Goal: Task Accomplishment & Management: Manage account settings

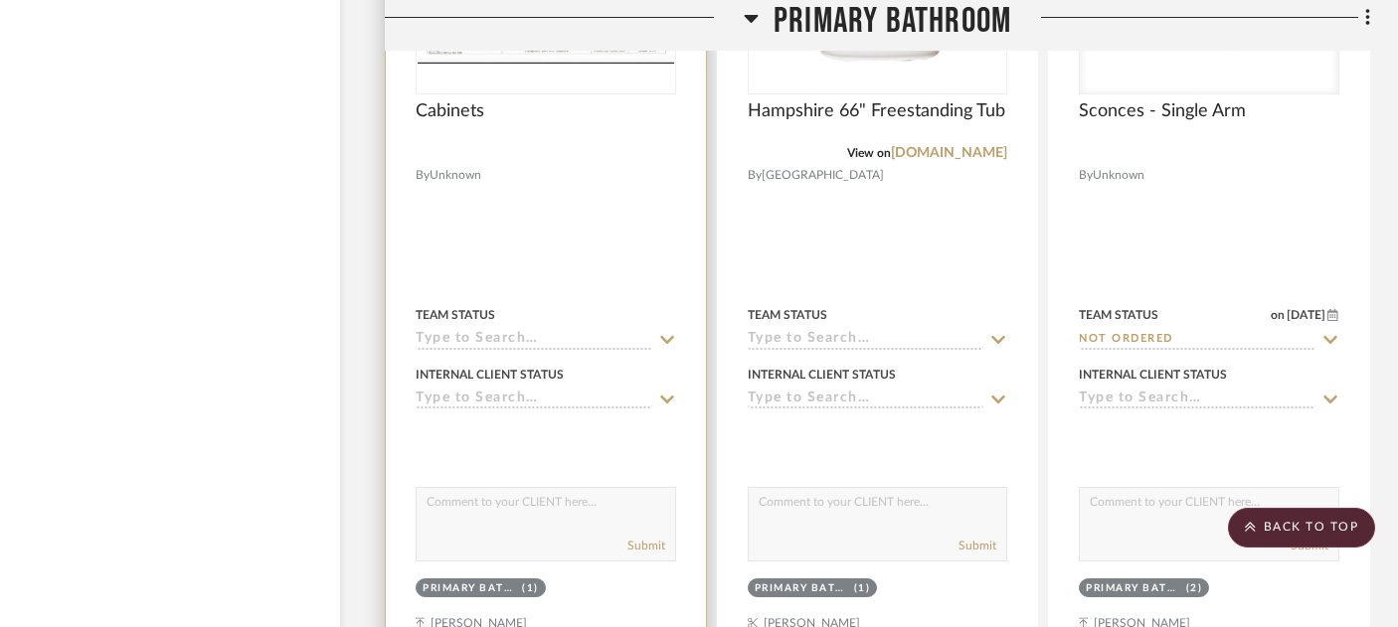
scroll to position [4225, 34]
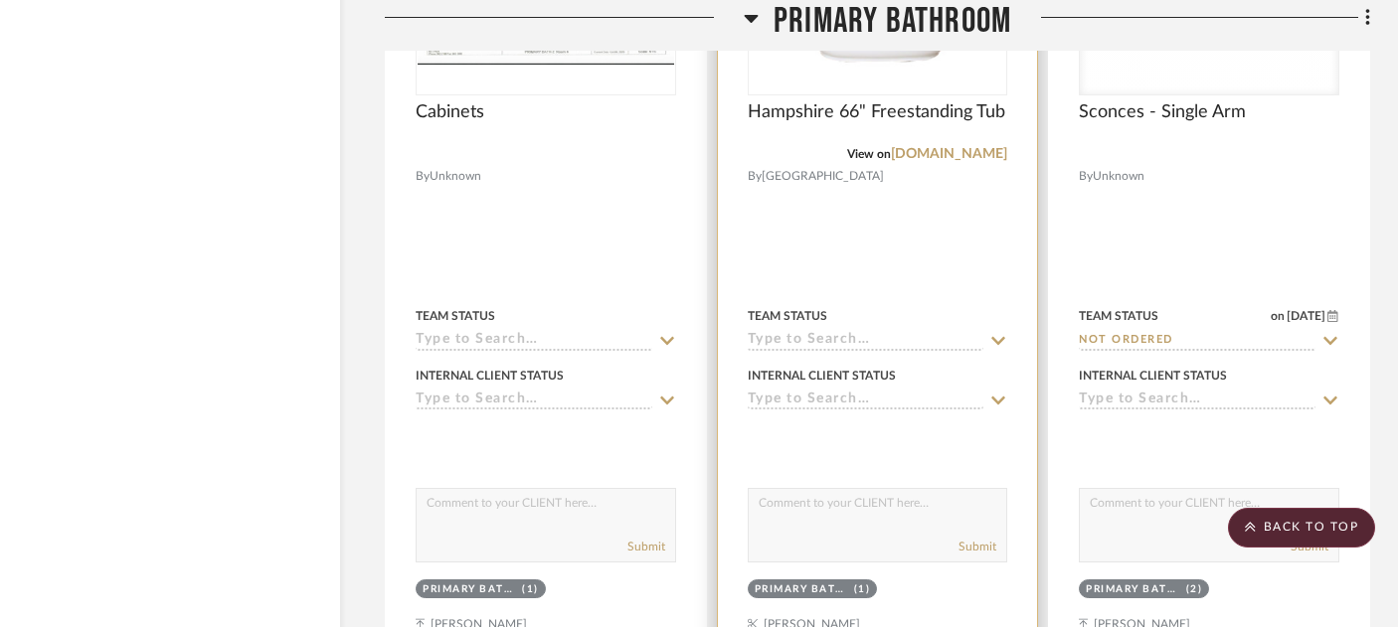
click at [830, 332] on input at bounding box center [866, 341] width 237 height 19
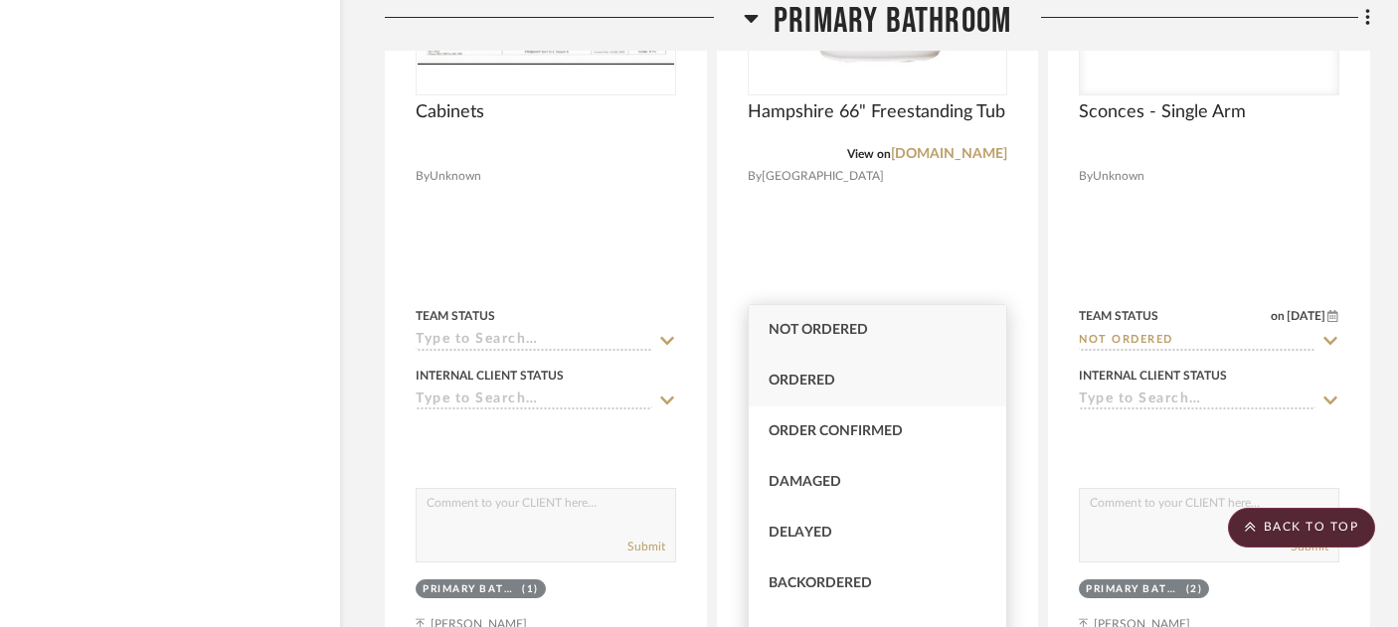
click at [842, 370] on div "Ordered" at bounding box center [878, 381] width 259 height 51
type input "[DATE]"
type input "Ordered"
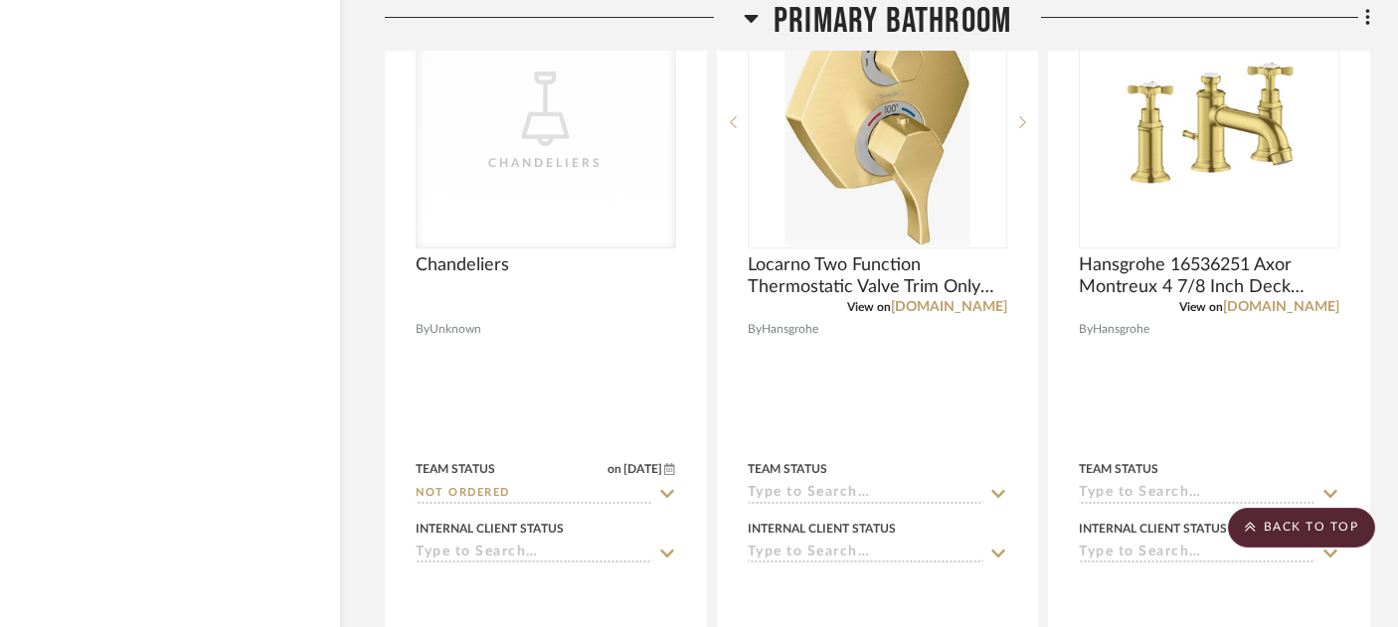
scroll to position [5009, 34]
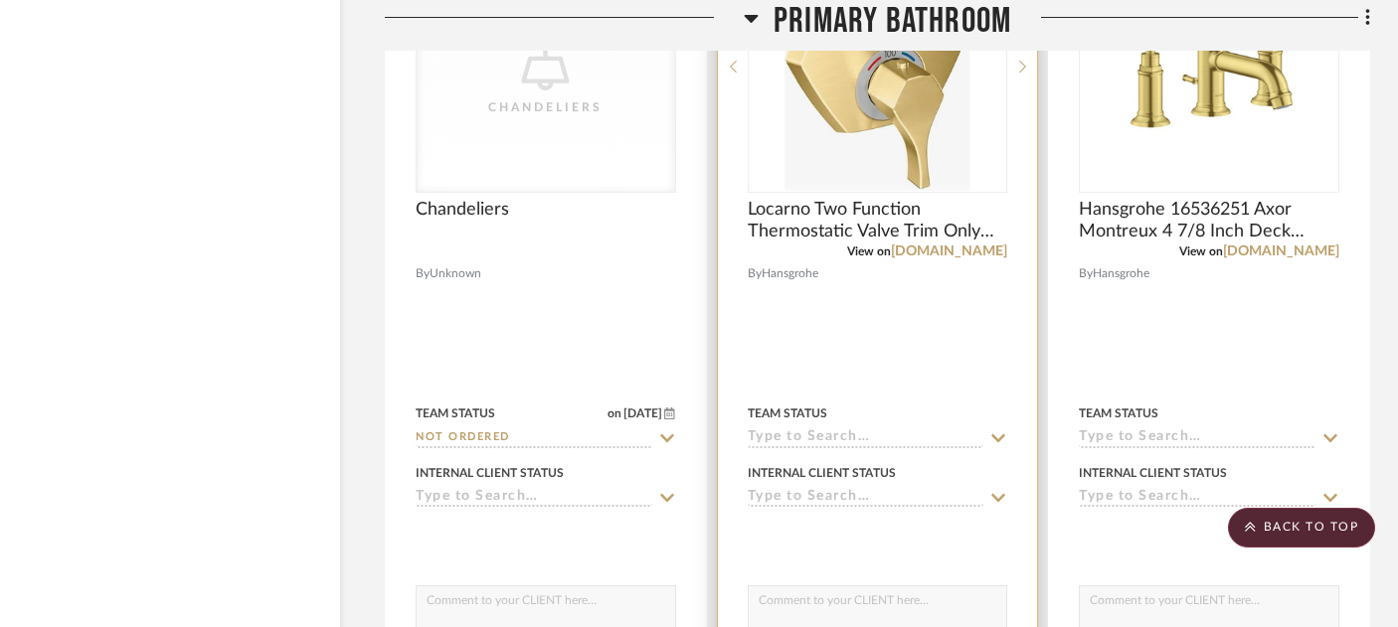
click at [816, 430] on input at bounding box center [866, 439] width 237 height 19
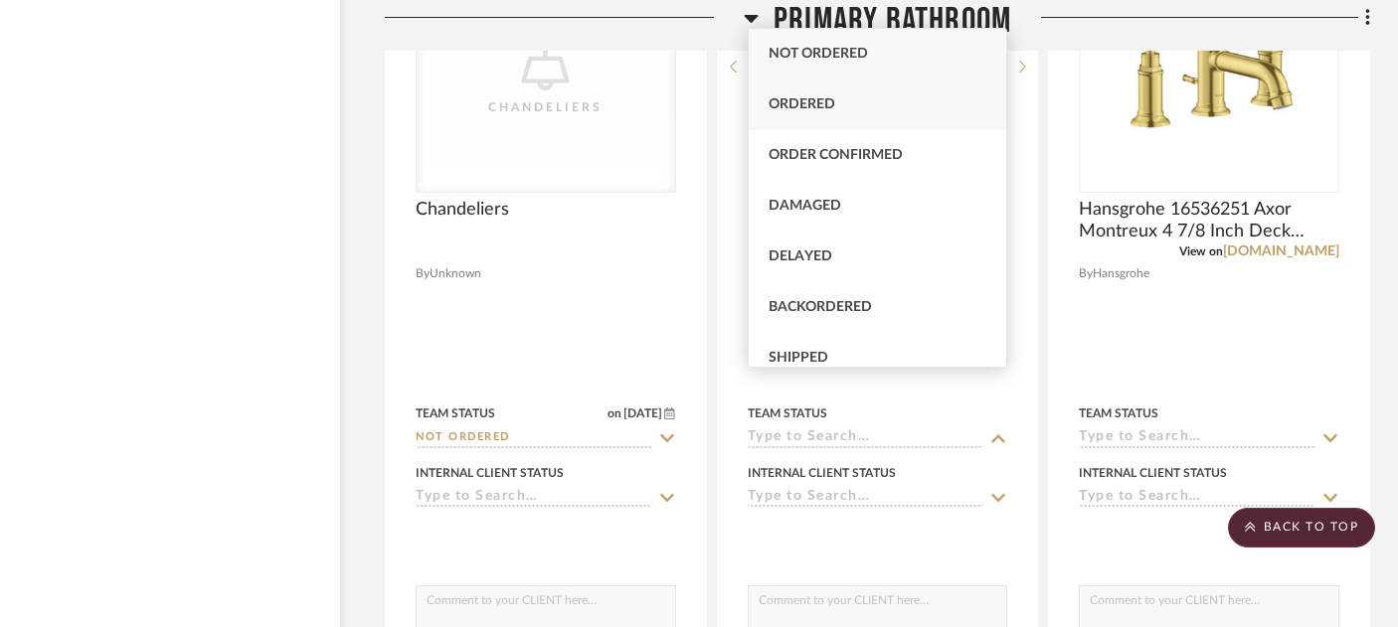
click at [863, 104] on div "Ordered" at bounding box center [878, 105] width 259 height 51
type input "[DATE]"
type input "Ordered"
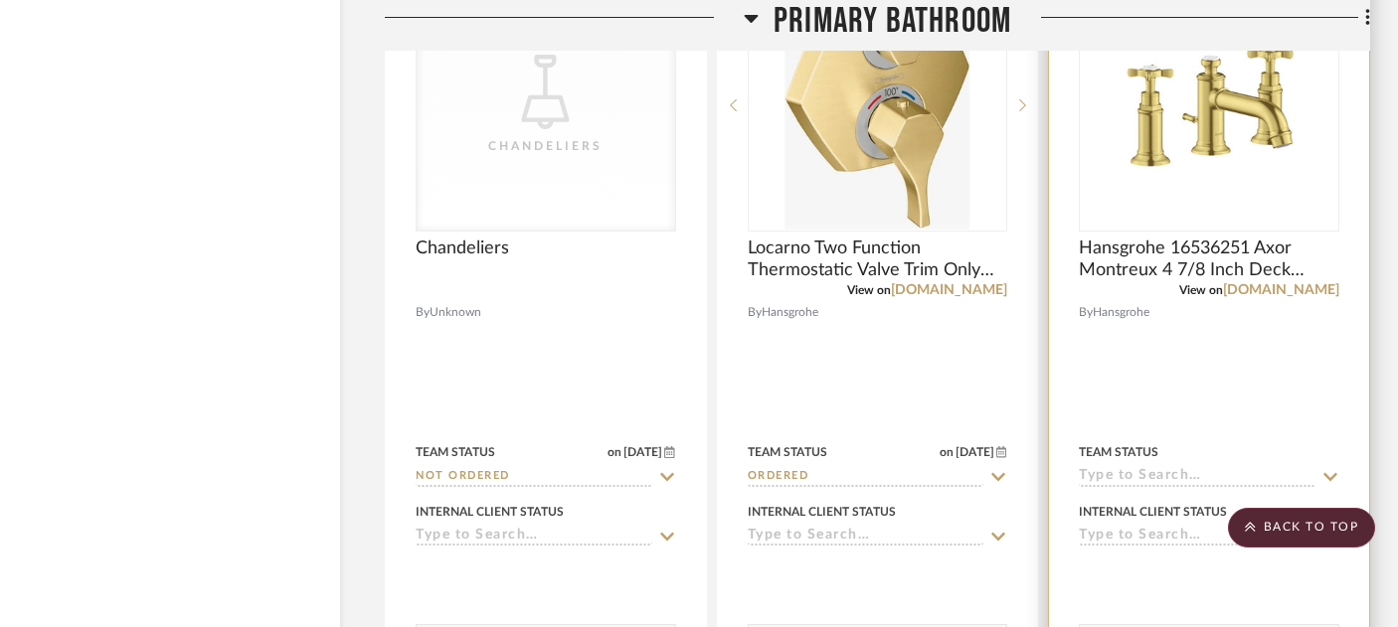
scroll to position [4969, 34]
click at [1150, 469] on input at bounding box center [1197, 478] width 237 height 19
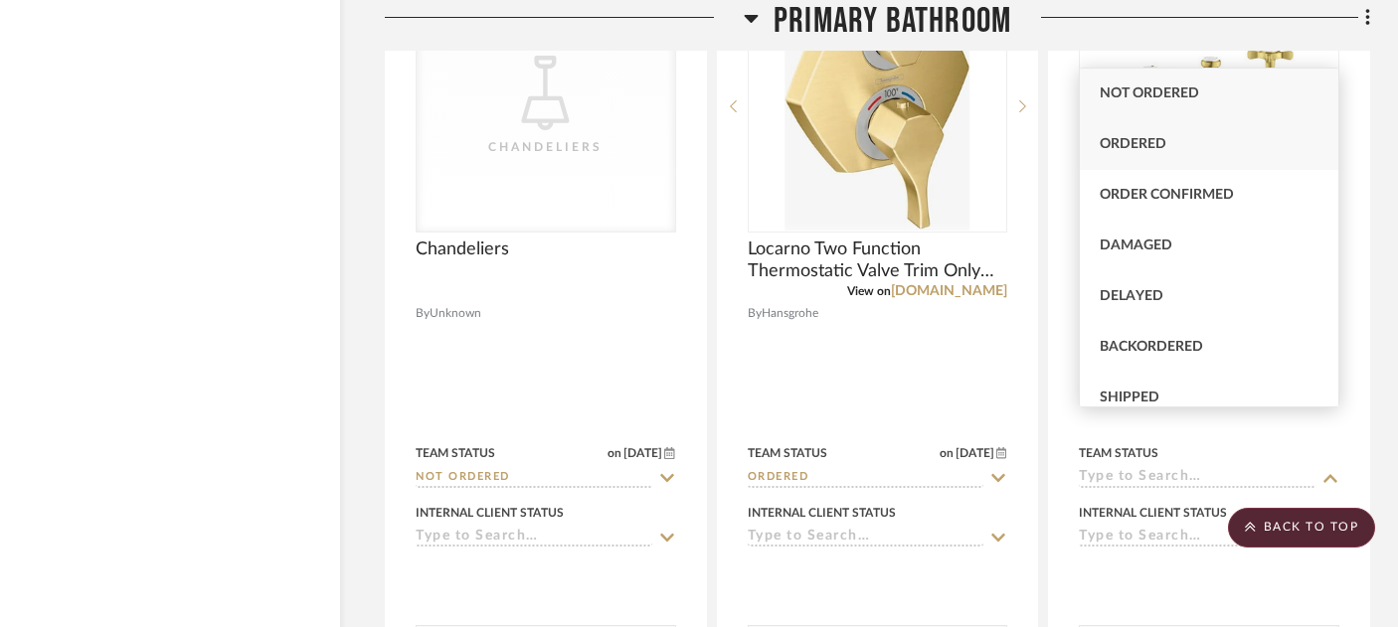
click at [1176, 153] on div "Ordered" at bounding box center [1209, 144] width 259 height 51
type input "[DATE]"
type input "Ordered"
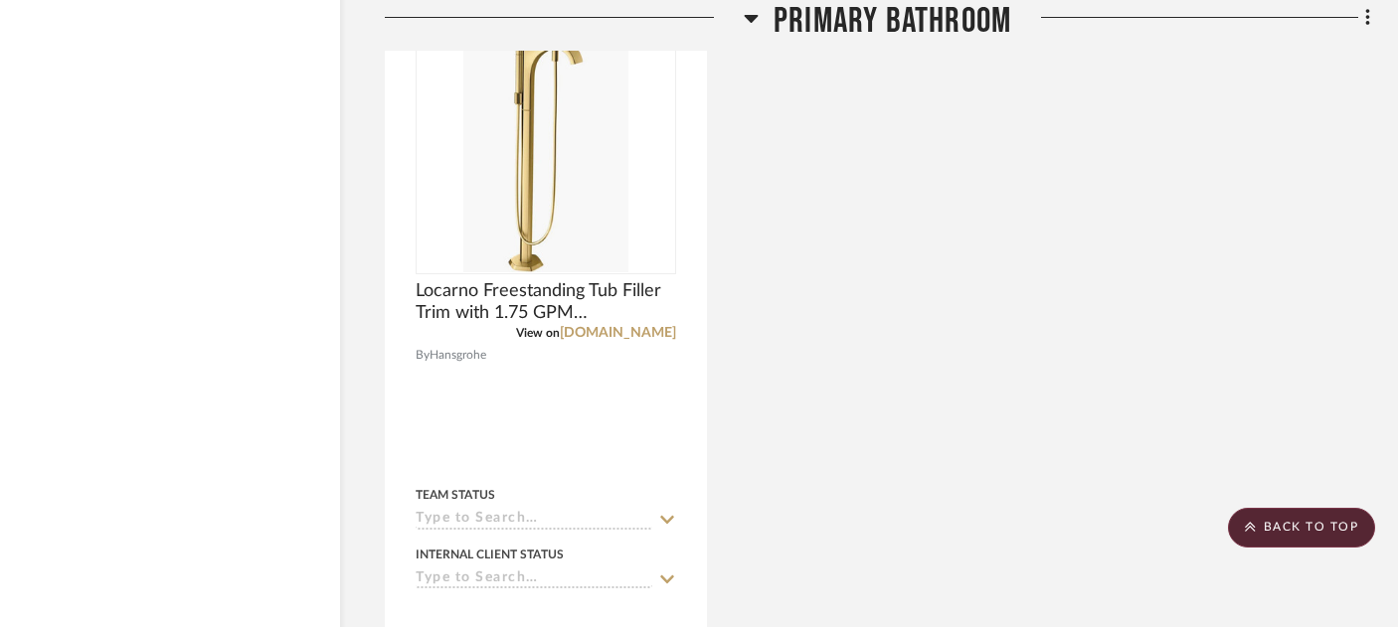
scroll to position [5808, 34]
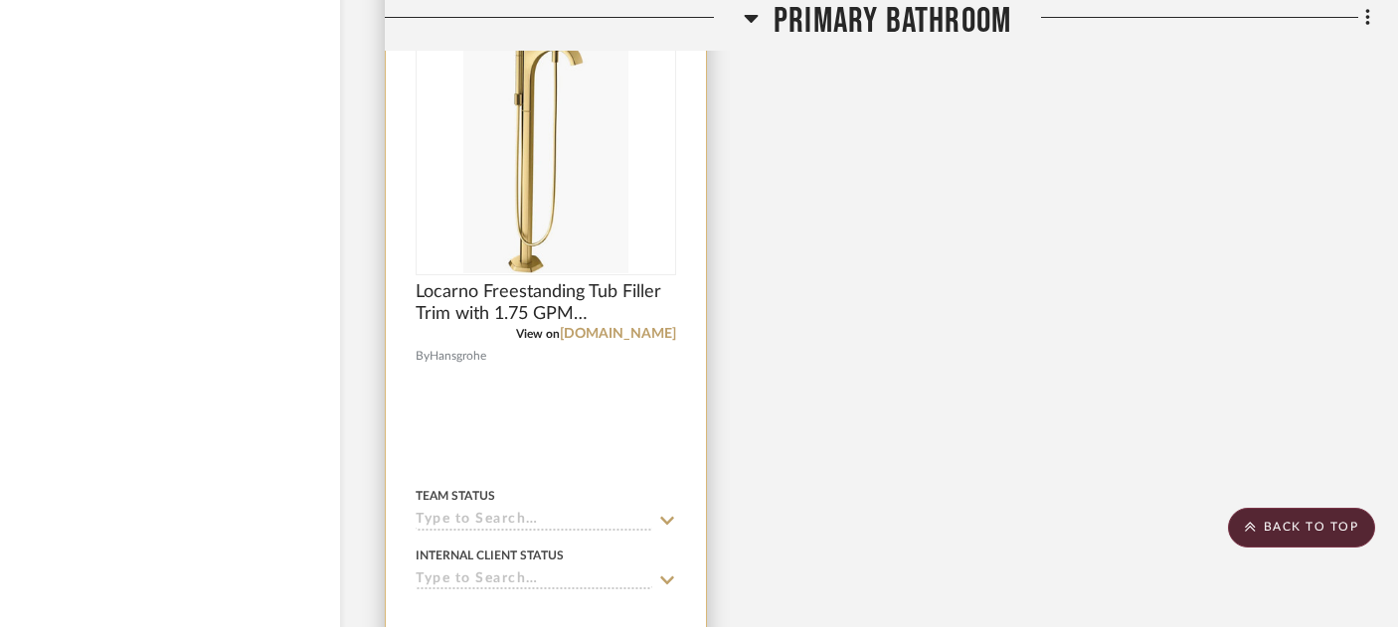
click at [463, 483] on div "Team Status" at bounding box center [546, 507] width 260 height 48
click at [472, 512] on input at bounding box center [534, 521] width 237 height 19
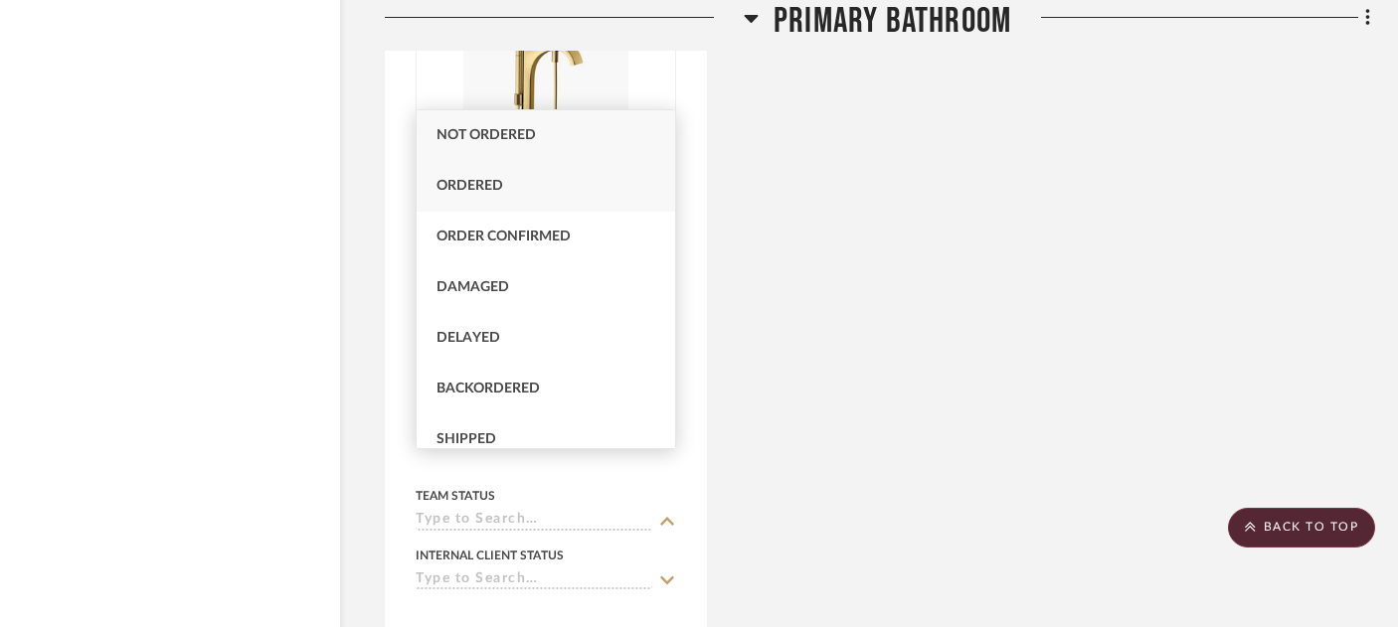
click at [485, 182] on span "Ordered" at bounding box center [469, 186] width 67 height 14
type input "[DATE]"
type input "Ordered"
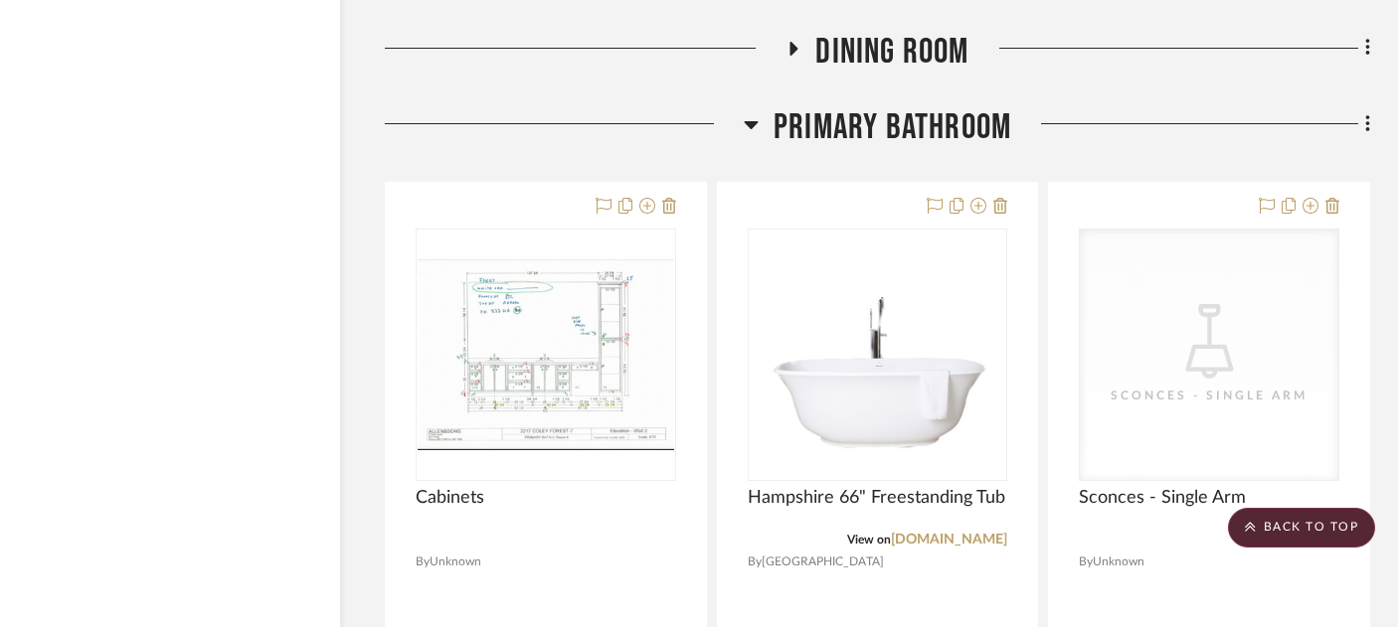
scroll to position [3611, 34]
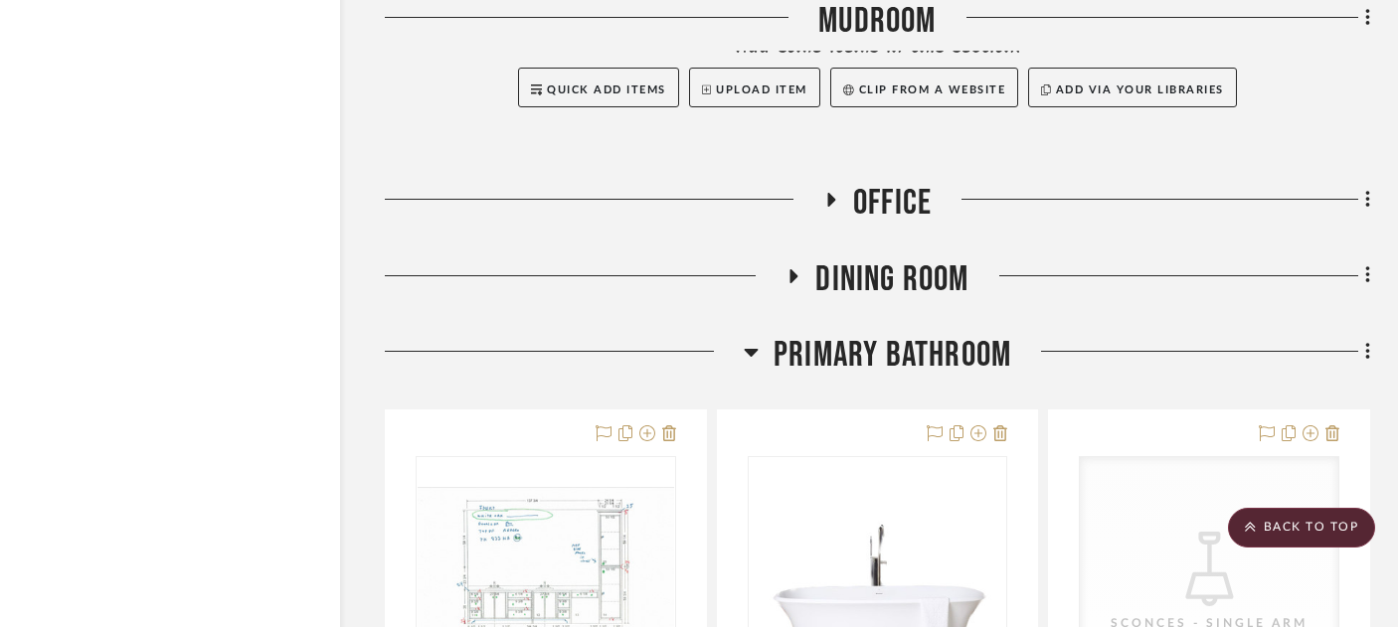
click at [869, 334] on span "Primary Bathroom" at bounding box center [893, 355] width 238 height 43
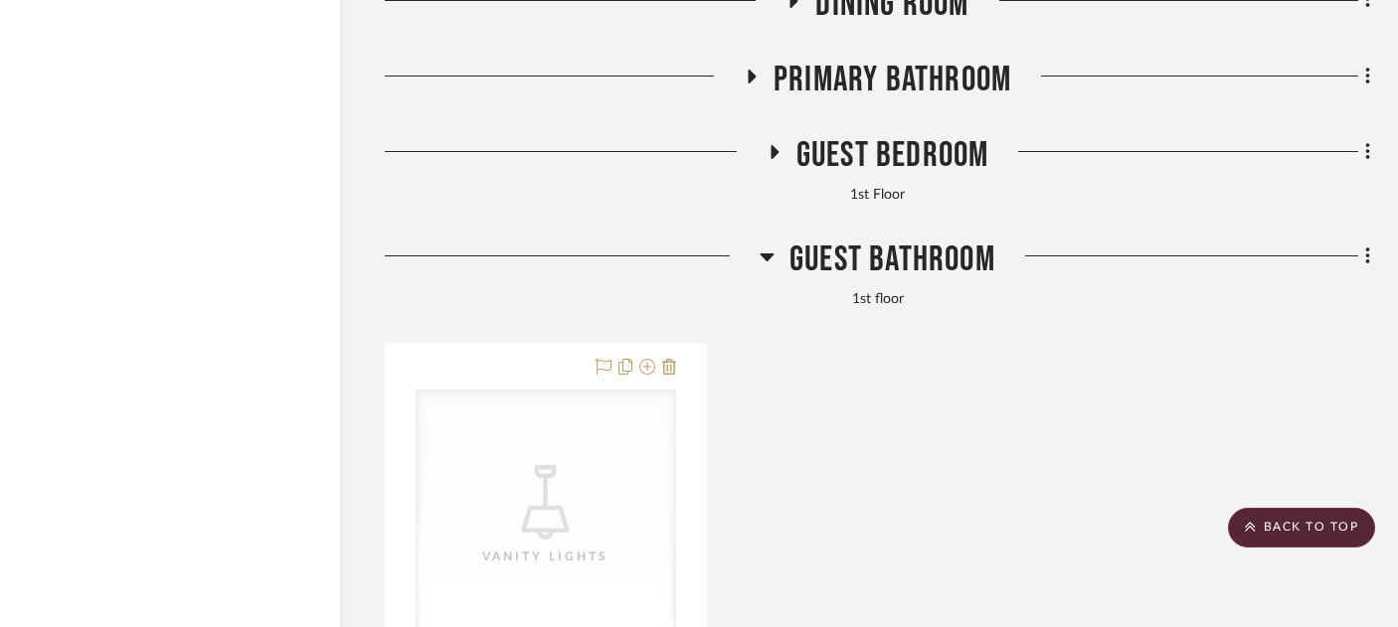
scroll to position [3890, 34]
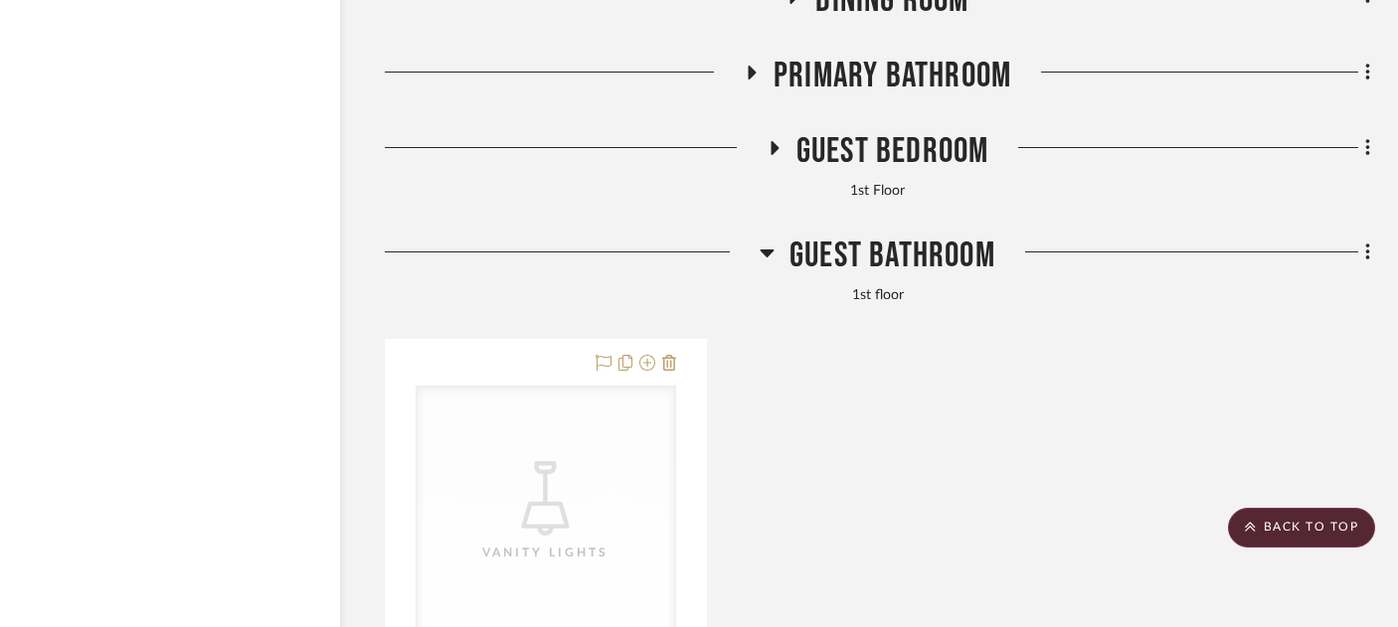
click at [844, 235] on span "Guest Bathroom" at bounding box center [892, 256] width 206 height 43
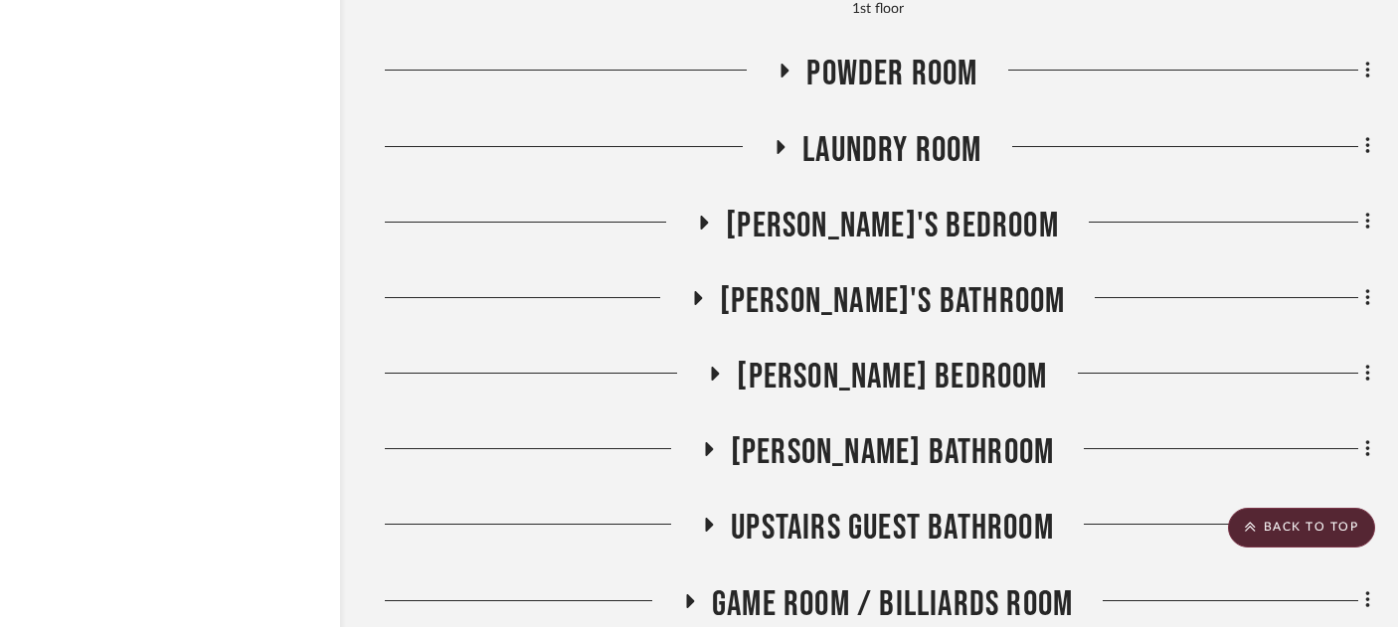
scroll to position [4193, 34]
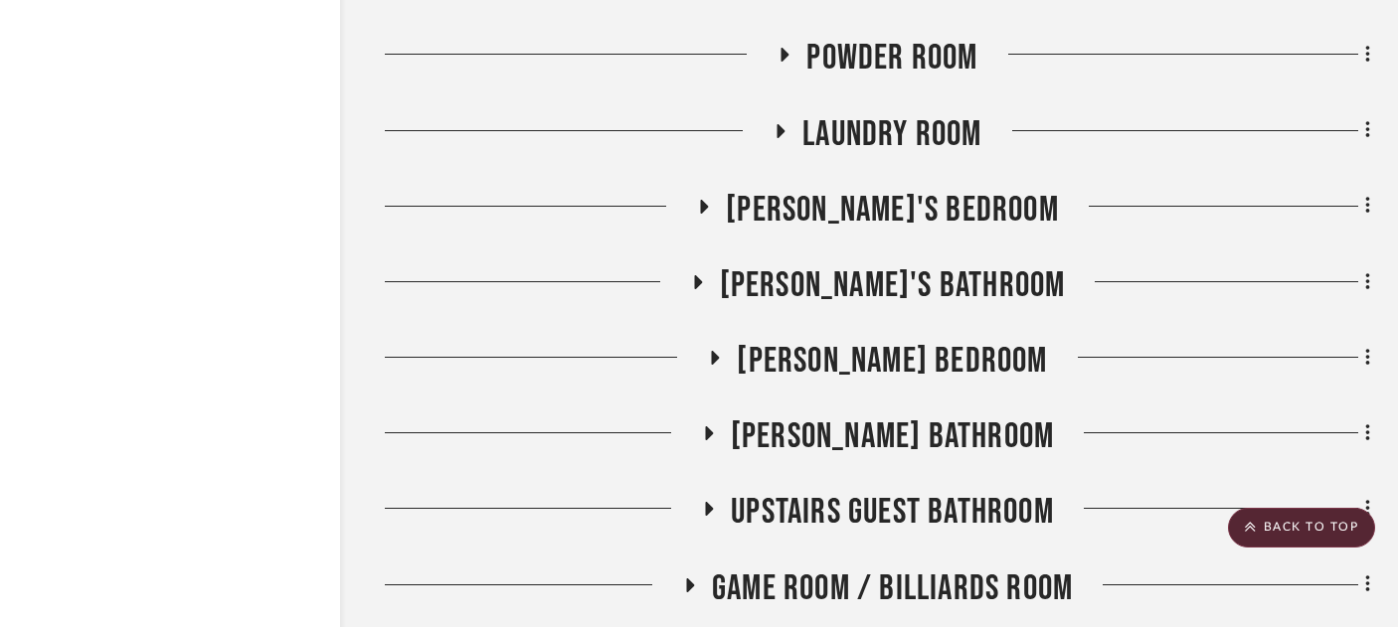
click at [855, 340] on span "[PERSON_NAME] Bedroom" at bounding box center [892, 361] width 310 height 43
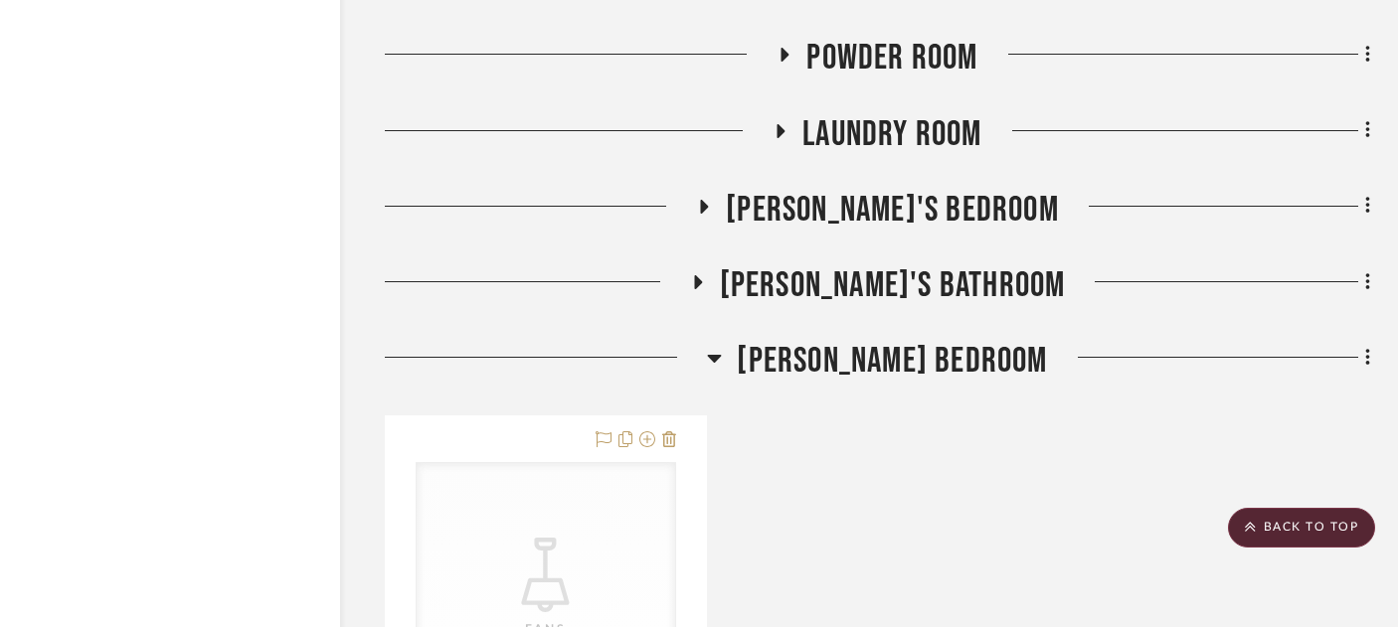
click at [855, 340] on span "[PERSON_NAME] Bedroom" at bounding box center [892, 361] width 310 height 43
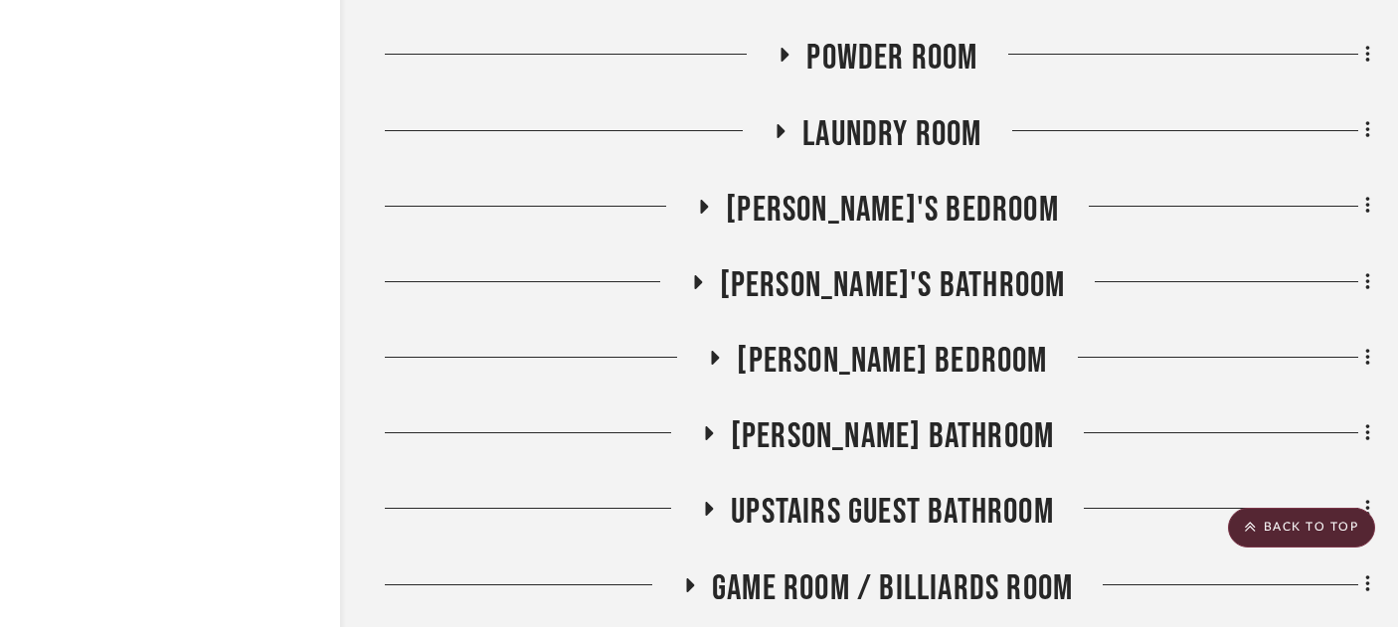
click at [876, 416] on span "[PERSON_NAME] Bathroom" at bounding box center [892, 437] width 323 height 43
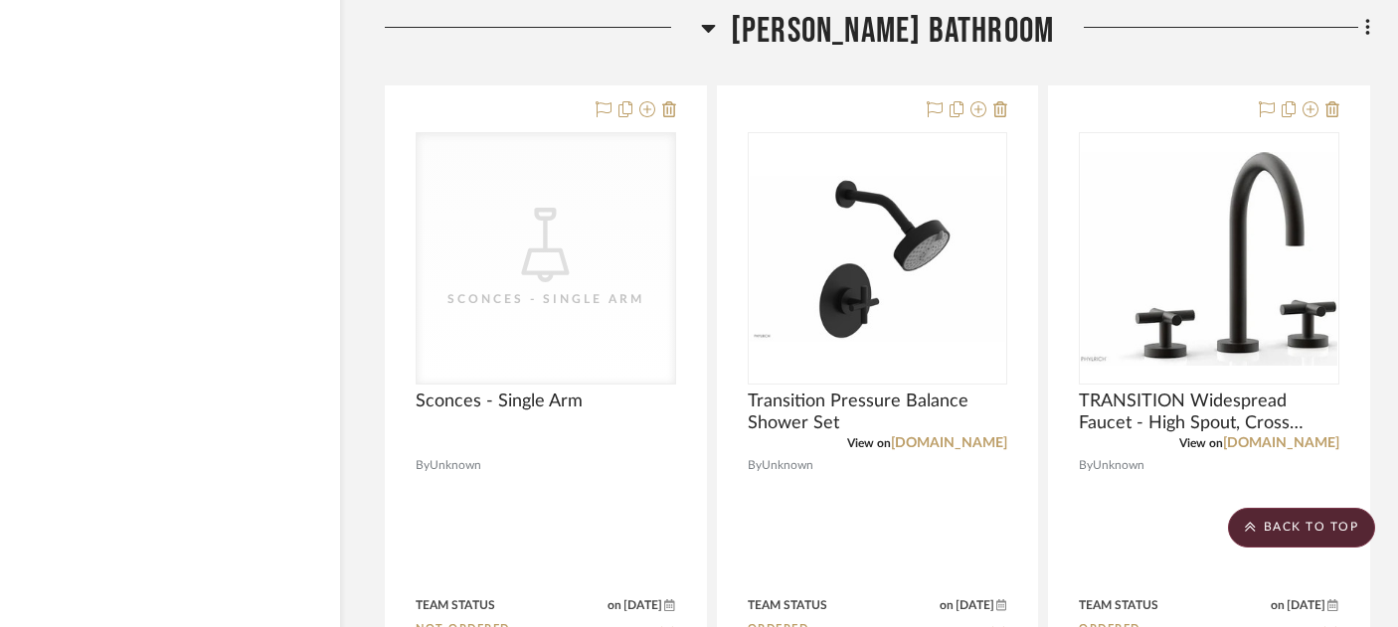
scroll to position [4629, 34]
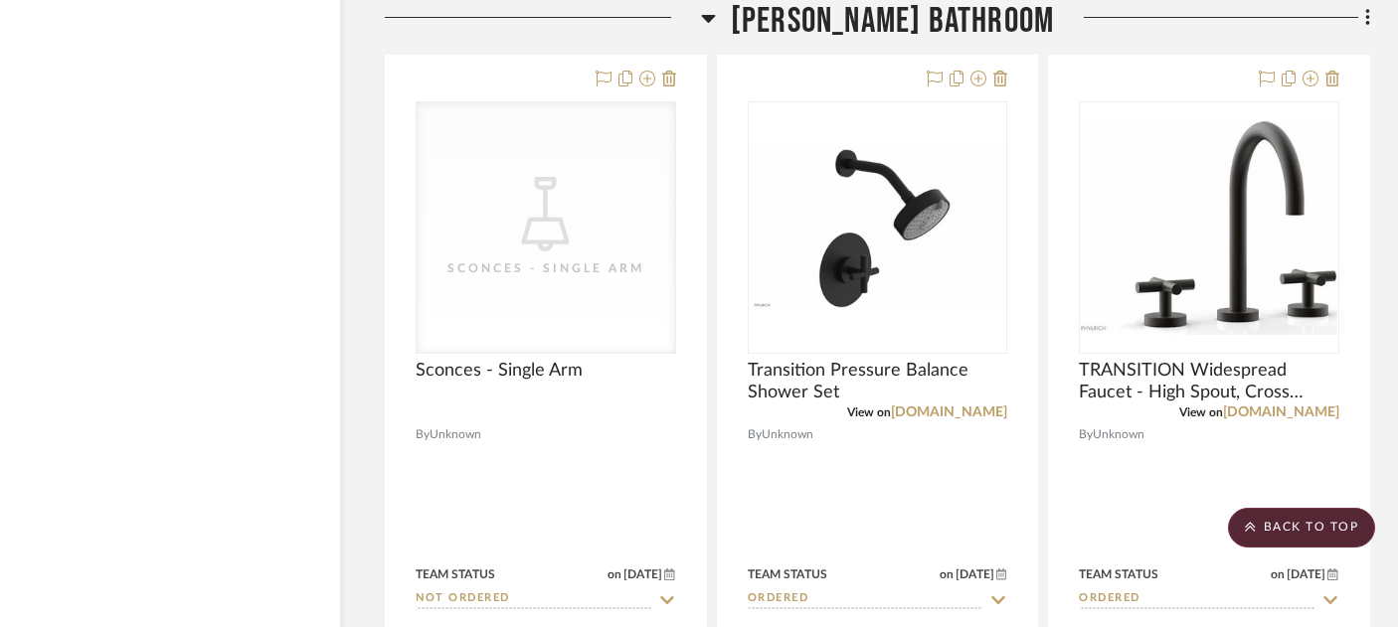
drag, startPoint x: 1258, startPoint y: 222, endPoint x: 1294, endPoint y: 642, distance: 422.2
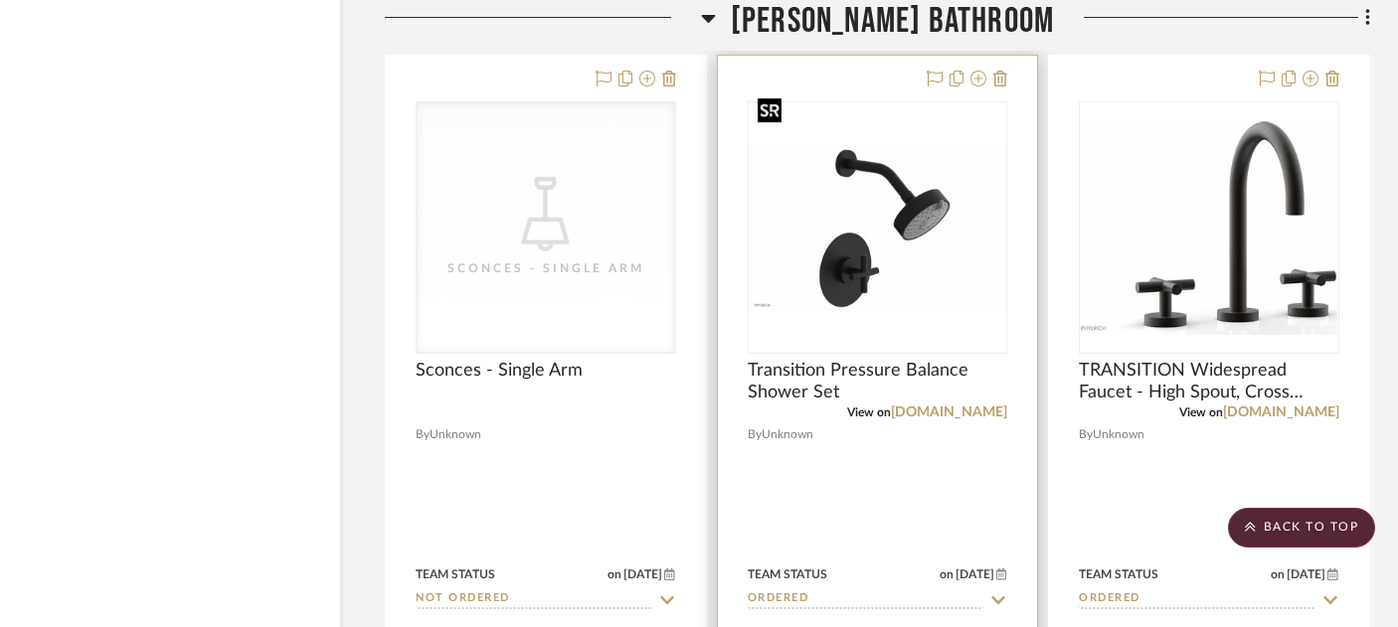
click at [915, 170] on img "0" at bounding box center [878, 227] width 257 height 165
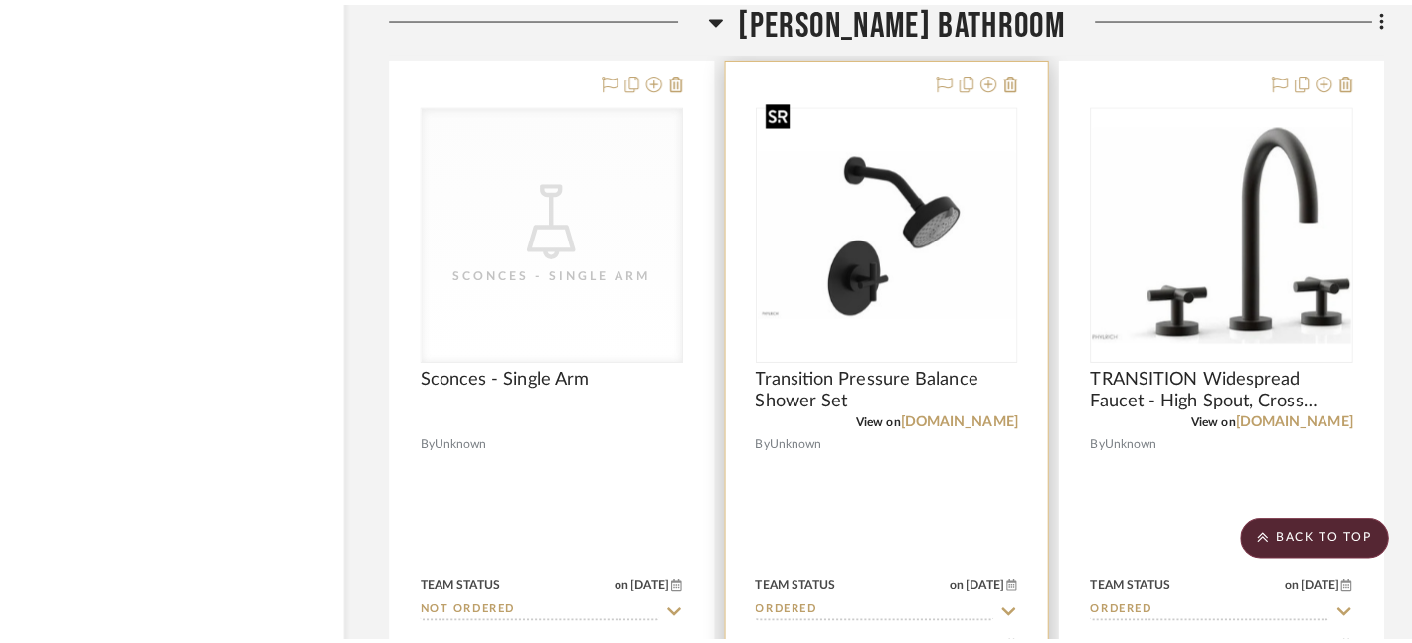
scroll to position [0, 0]
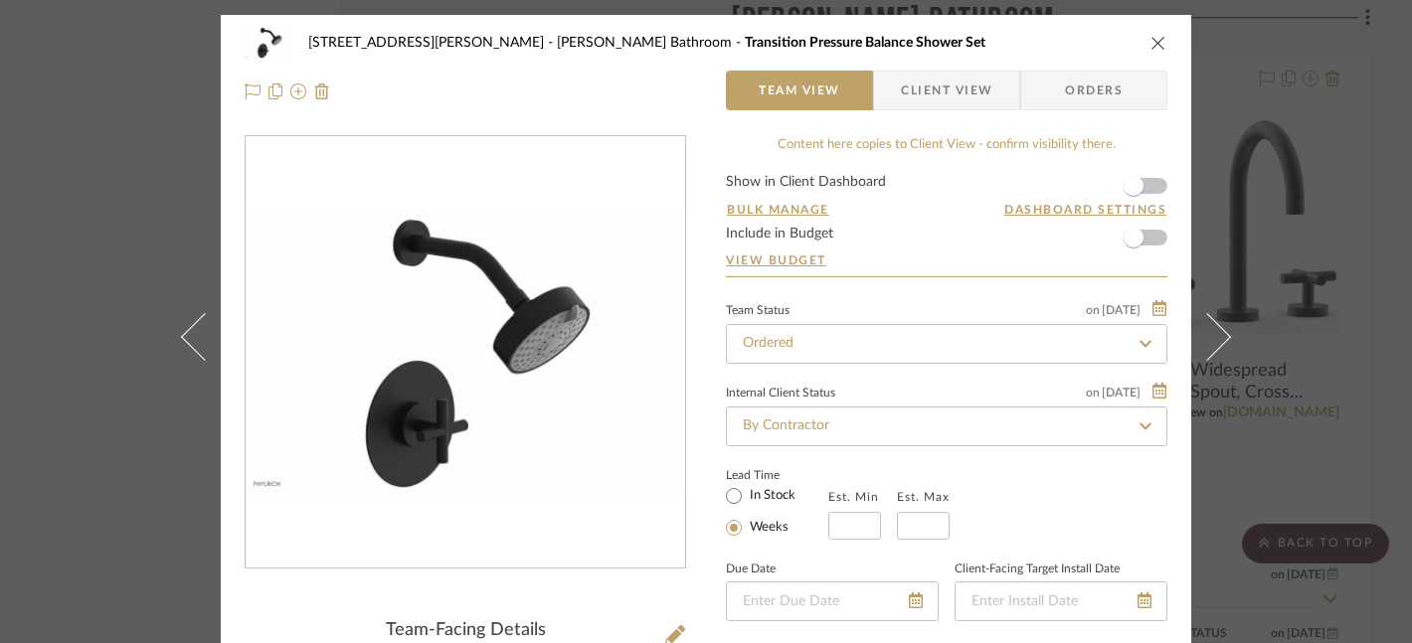
drag, startPoint x: 467, startPoint y: 402, endPoint x: 1208, endPoint y: 0, distance: 842.6
click at [0, 0] on div "2217 [PERSON_NAME] Forest [PERSON_NAME] Bathroom Transition Pressure Balance Sh…" at bounding box center [706, 321] width 1412 height 643
click at [1150, 42] on icon "close" at bounding box center [1158, 43] width 16 height 16
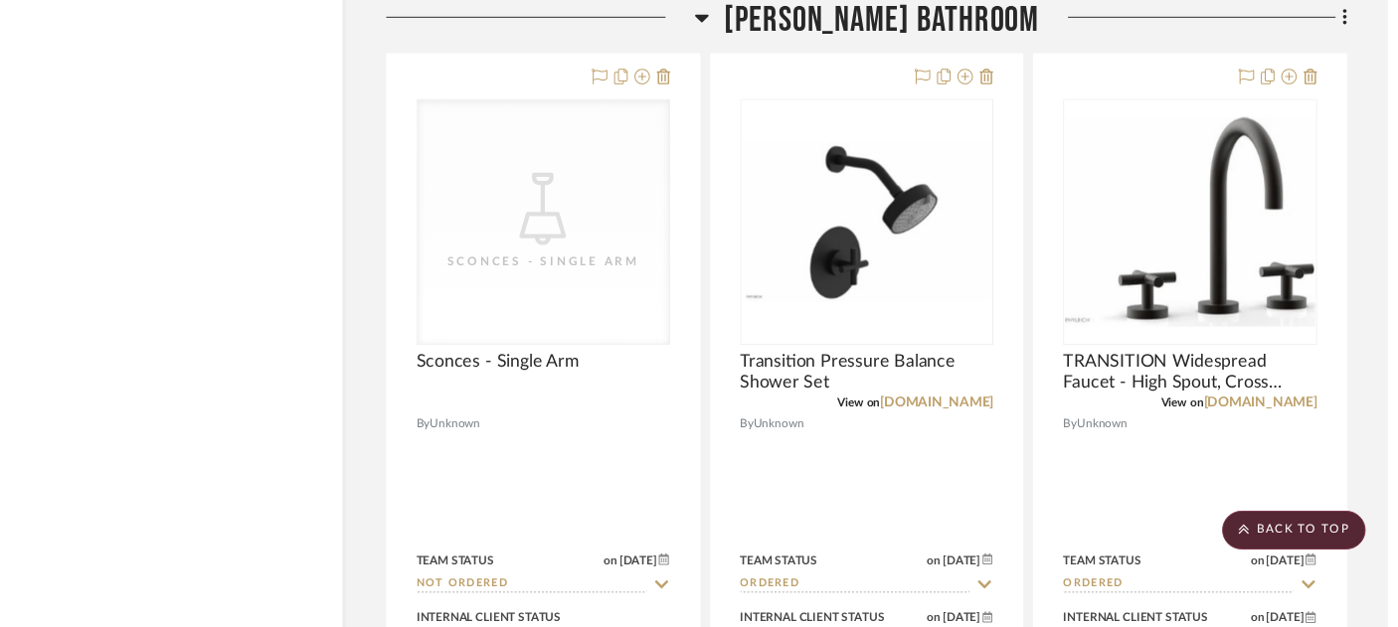
scroll to position [4629, 34]
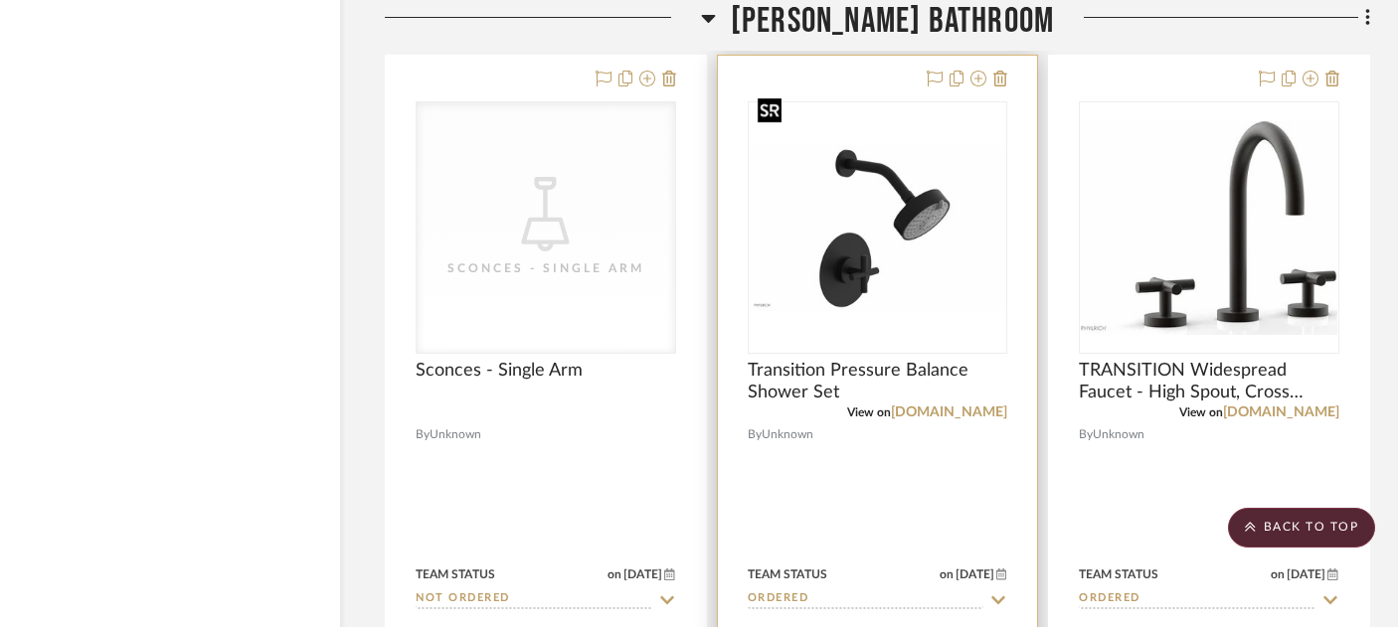
click at [889, 186] on img "0" at bounding box center [878, 227] width 257 height 165
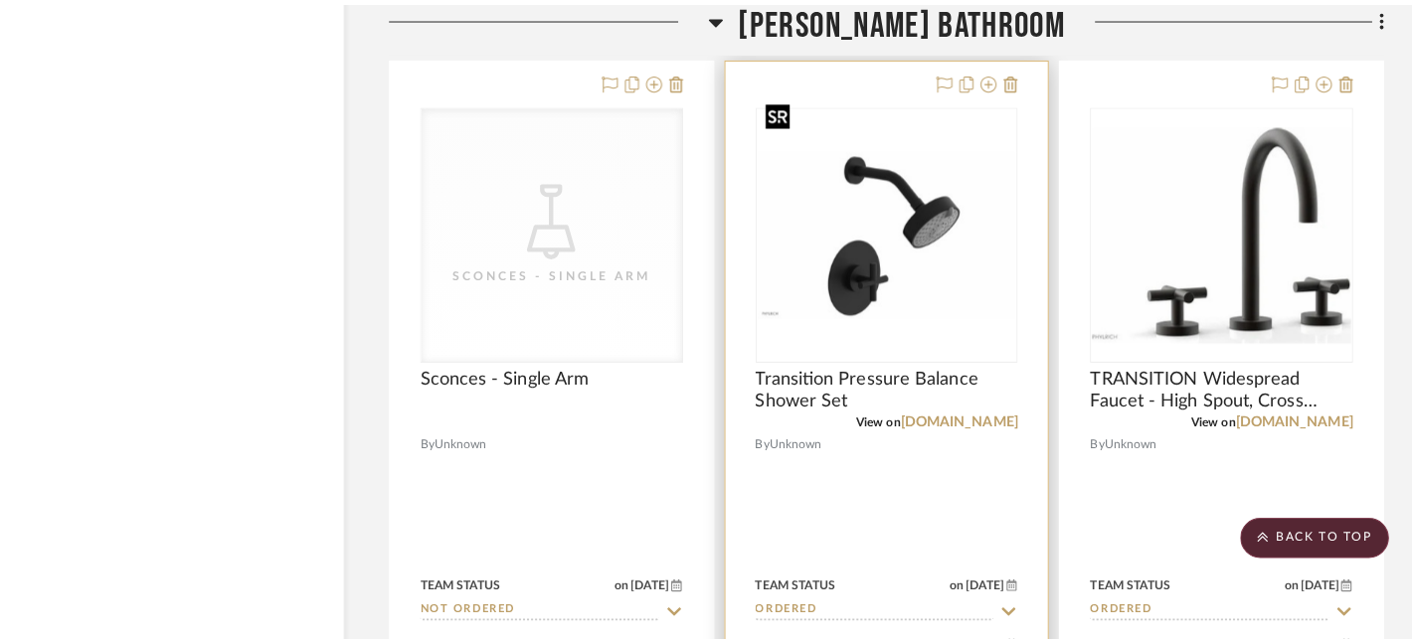
scroll to position [0, 0]
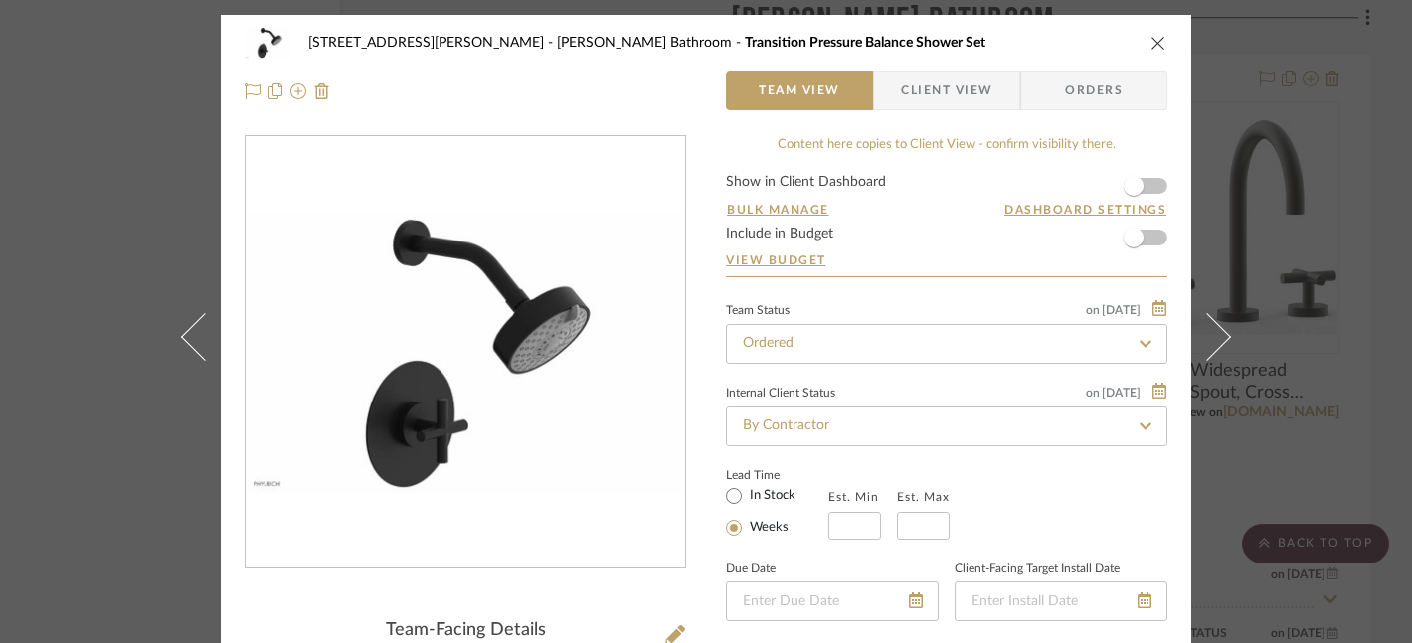
drag, startPoint x: 455, startPoint y: 355, endPoint x: 986, endPoint y: 158, distance: 566.2
click at [0, 0] on div "2217 [PERSON_NAME] Forest [PERSON_NAME] Bathroom Transition Pressure Balance Sh…" at bounding box center [706, 321] width 1412 height 643
click at [1150, 47] on icon "close" at bounding box center [1158, 43] width 16 height 16
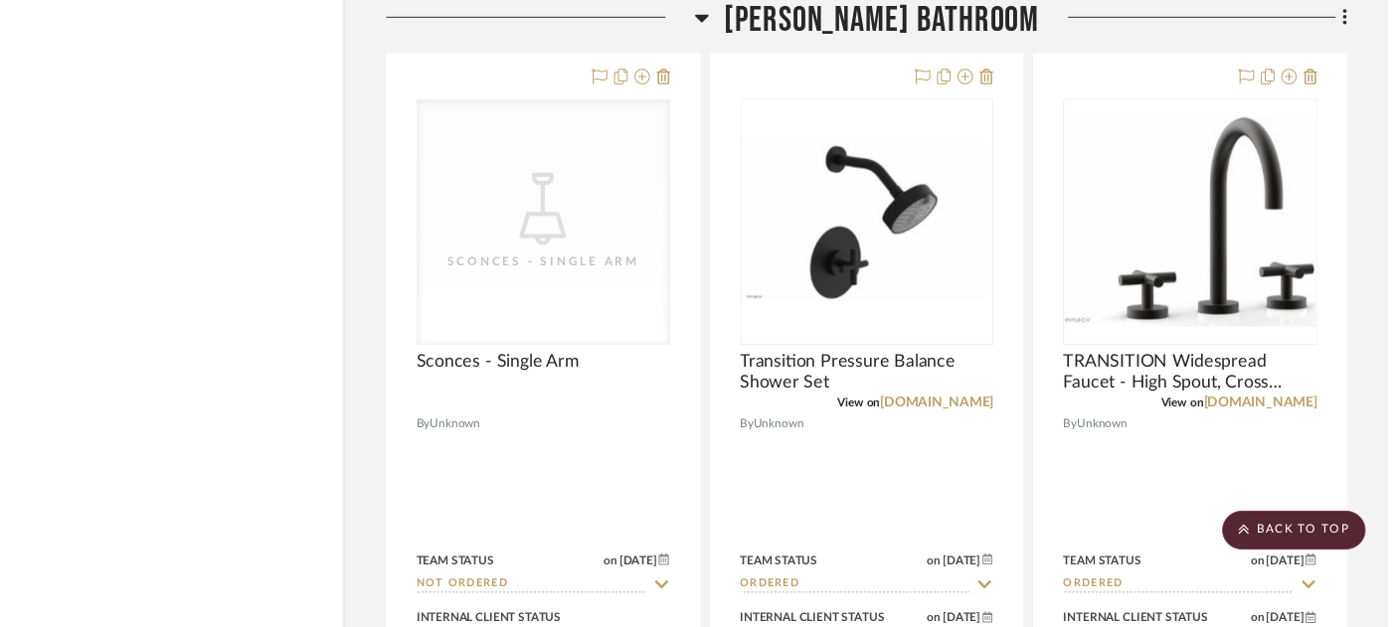
scroll to position [4629, 34]
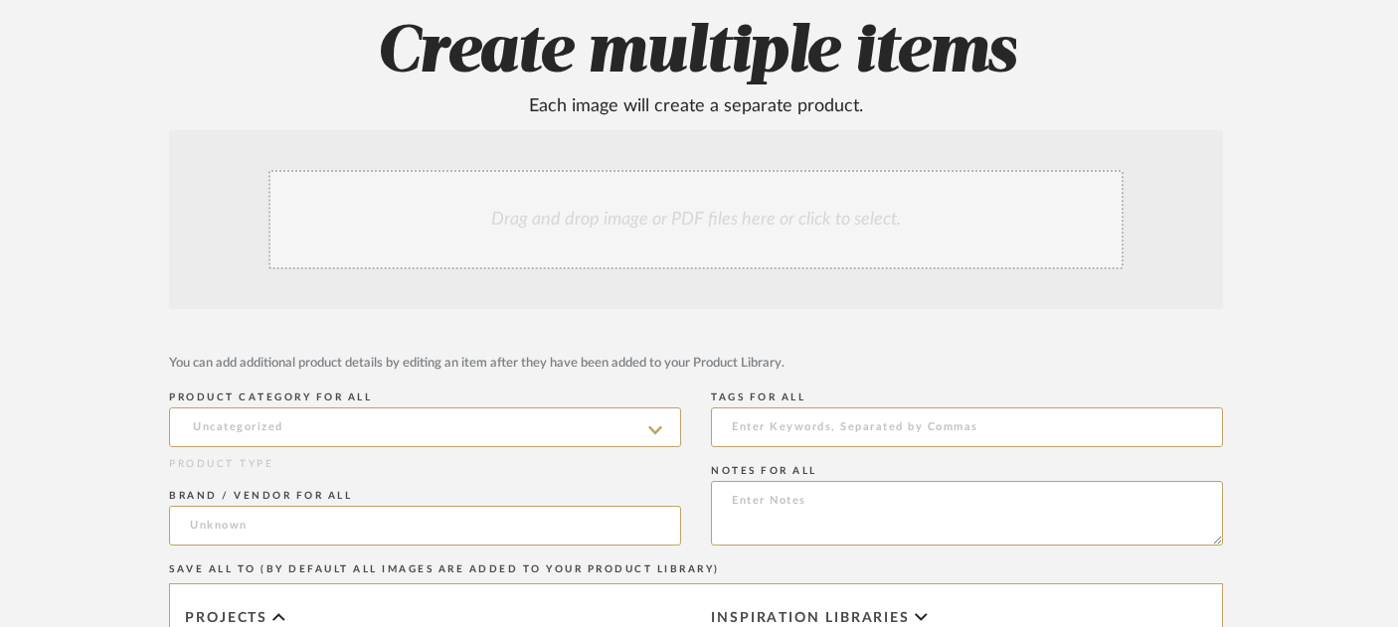
scroll to position [0, 20]
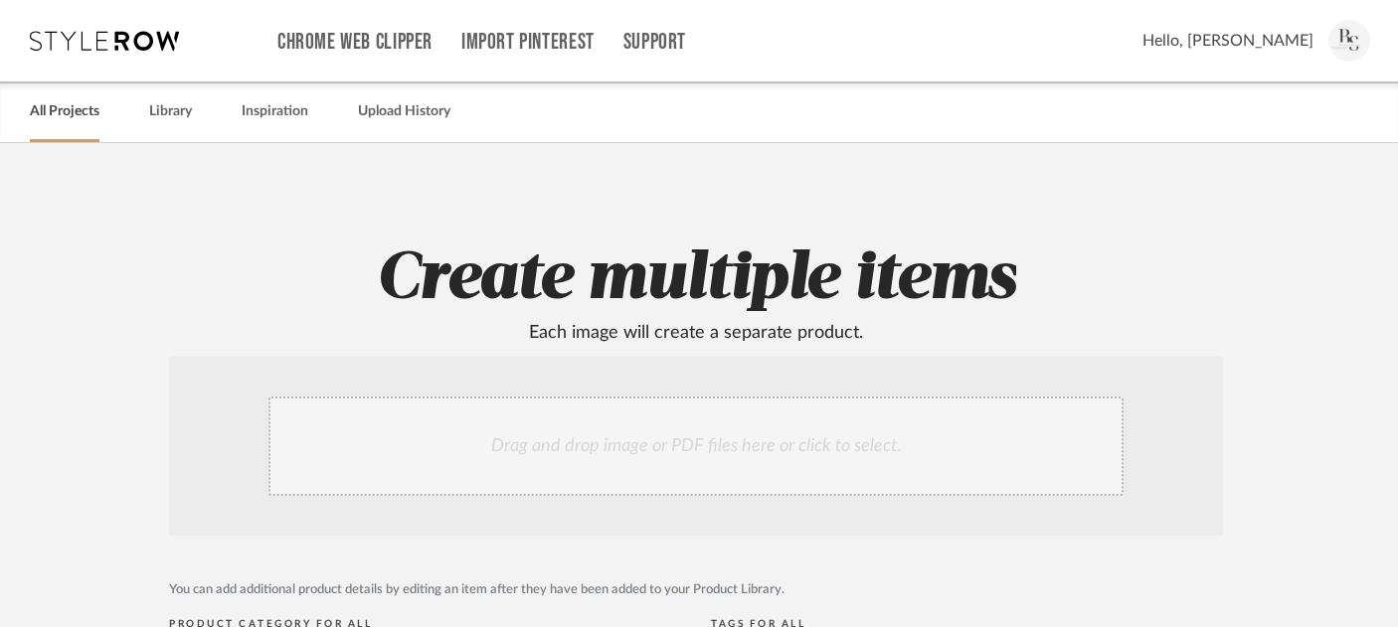
click at [90, 106] on link "All Projects" at bounding box center [65, 111] width 70 height 27
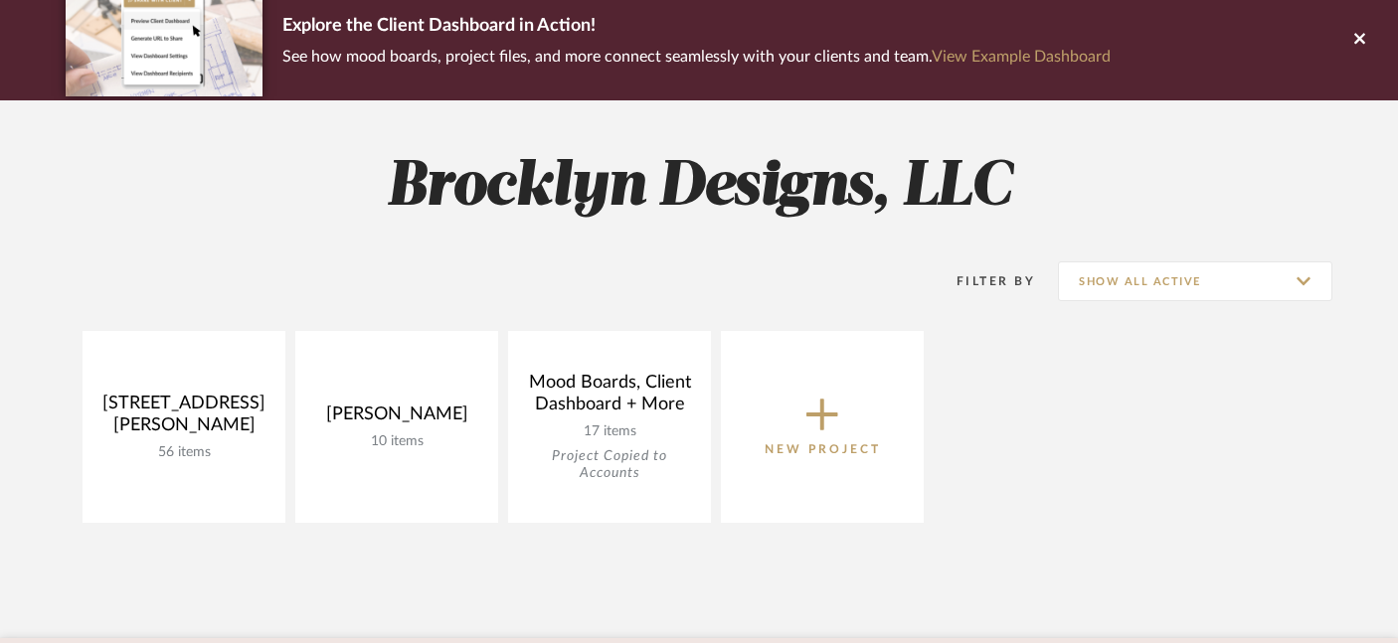
scroll to position [223, 0]
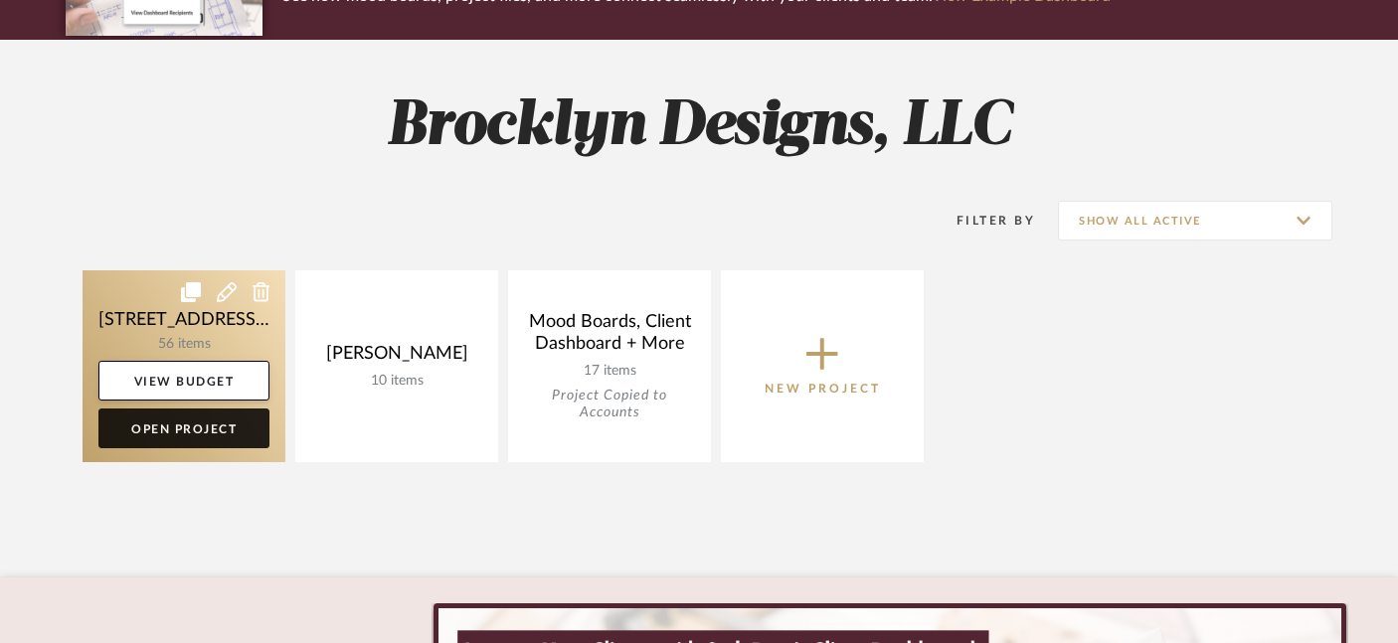
click at [176, 429] on link "Open Project" at bounding box center [183, 429] width 171 height 40
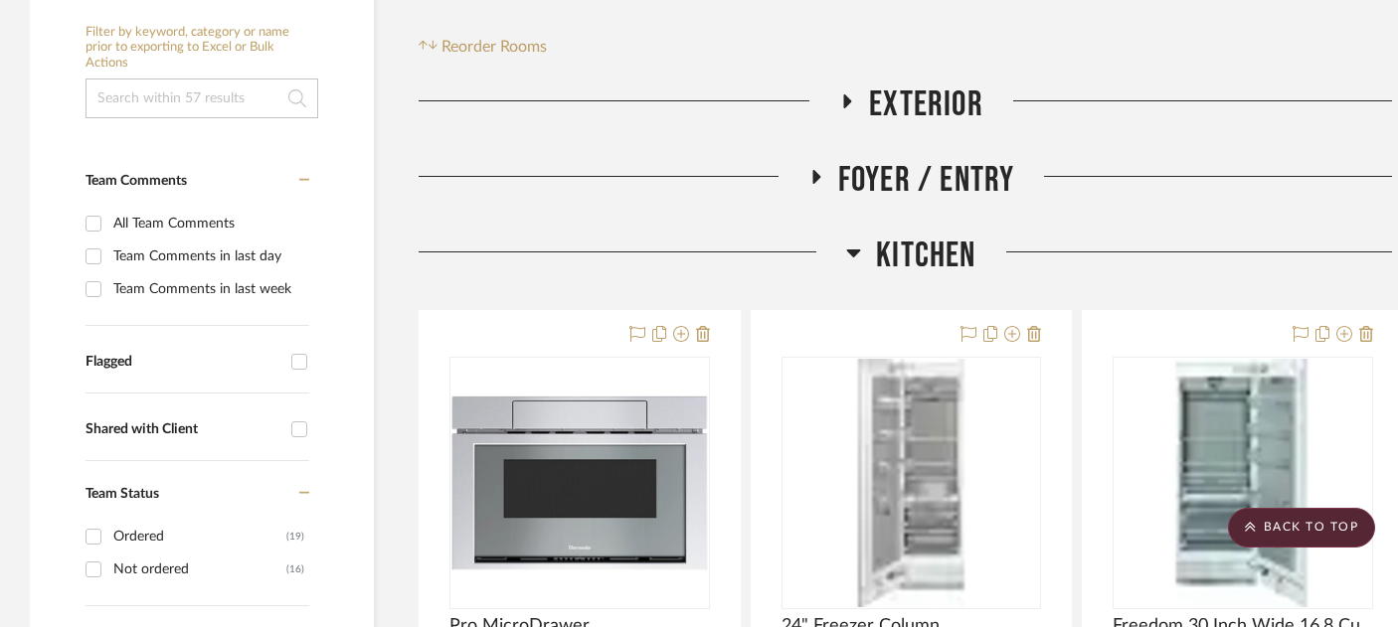
scroll to position [469, 0]
click at [935, 234] on span "Kitchen" at bounding box center [925, 255] width 99 height 43
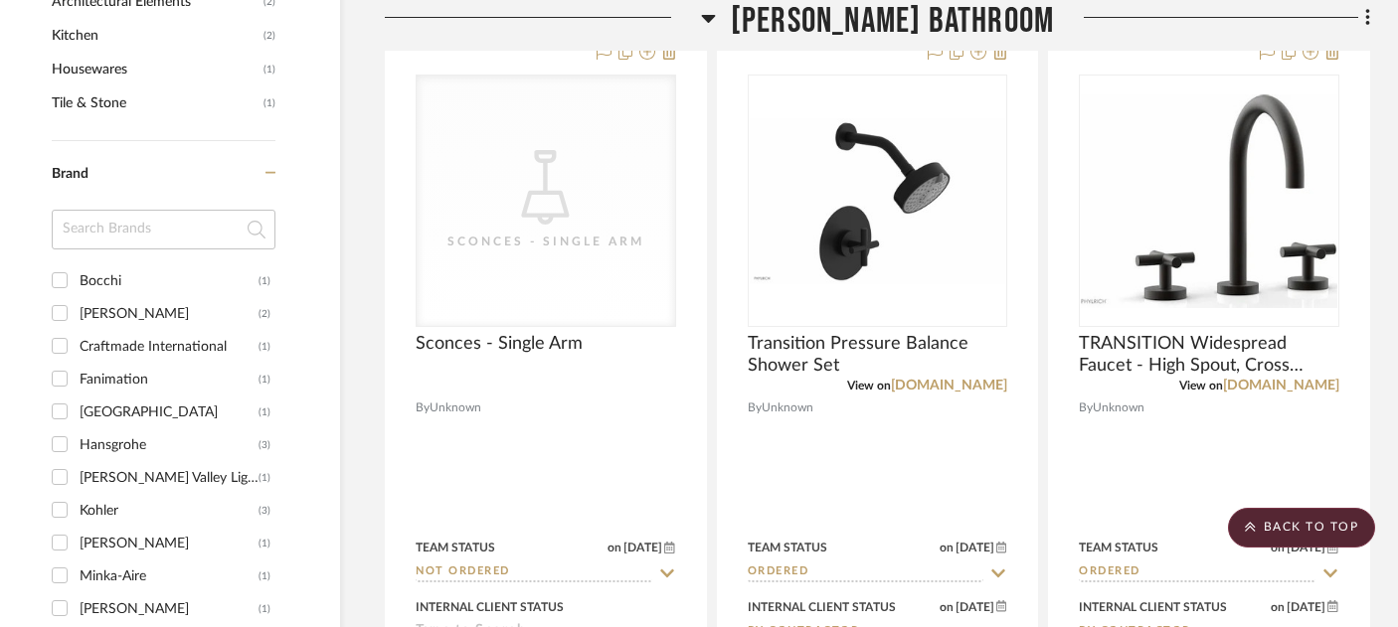
scroll to position [1918, 34]
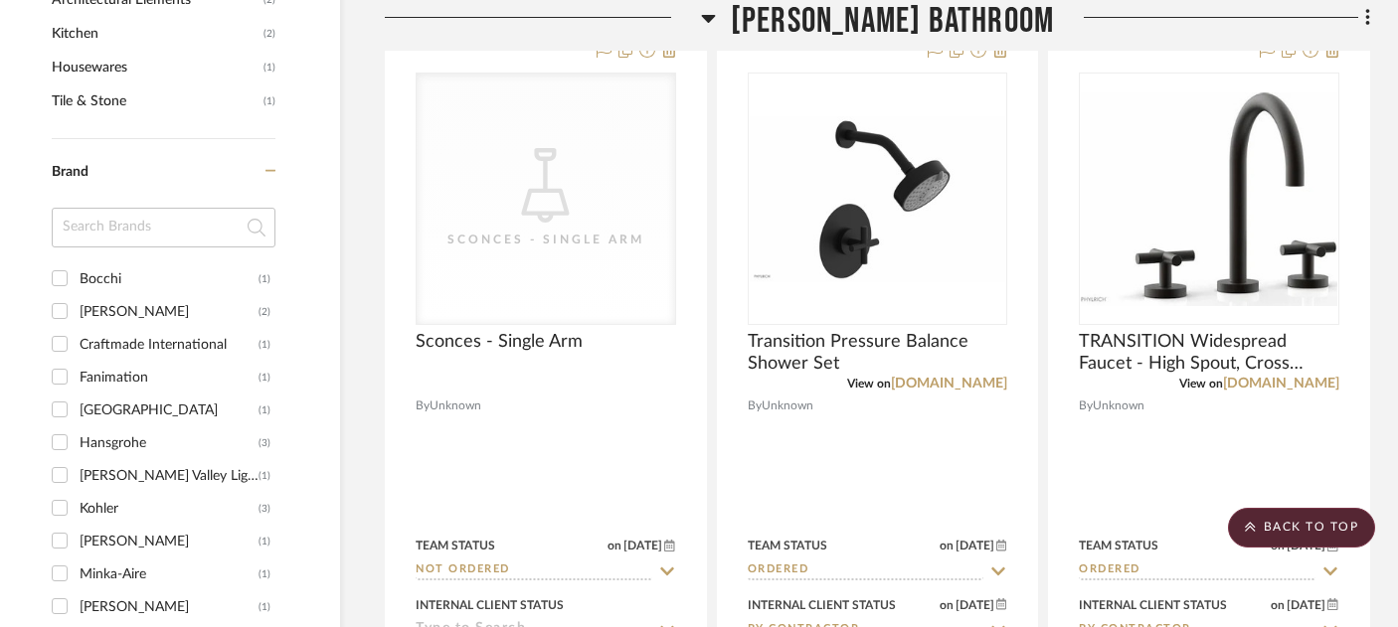
click at [886, 27] on span "[PERSON_NAME] Bathroom" at bounding box center [892, 21] width 323 height 43
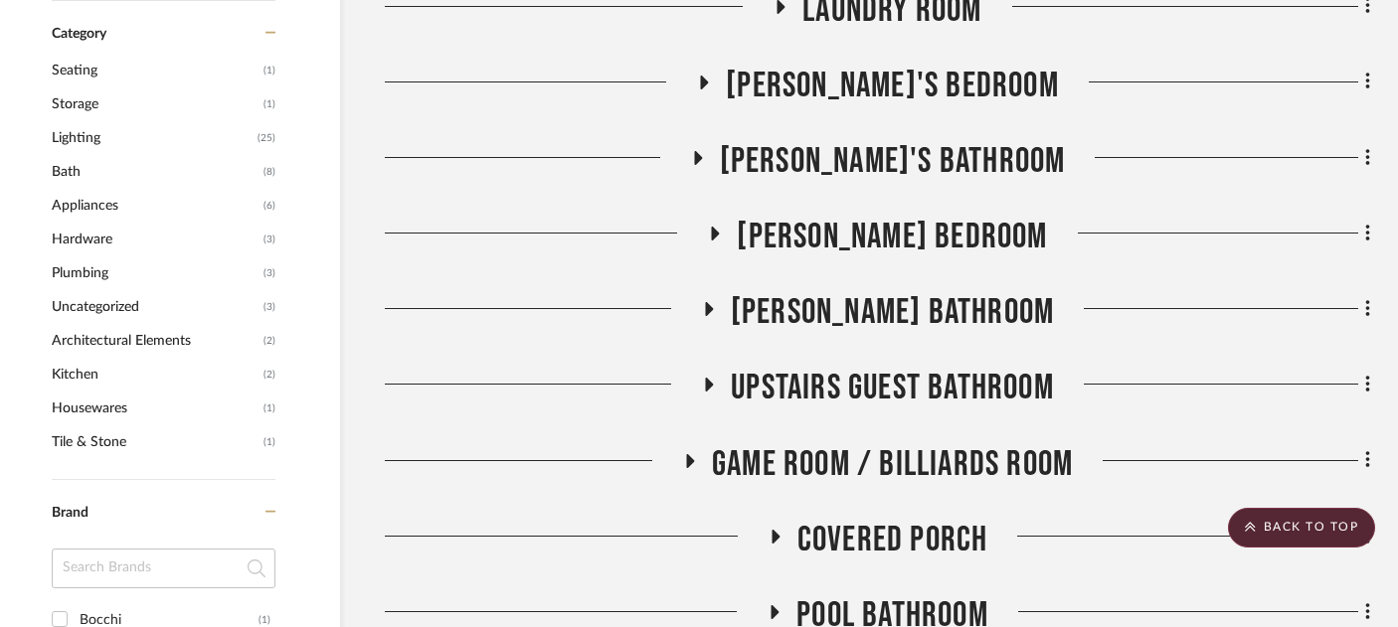
scroll to position [1573, 34]
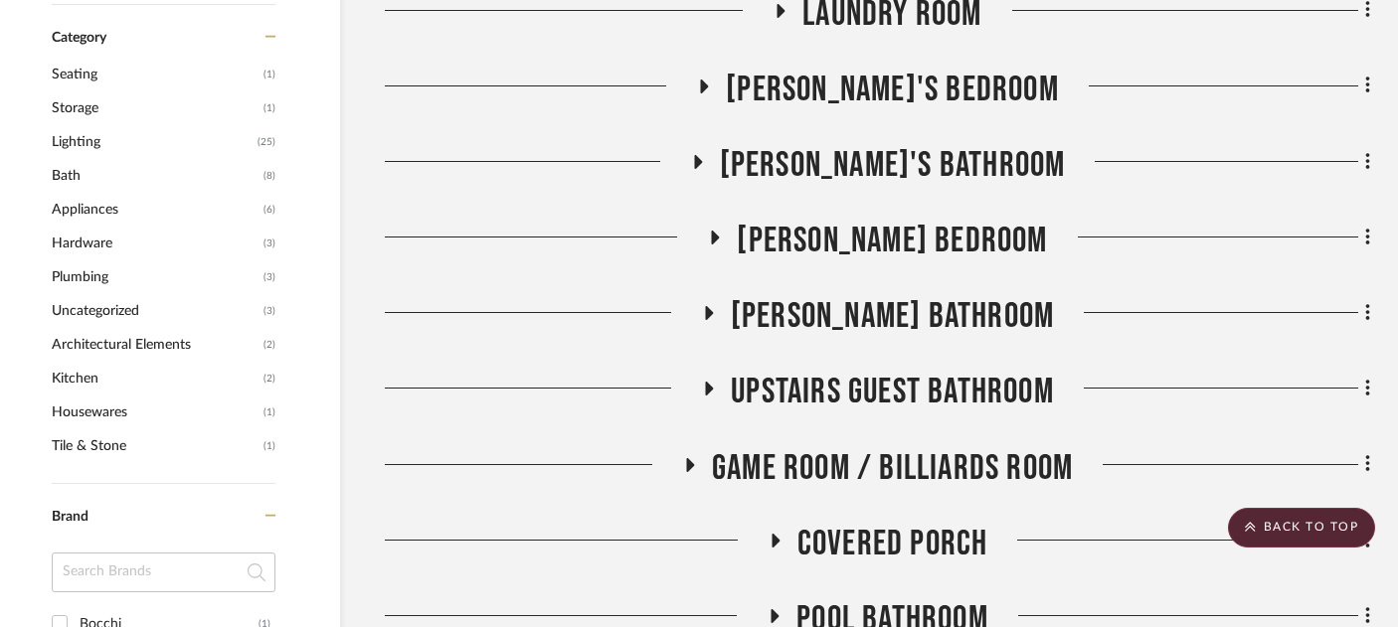
click at [903, 144] on span "[PERSON_NAME]'s Bathroom" at bounding box center [893, 165] width 346 height 43
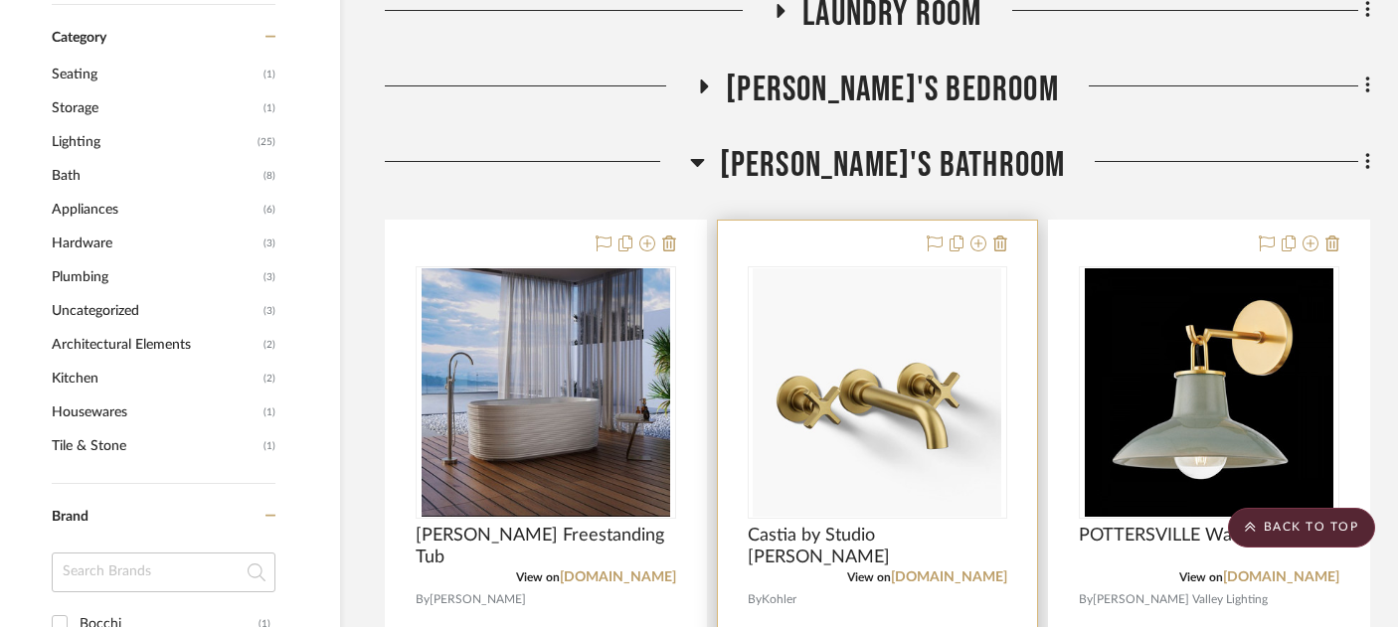
drag, startPoint x: 883, startPoint y: 382, endPoint x: 920, endPoint y: 418, distance: 51.3
click at [0, 0] on div "Filter by keyword, category or name prior to exporting to Excel or Bulk Actions…" at bounding box center [682, 351] width 1432 height 3000
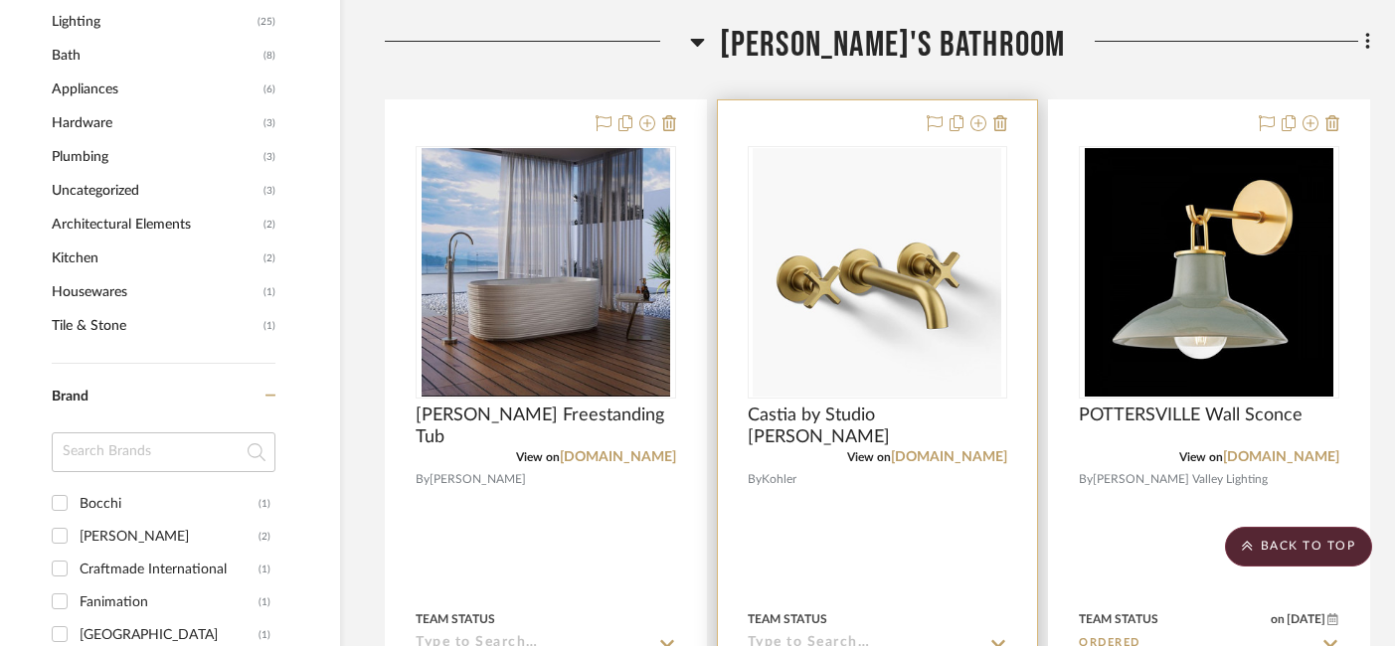
scroll to position [1675, 34]
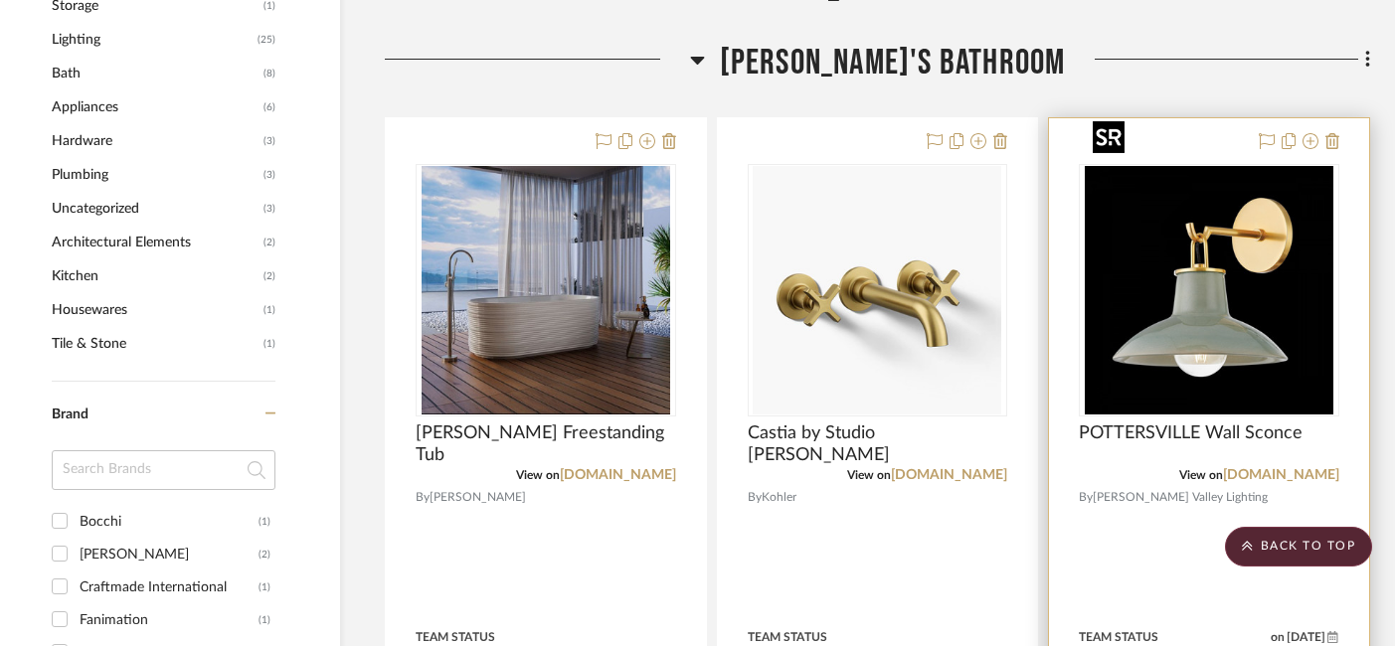
click at [1225, 260] on img "0" at bounding box center [1209, 290] width 249 height 249
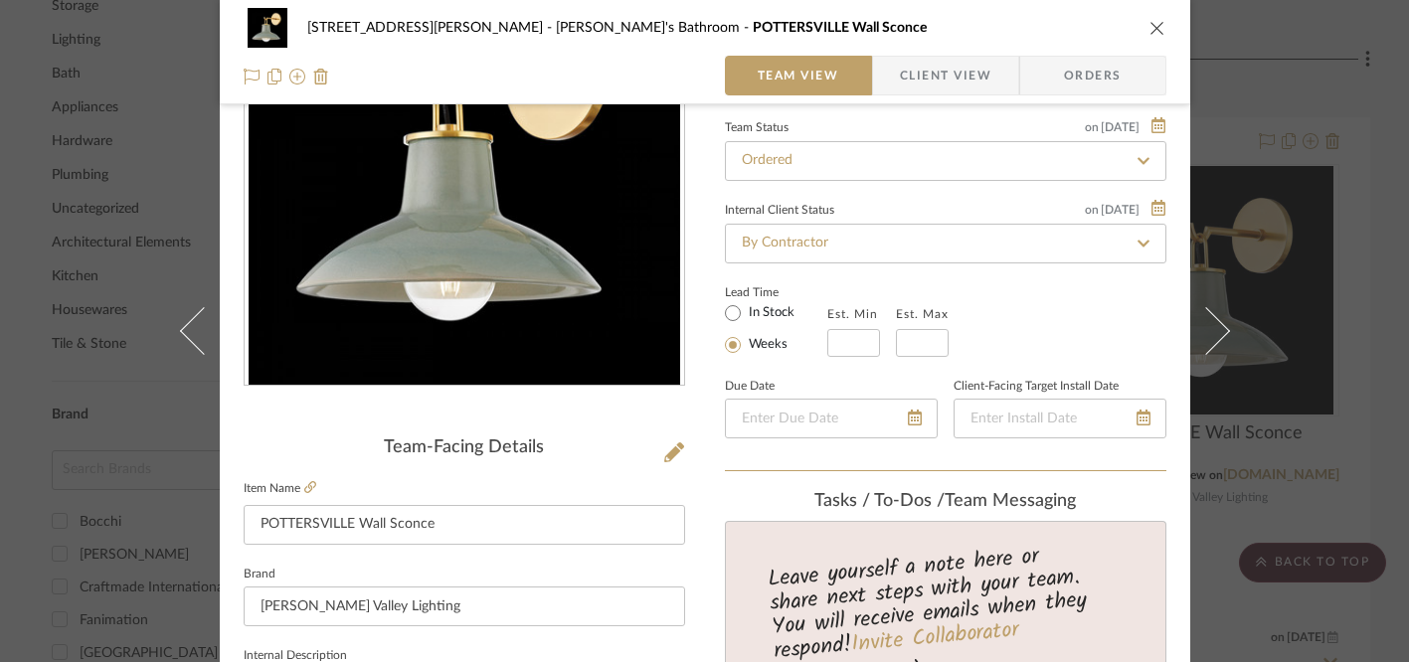
scroll to position [185, 0]
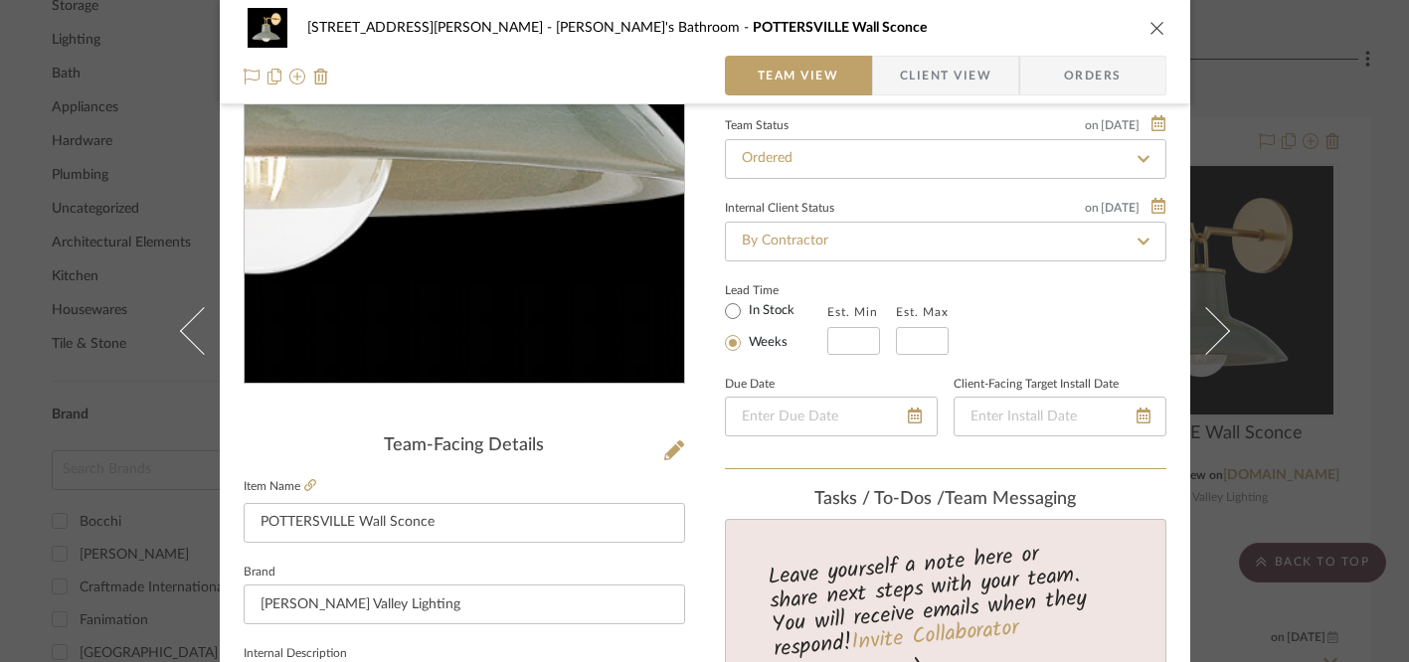
click at [512, 283] on img "0" at bounding box center [464, 167] width 431 height 431
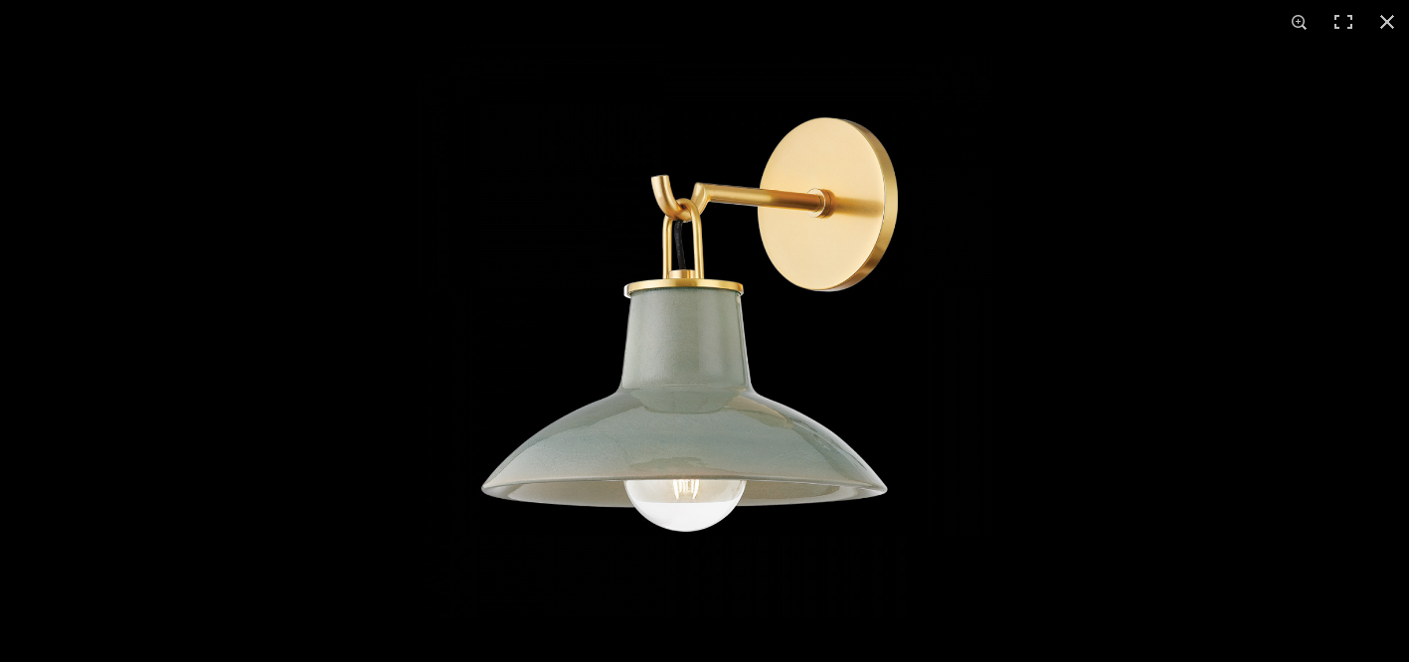
click at [673, 355] on img at bounding box center [705, 331] width 575 height 575
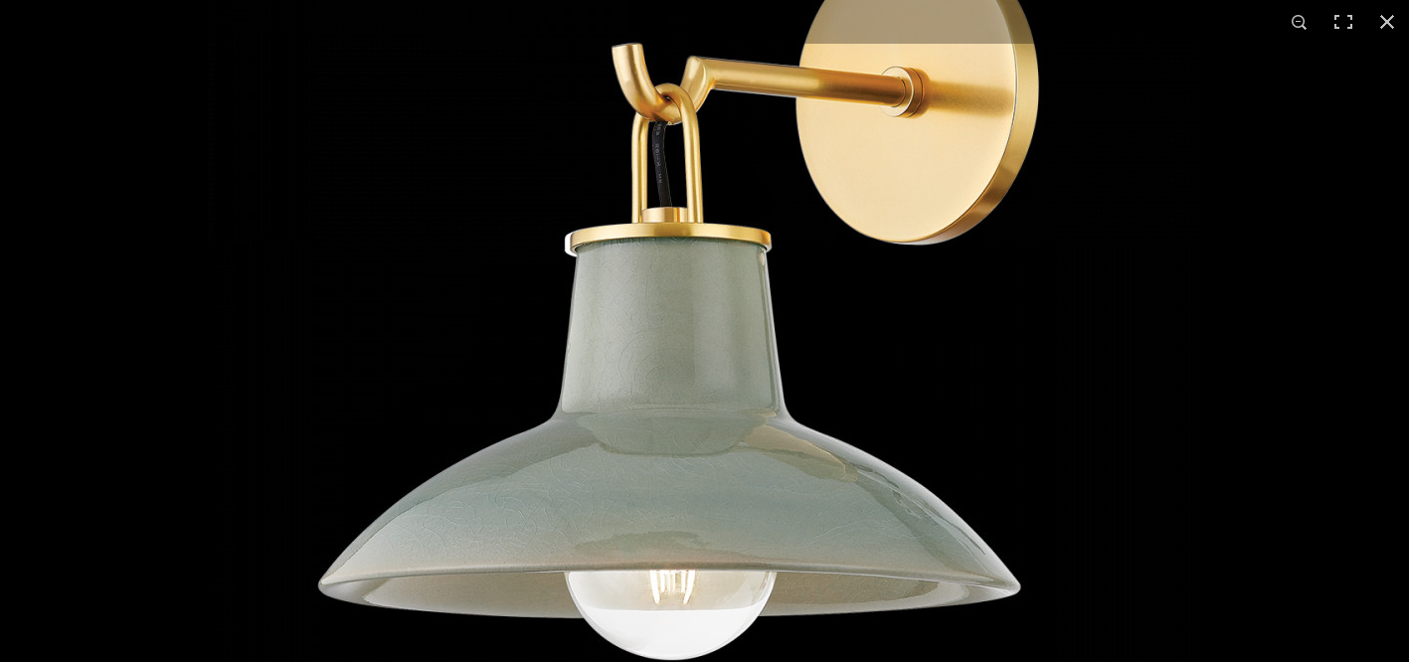
click at [674, 355] on img at bounding box center [705, 313] width 994 height 994
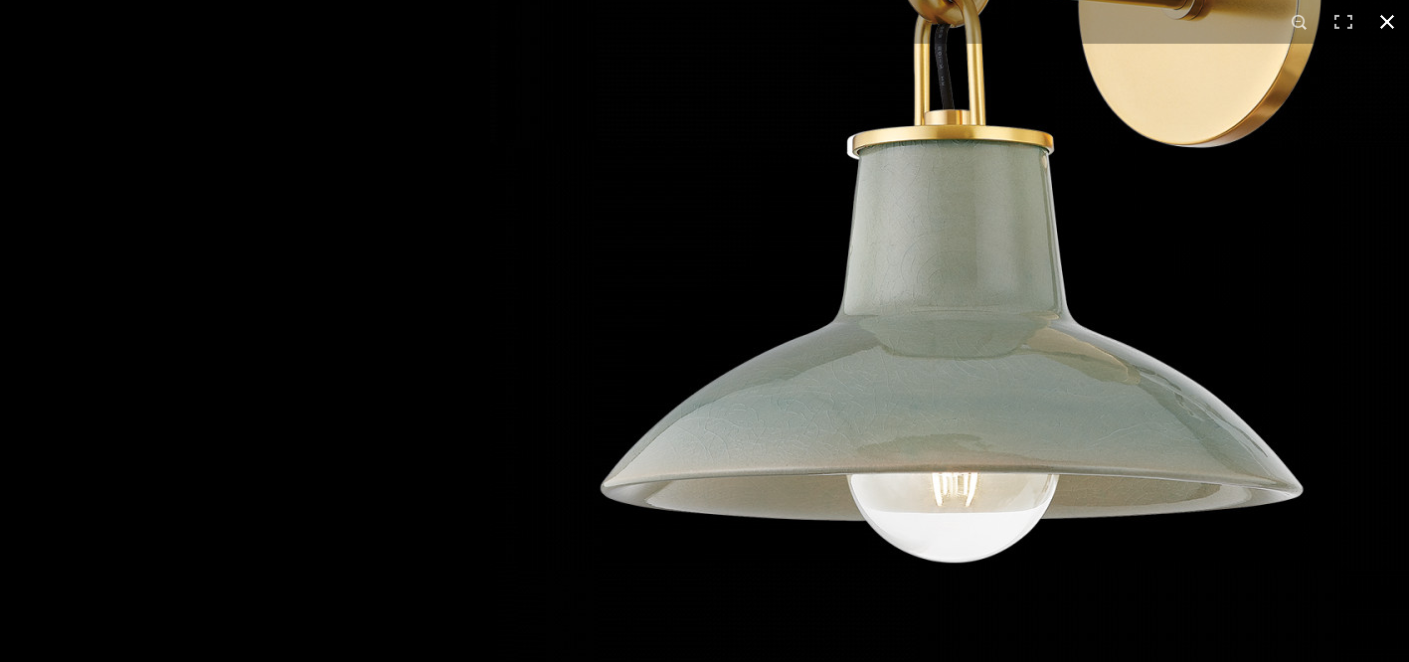
click at [1393, 20] on button at bounding box center [1387, 22] width 44 height 44
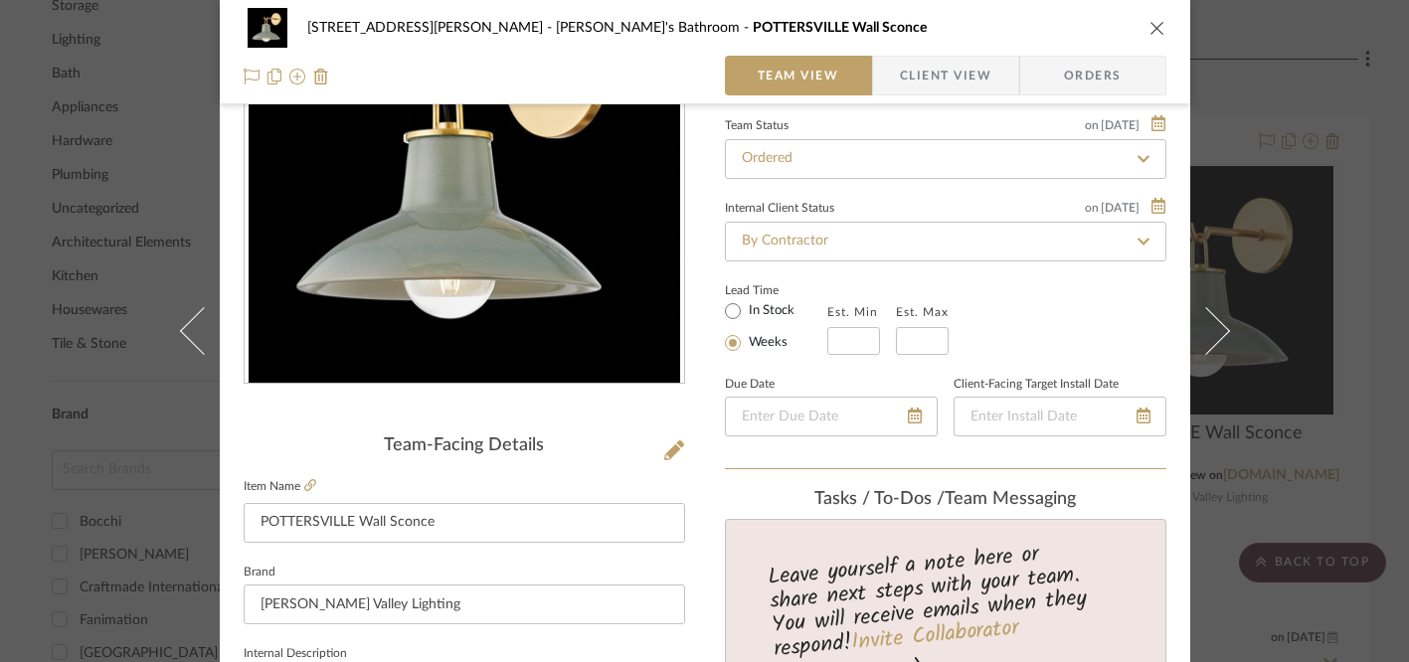
click at [1149, 27] on icon "close" at bounding box center [1157, 28] width 16 height 16
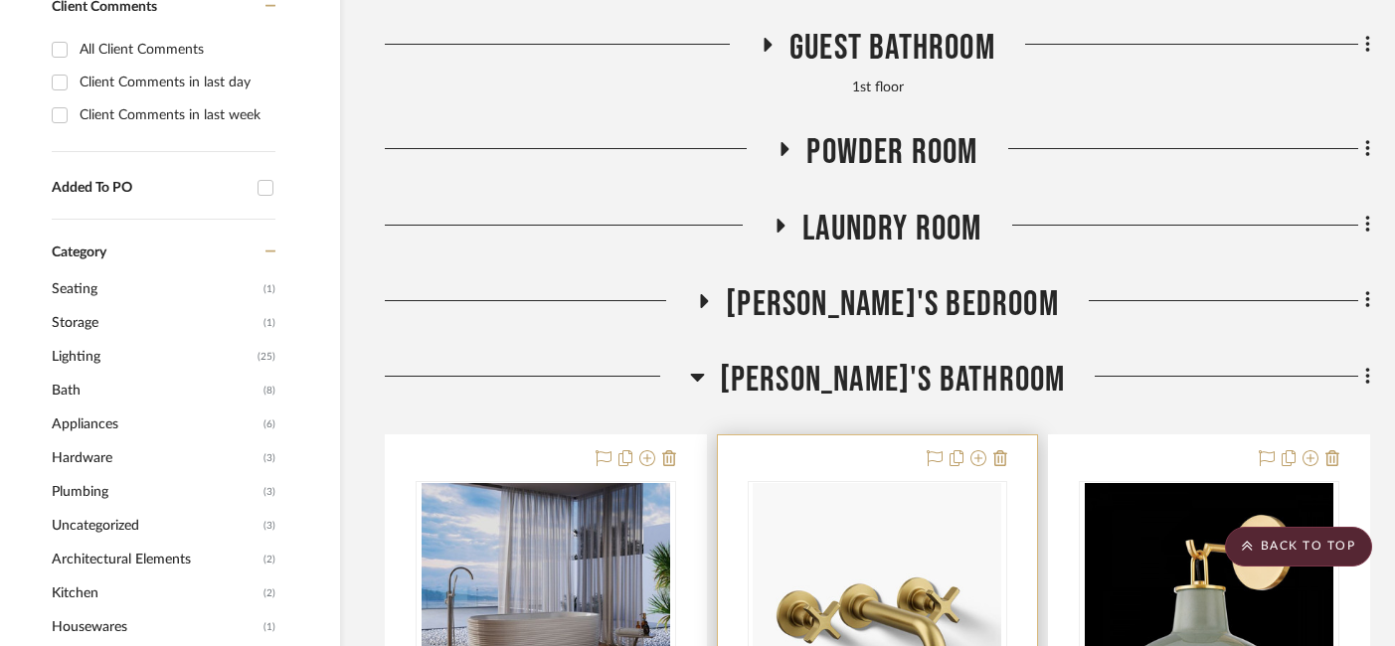
scroll to position [1191, 34]
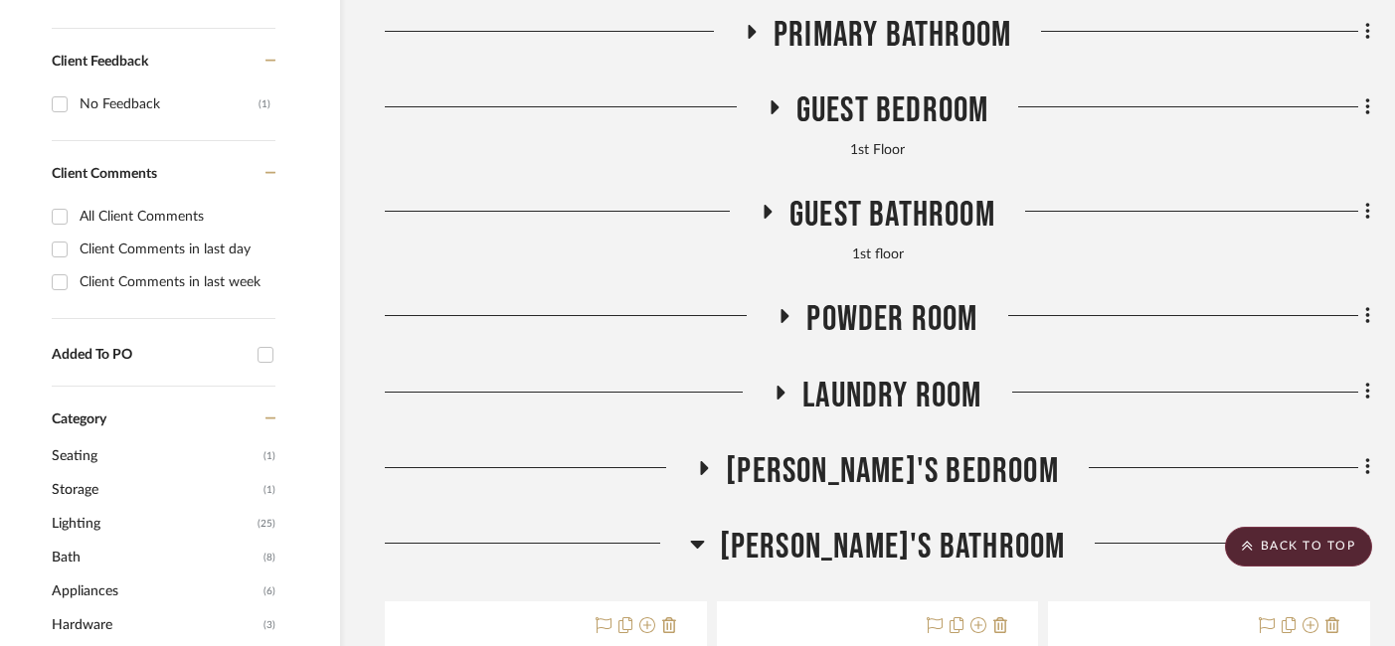
click at [914, 194] on span "Guest Bathroom" at bounding box center [892, 215] width 206 height 43
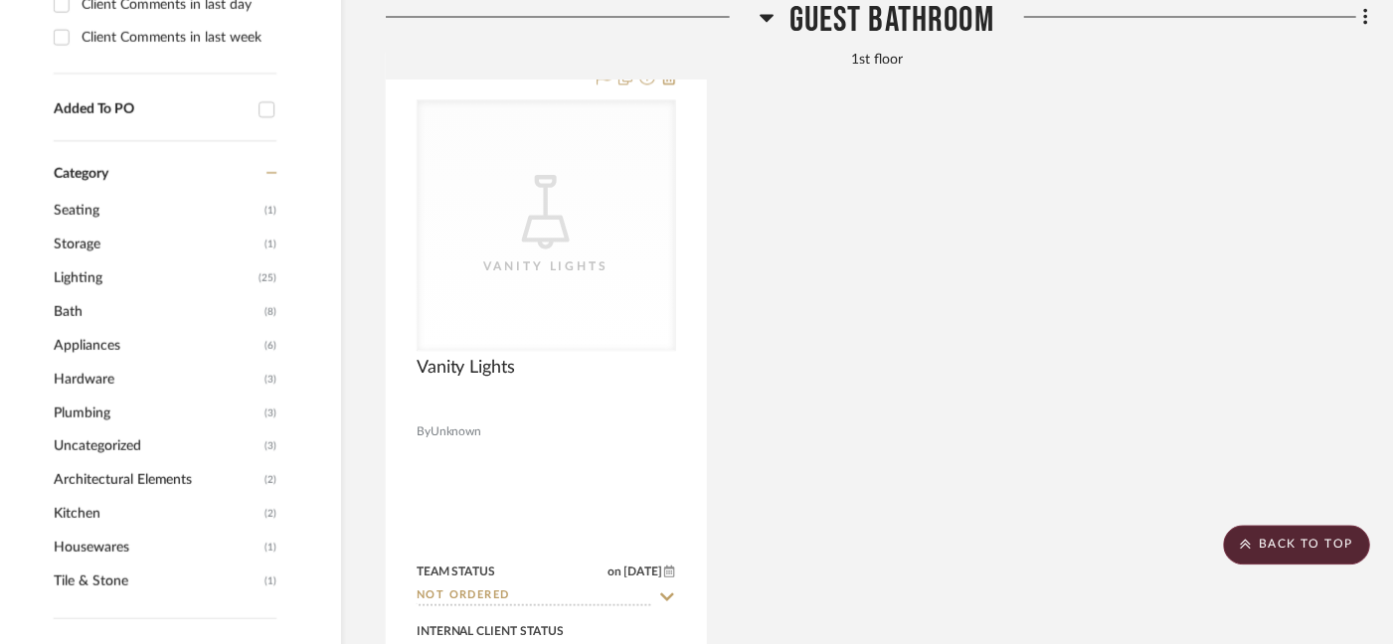
scroll to position [1323, 34]
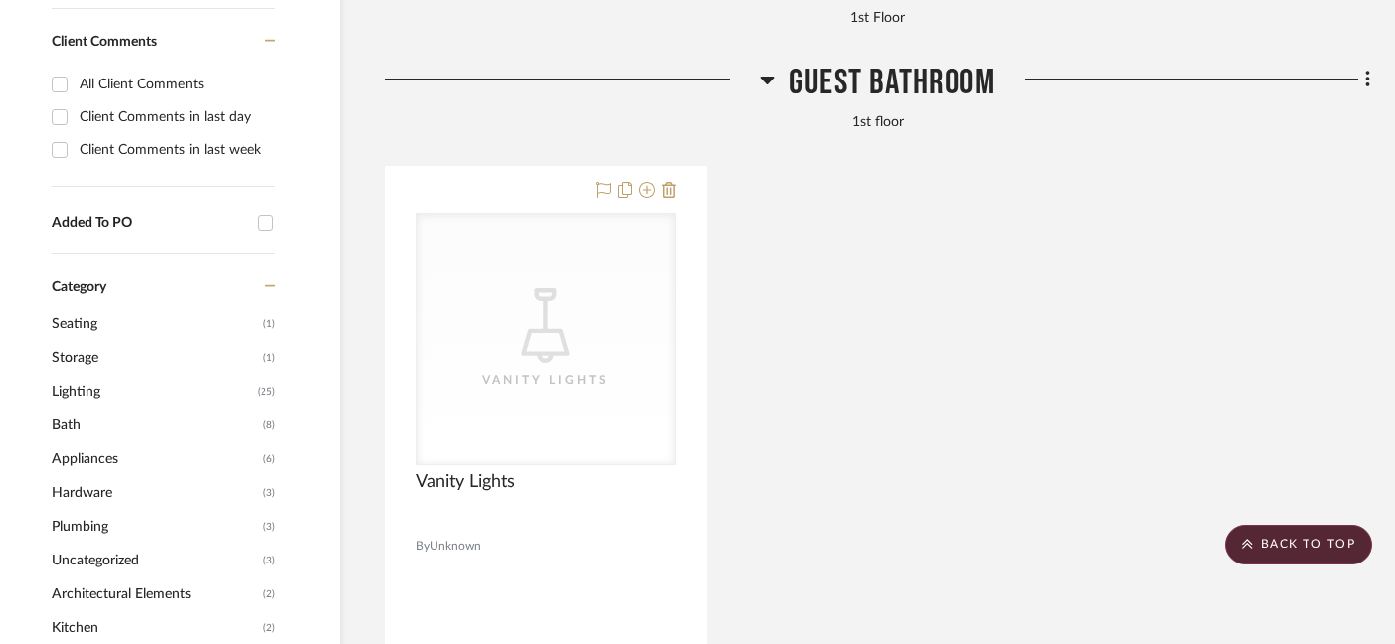
click at [904, 62] on span "Guest Bathroom" at bounding box center [892, 83] width 206 height 43
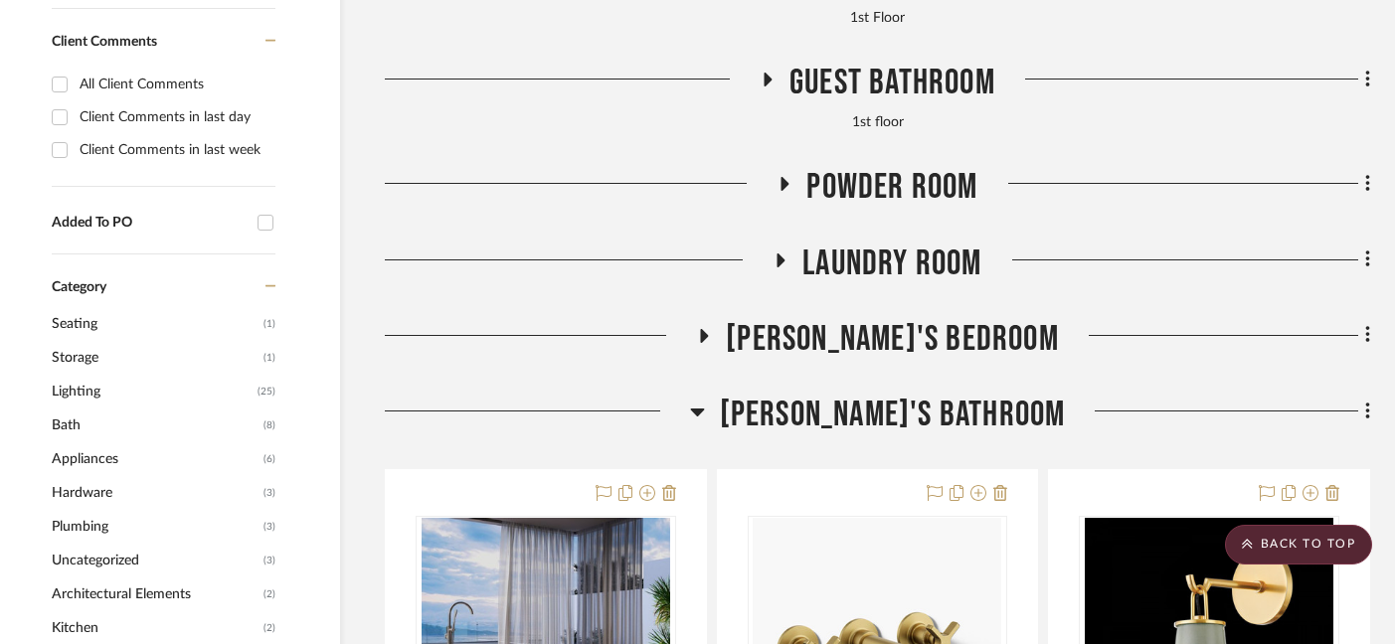
click at [903, 62] on span "Guest Bathroom" at bounding box center [892, 83] width 206 height 43
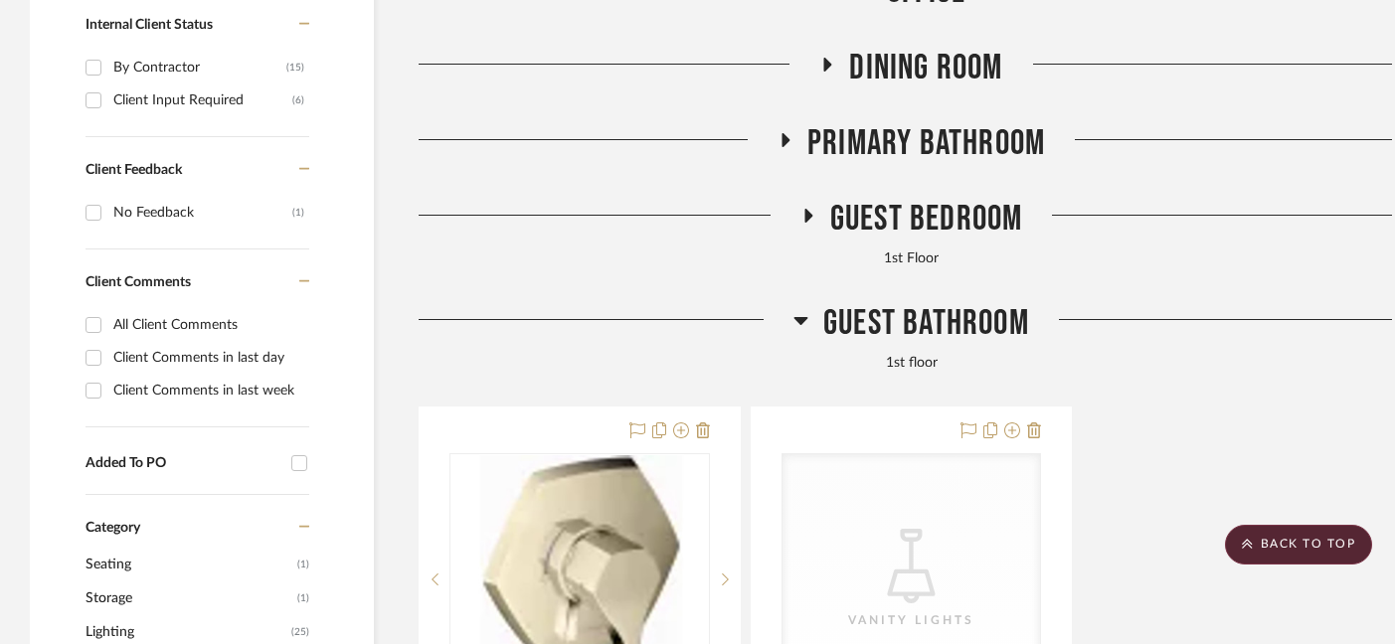
scroll to position [1374, 0]
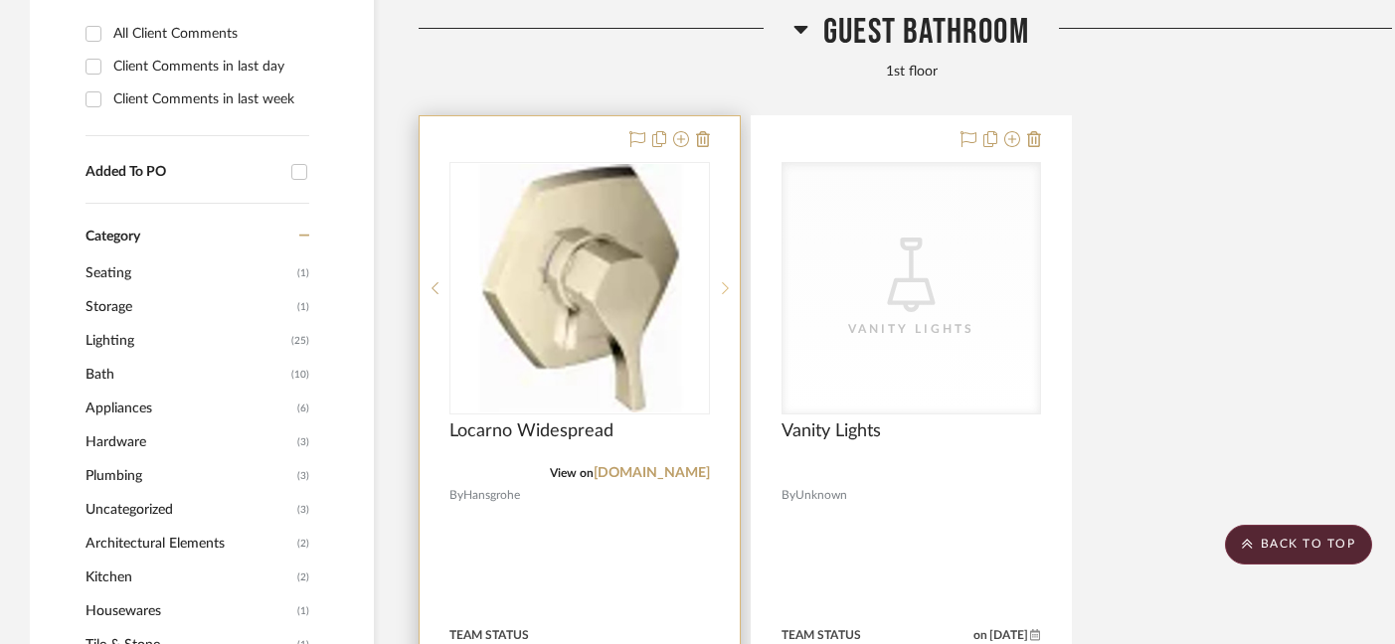
click at [722, 281] on icon at bounding box center [725, 288] width 7 height 14
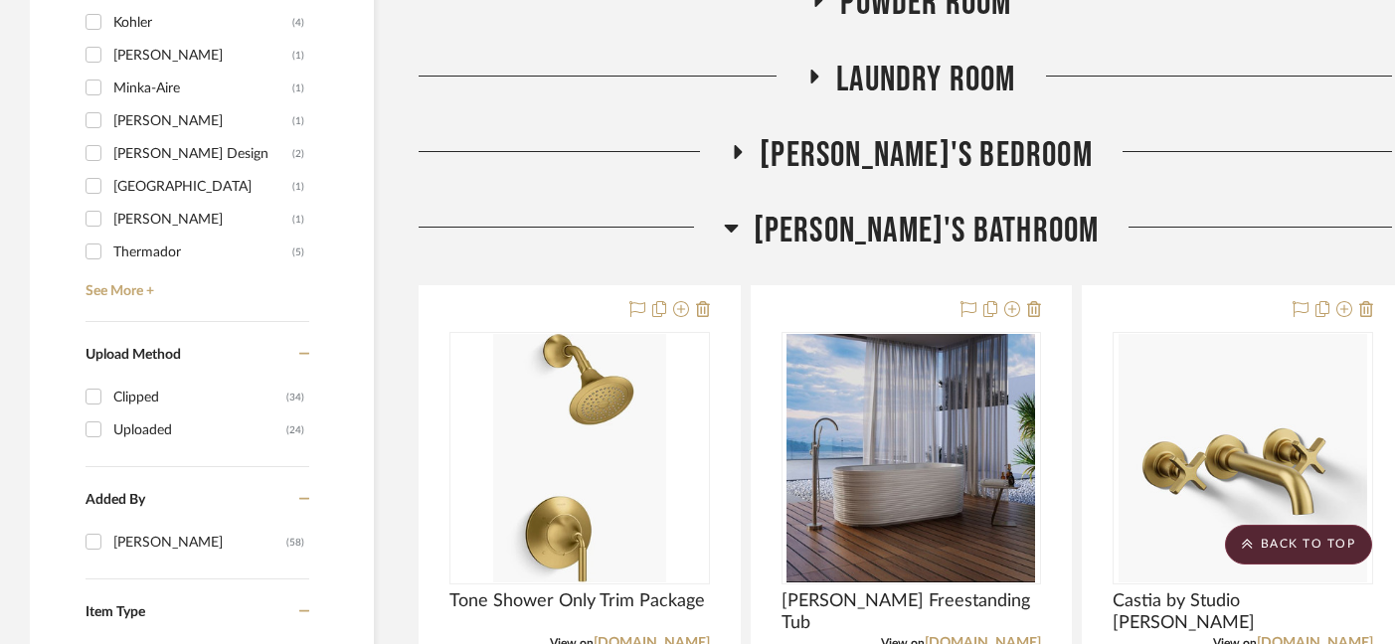
scroll to position [2405, 0]
click at [947, 209] on span "[PERSON_NAME]'s Bathroom" at bounding box center [927, 230] width 346 height 43
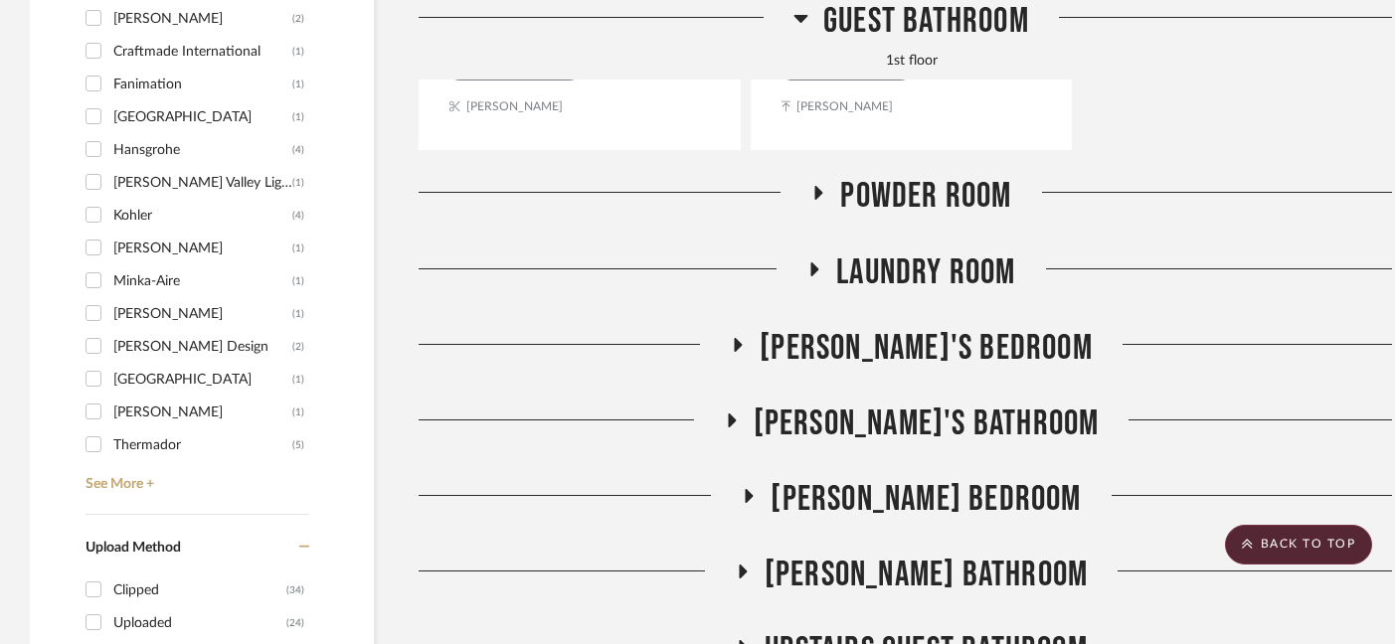
scroll to position [2053, 0]
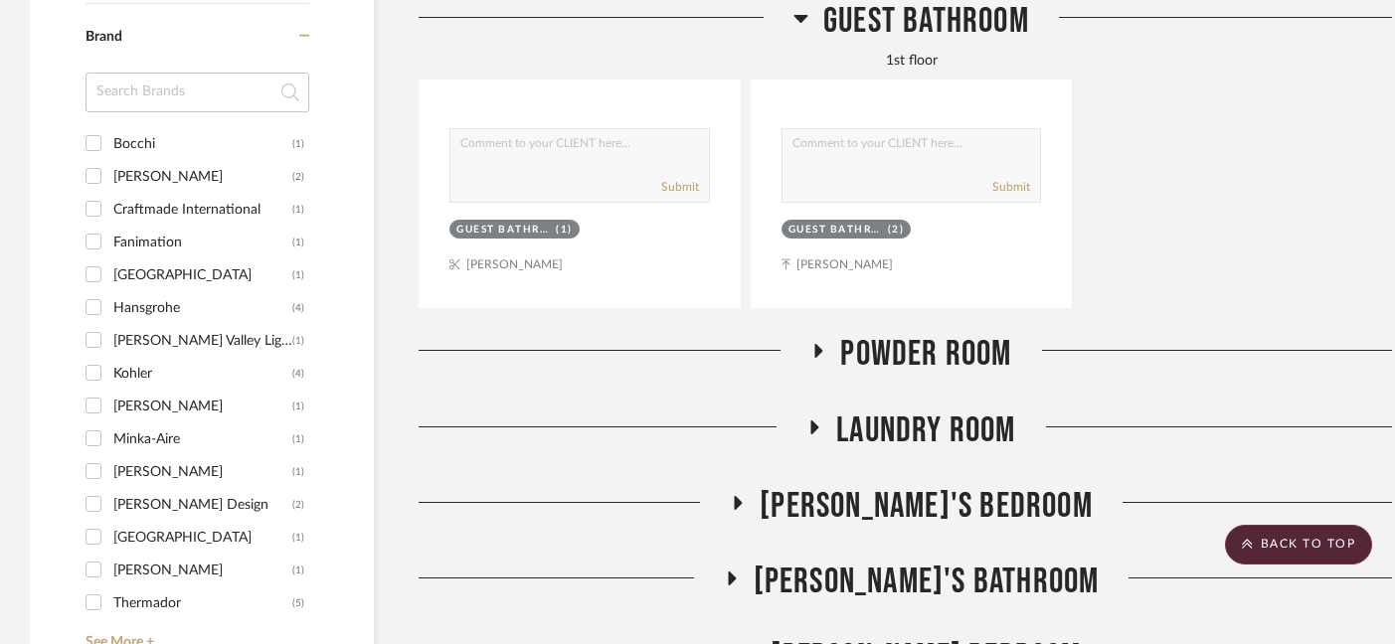
click at [928, 333] on span "Powder Room" at bounding box center [925, 354] width 171 height 43
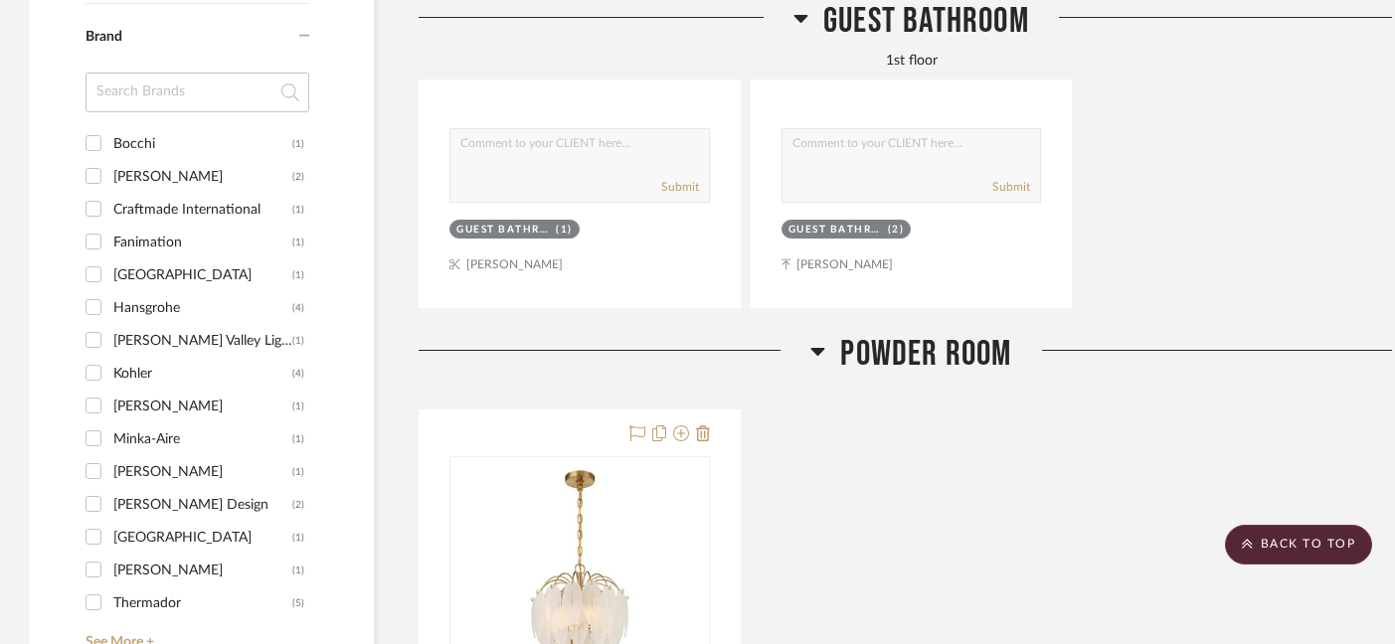
scroll to position [2297, 0]
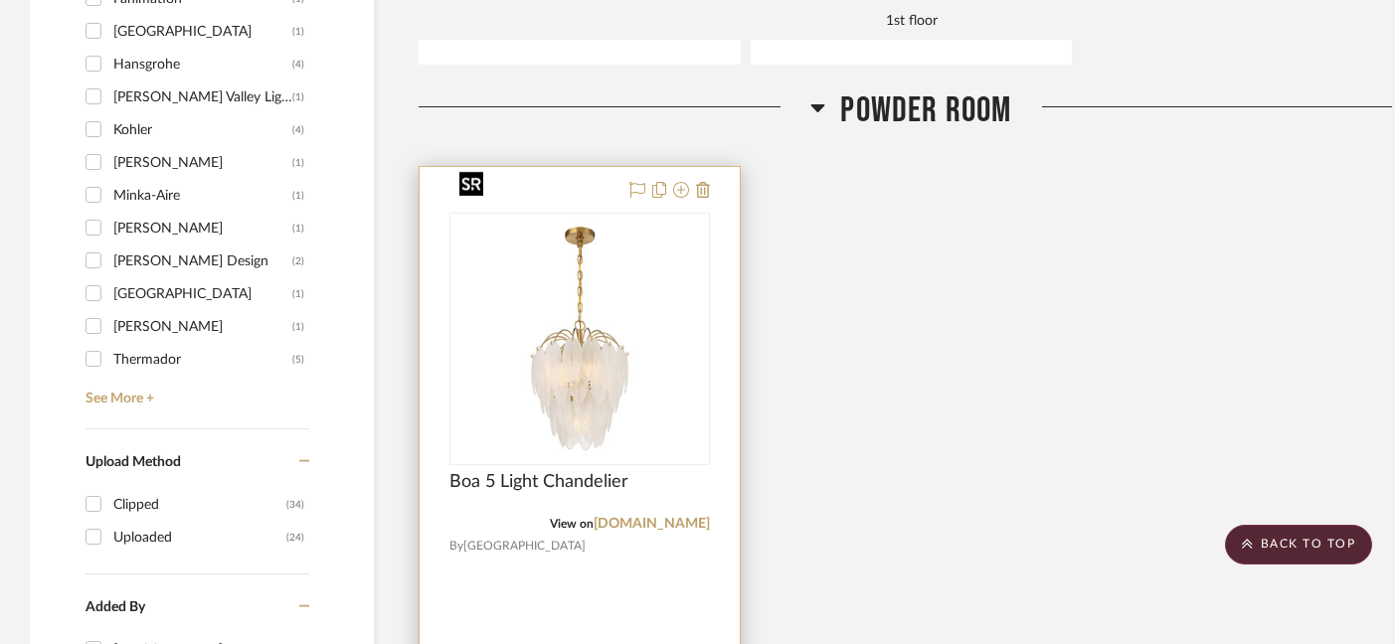
click at [558, 345] on img "0" at bounding box center [580, 339] width 258 height 246
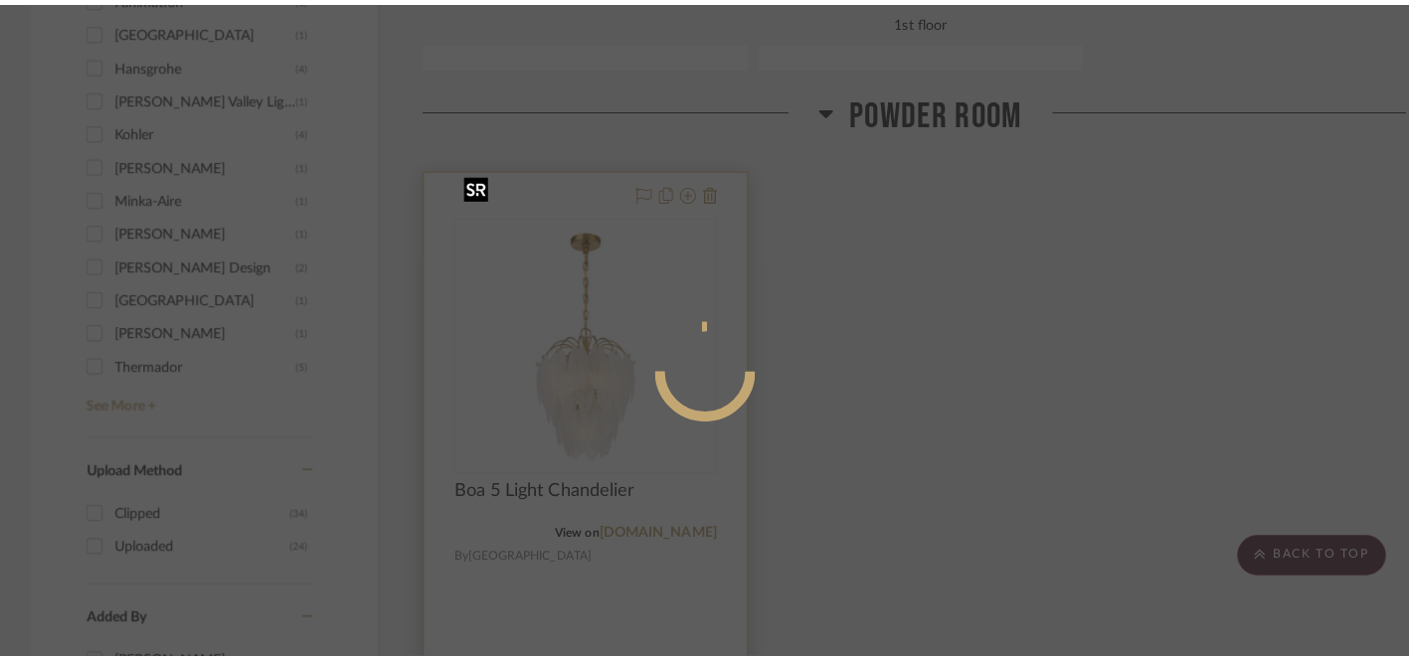
scroll to position [0, 0]
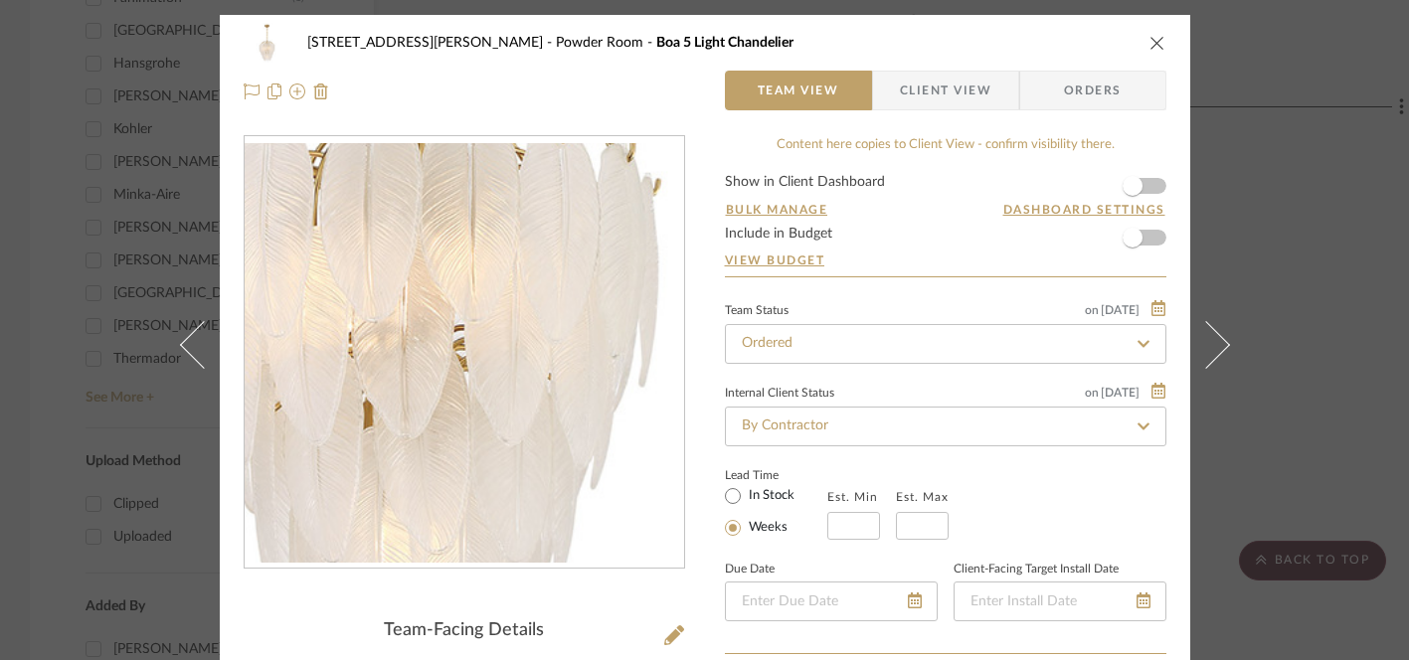
click at [475, 435] on img "0" at bounding box center [464, 353] width 439 height 420
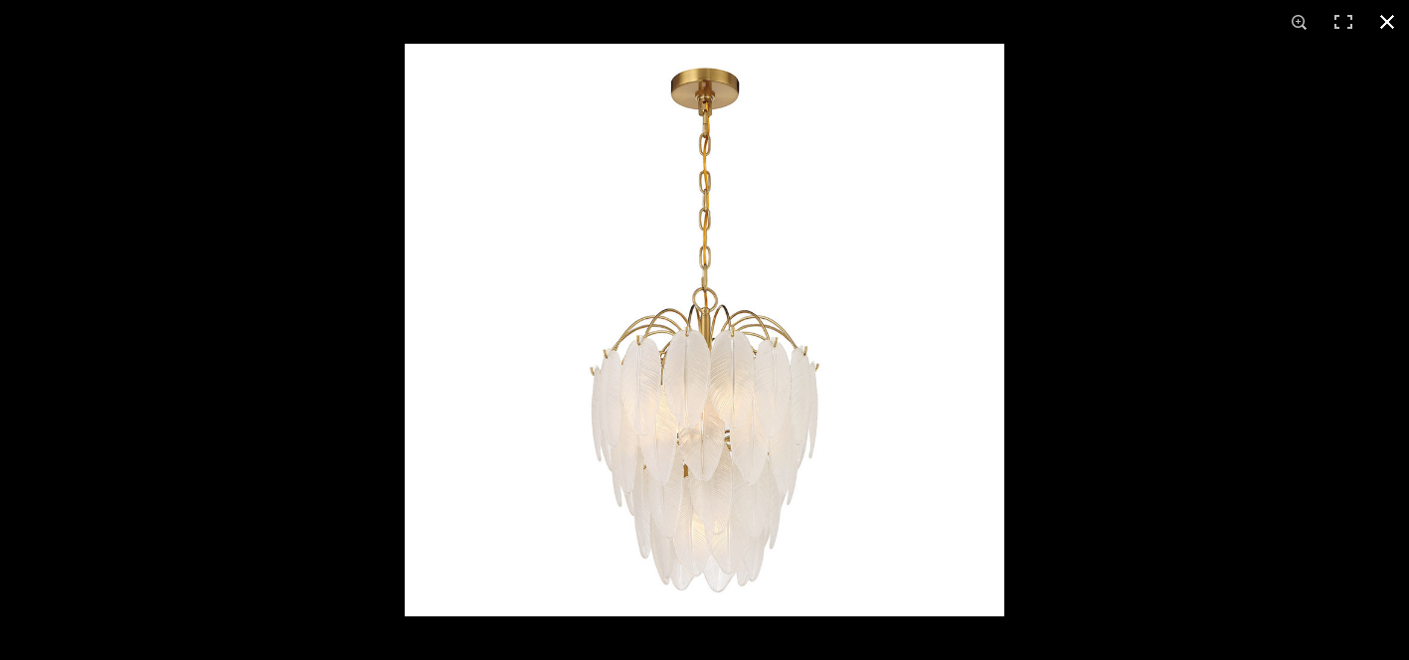
click at [1388, 23] on button at bounding box center [1387, 22] width 44 height 44
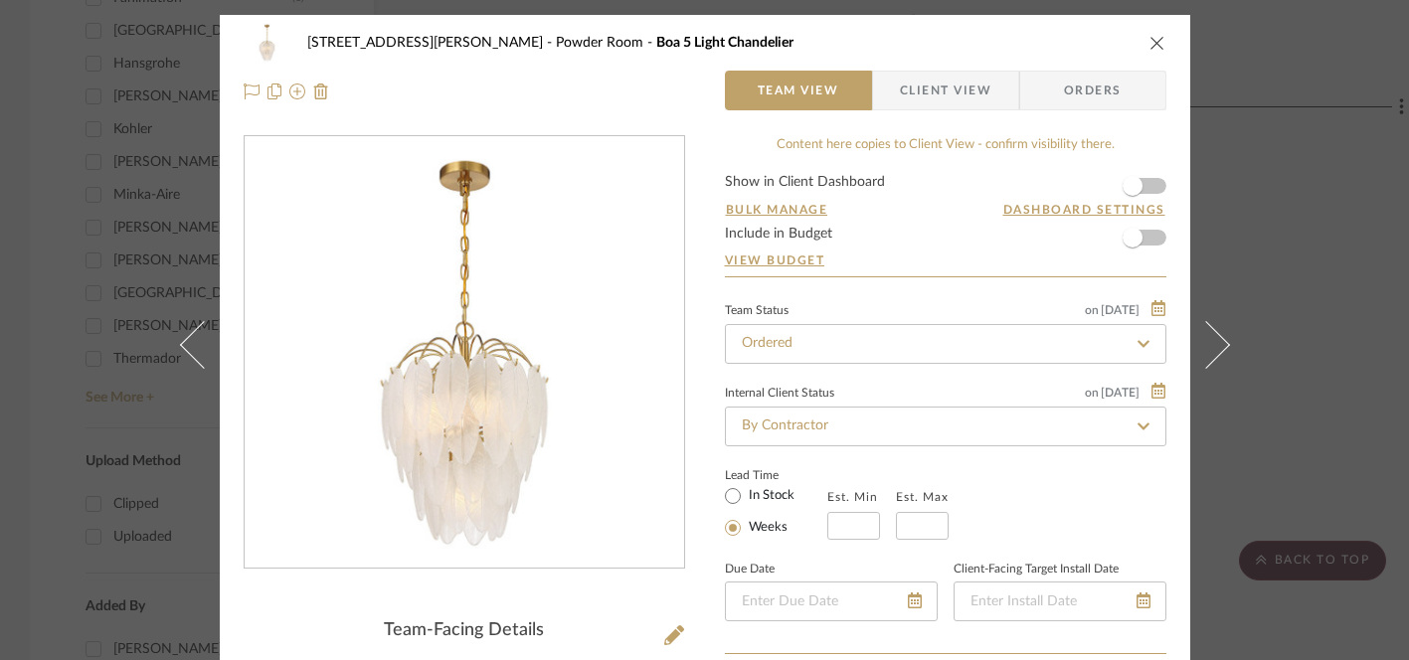
click at [1035, 135] on div "Content here copies to Client View - confirm visibility there." at bounding box center [945, 145] width 441 height 20
click at [1157, 43] on icon "close" at bounding box center [1157, 43] width 16 height 16
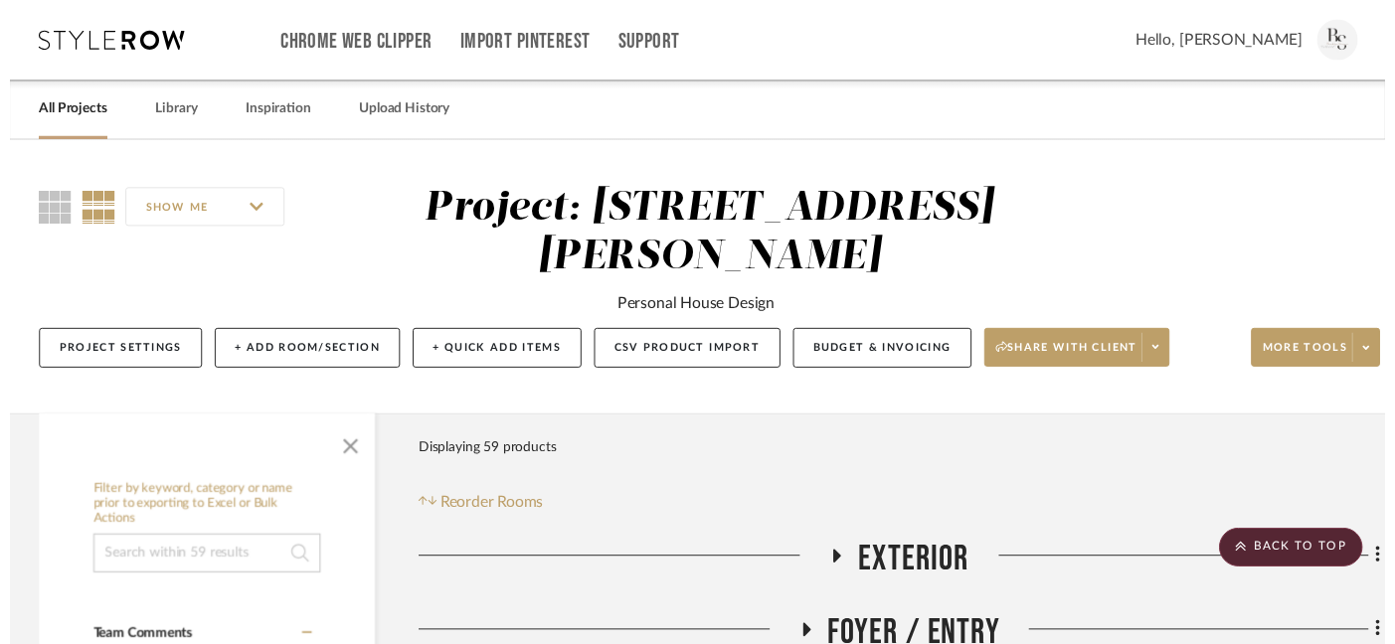
scroll to position [2297, 0]
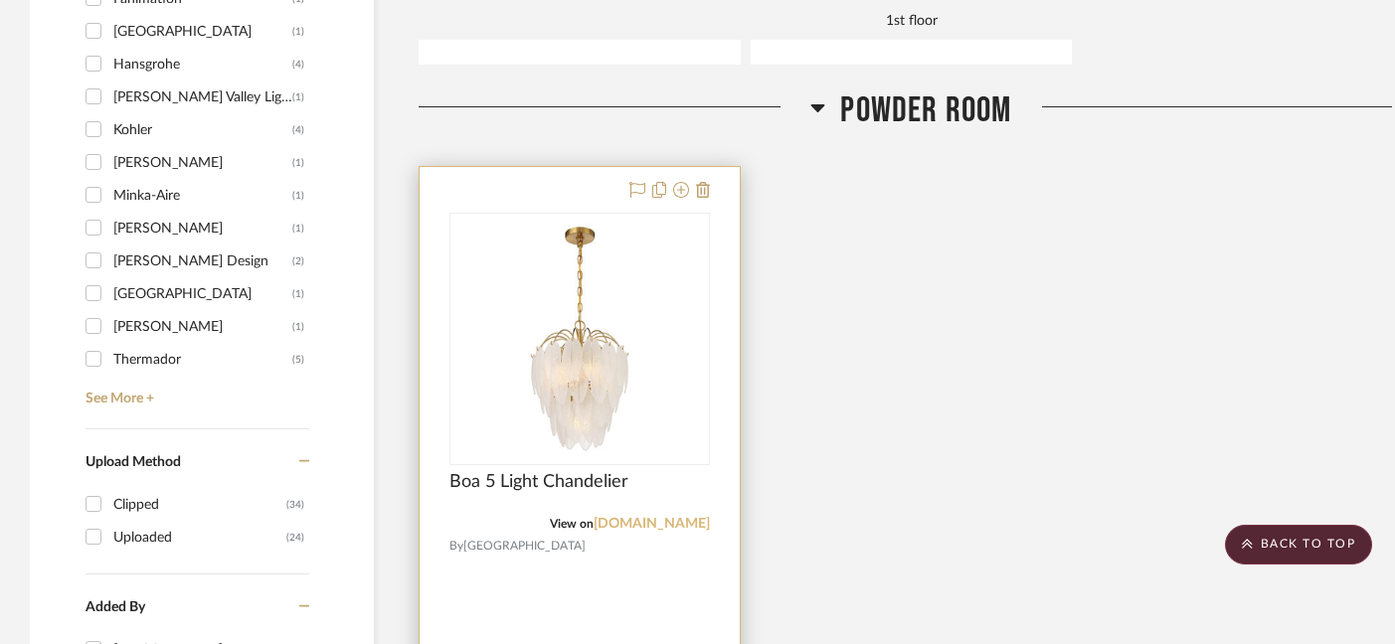
click at [667, 517] on link "mail.google.com" at bounding box center [652, 524] width 116 height 14
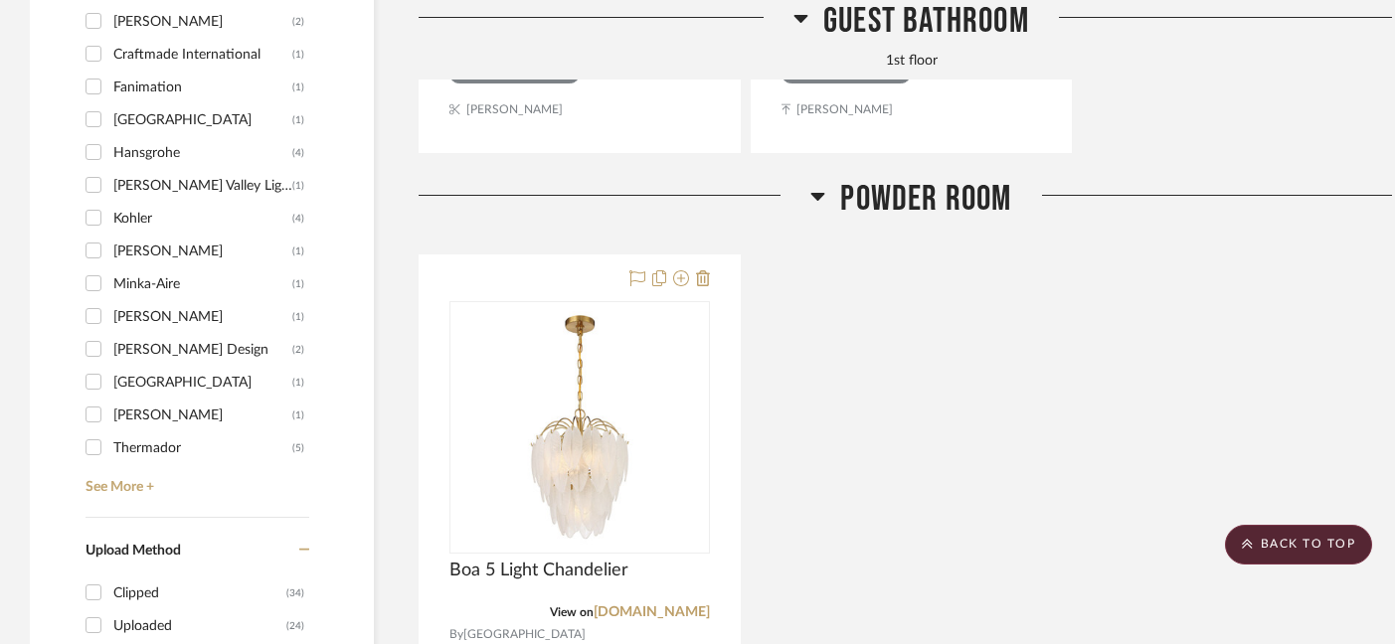
scroll to position [2209, 0]
click at [895, 177] on span "Powder Room" at bounding box center [925, 198] width 171 height 43
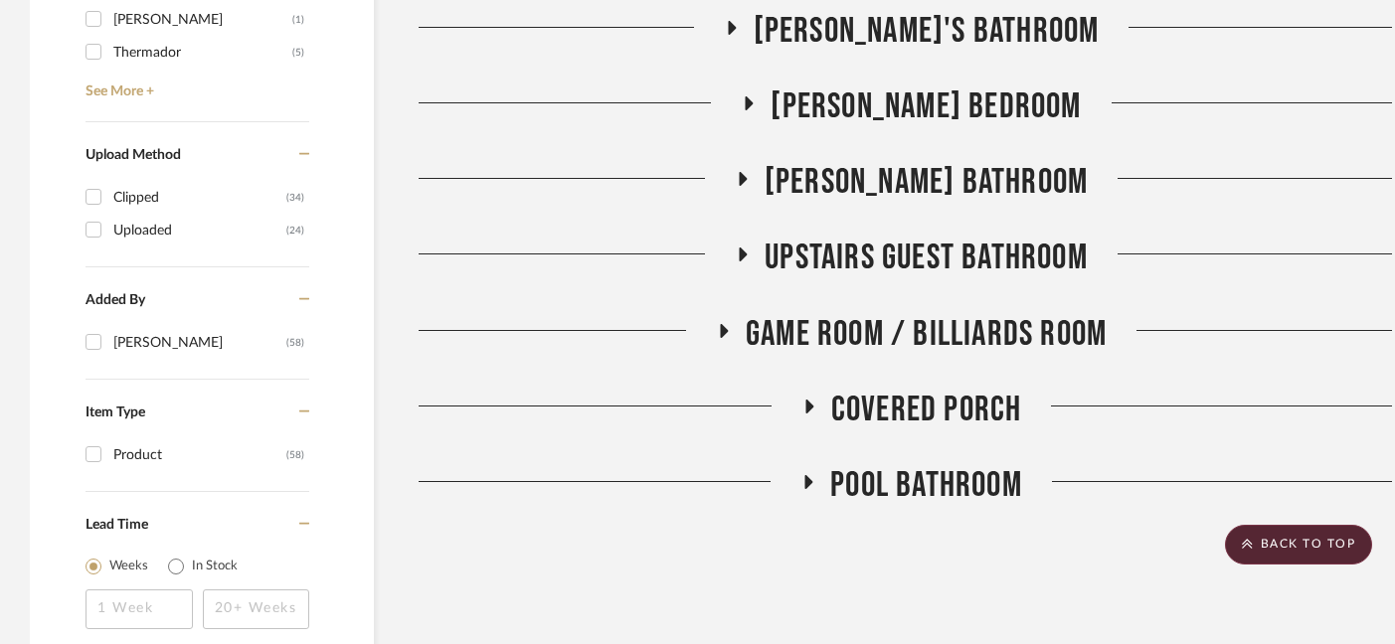
scroll to position [2631, 0]
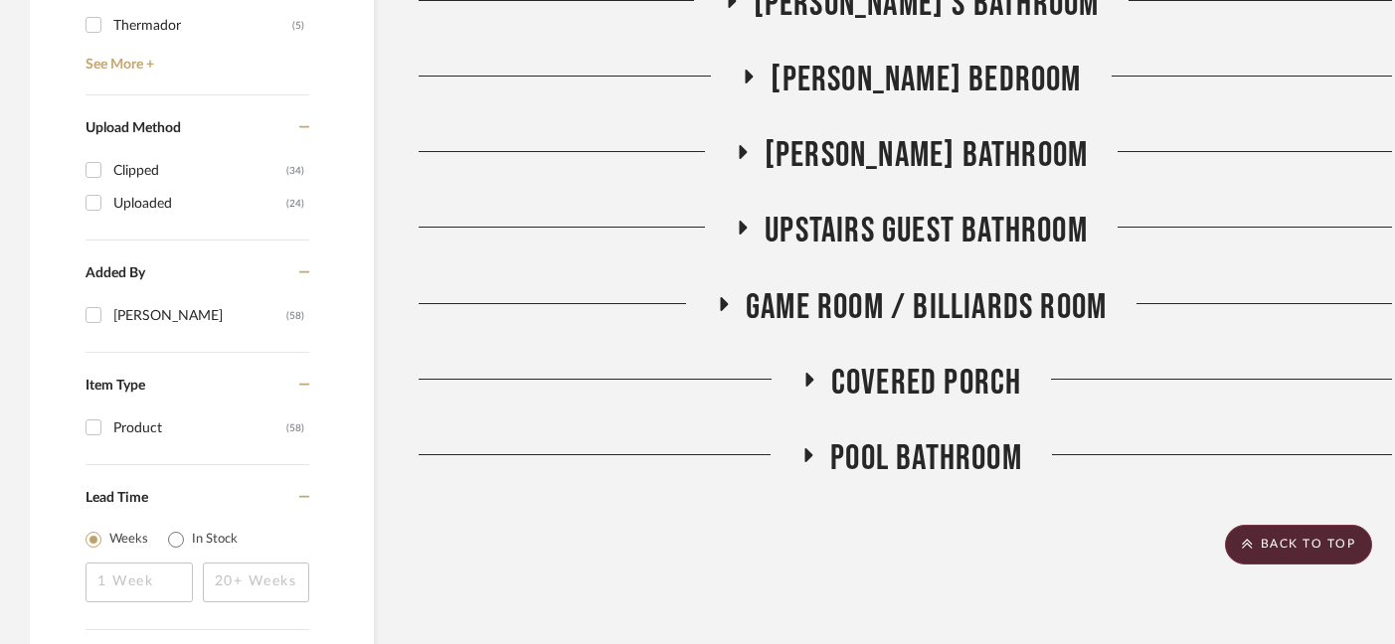
click at [914, 437] on span "Pool Bathroom" at bounding box center [926, 458] width 192 height 43
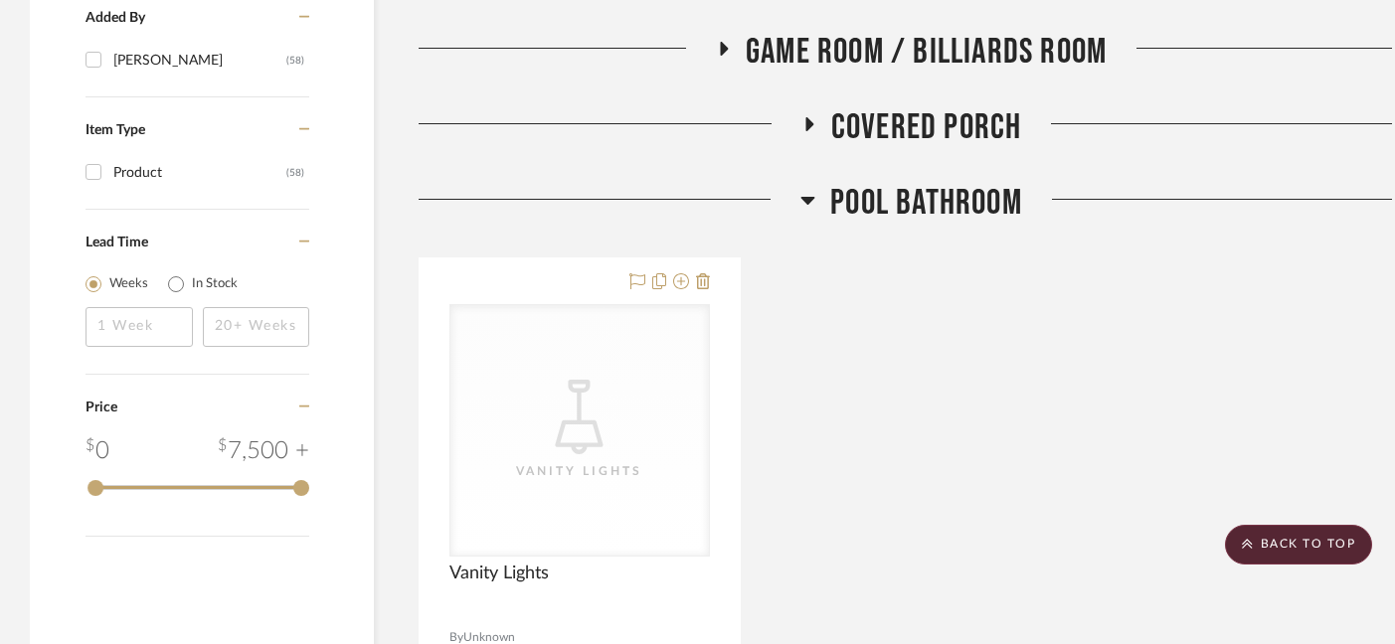
scroll to position [2884, 0]
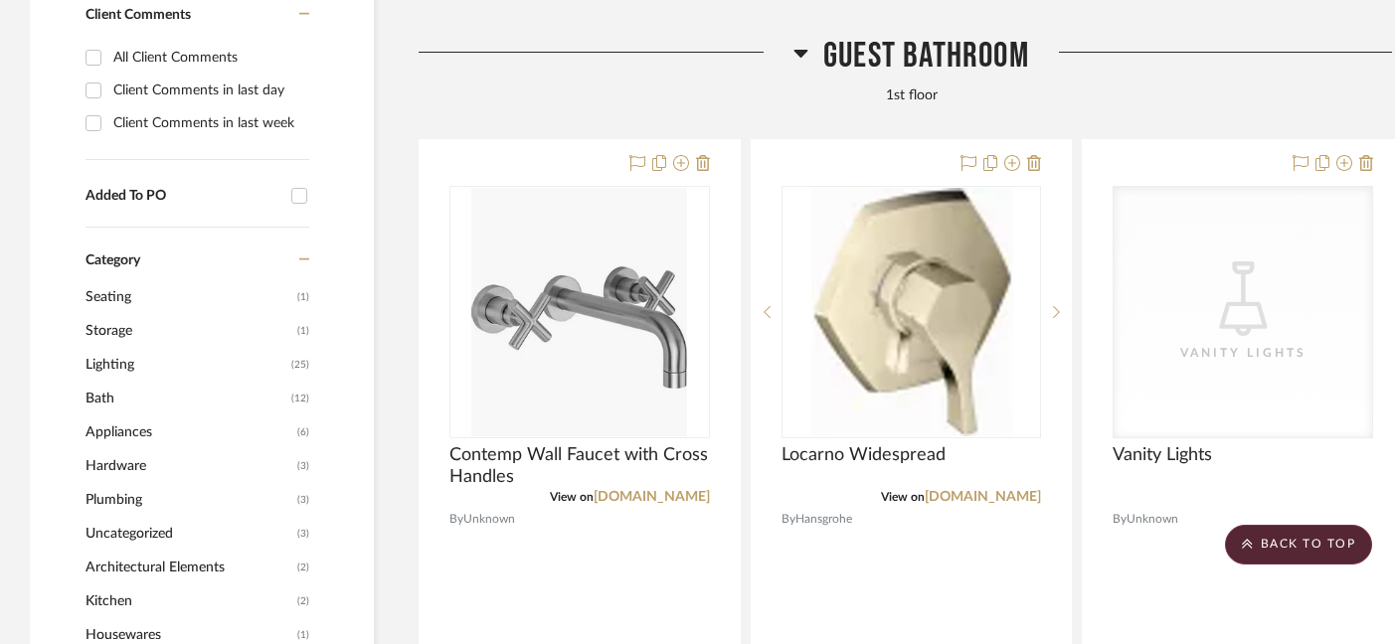
scroll to position [1297, 0]
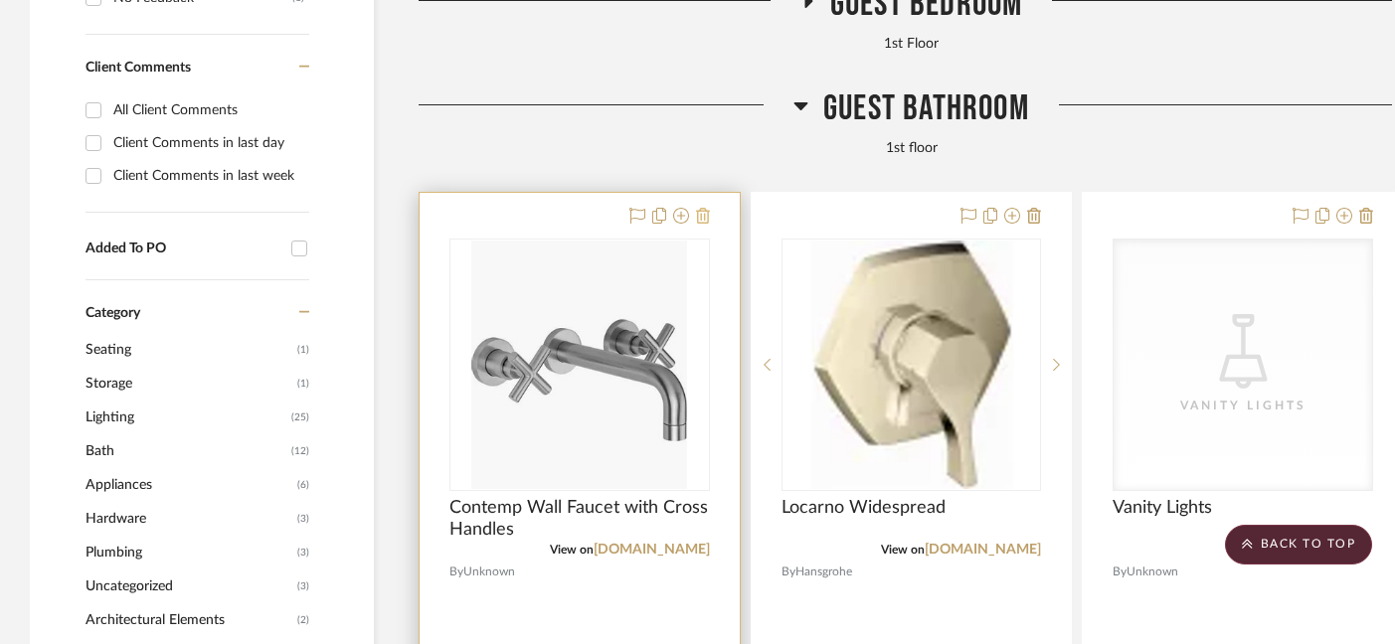
click at [701, 208] on icon at bounding box center [703, 216] width 14 height 16
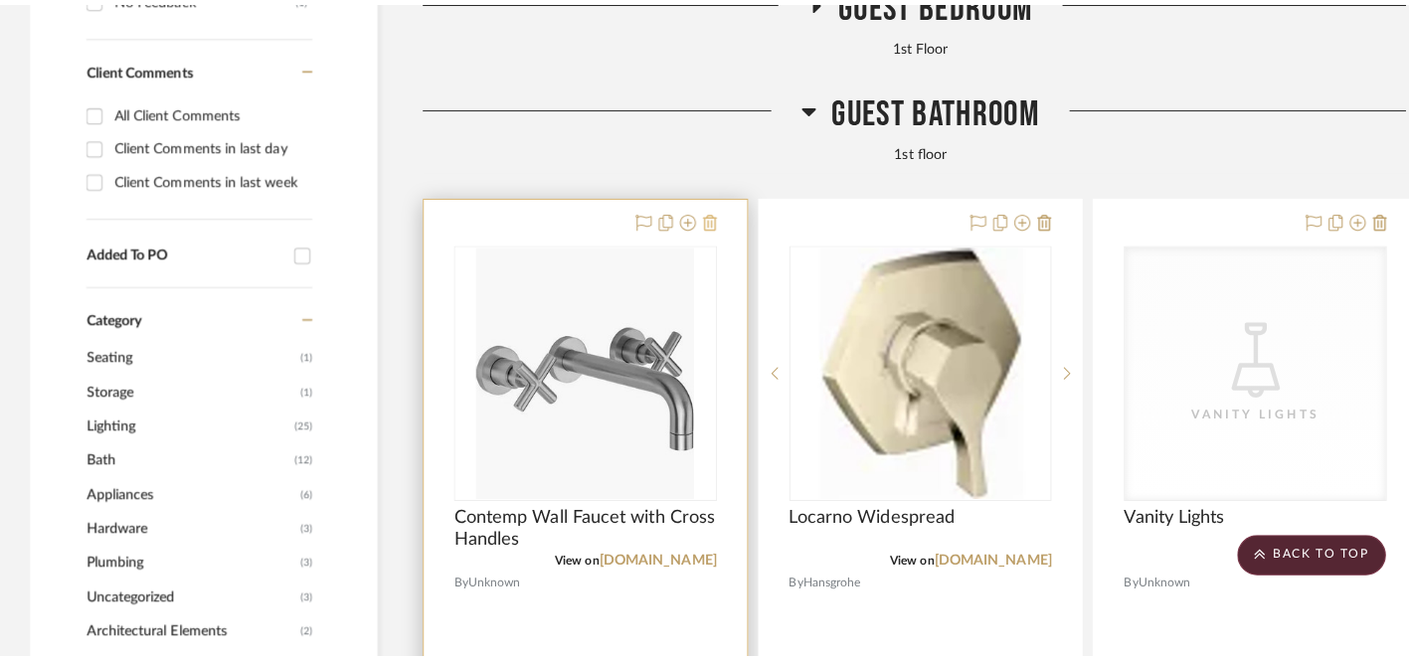
scroll to position [0, 0]
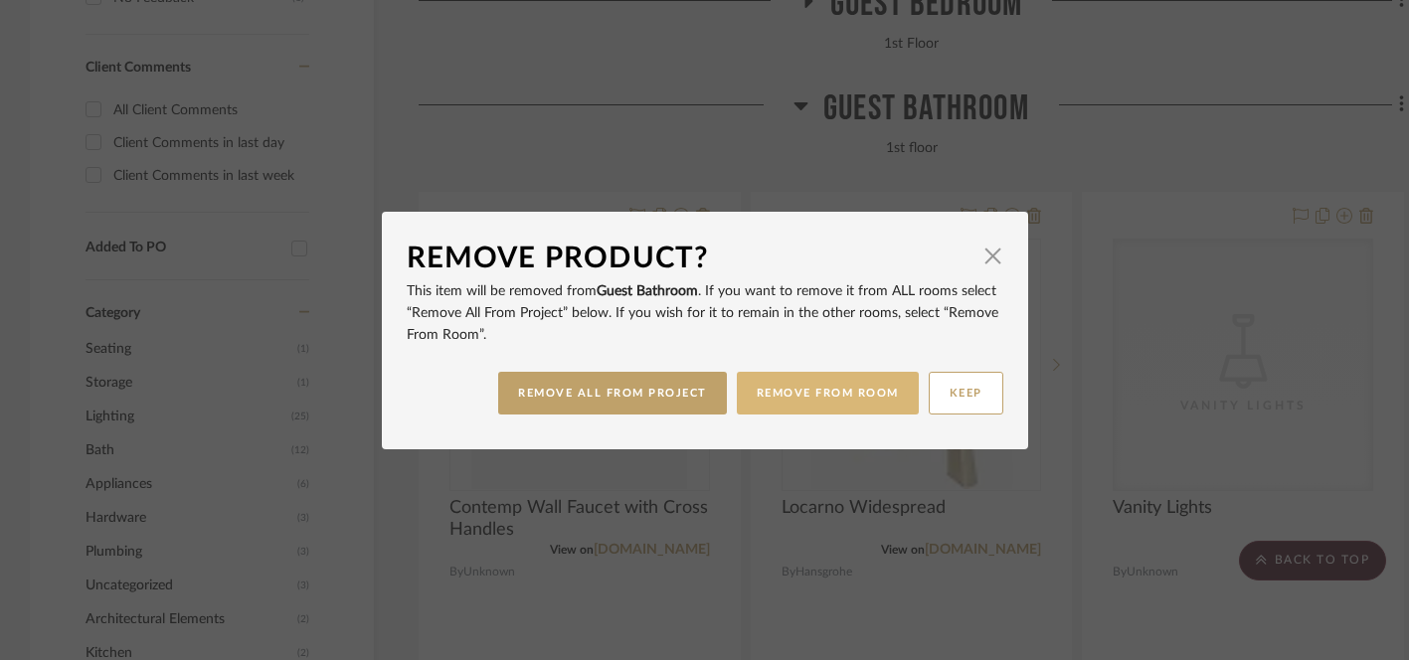
click at [804, 386] on button "REMOVE FROM ROOM" at bounding box center [828, 393] width 182 height 43
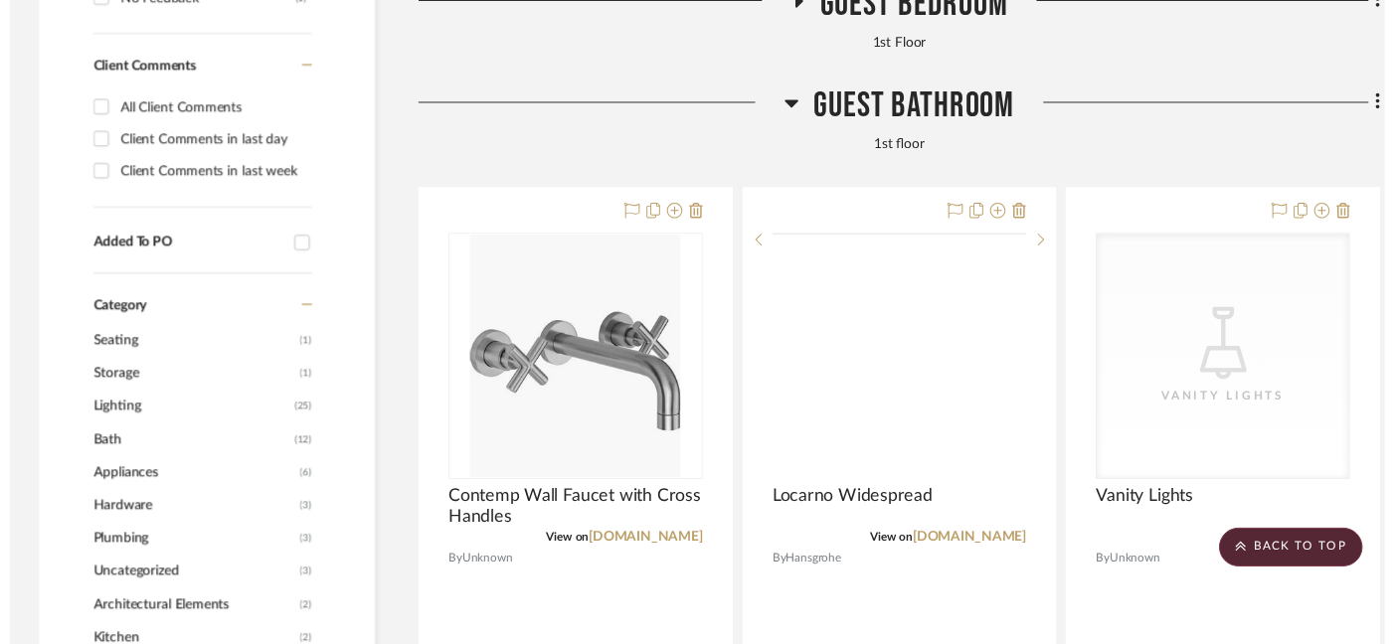
scroll to position [1297, 0]
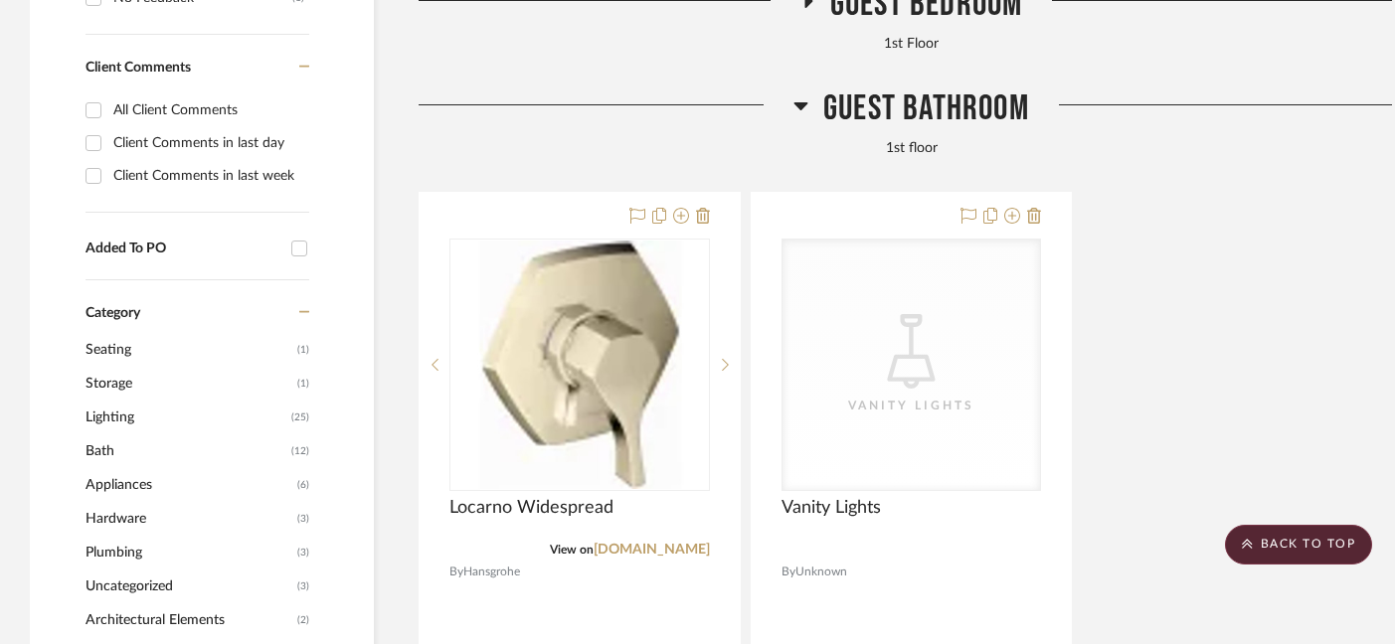
click at [962, 87] on span "Guest Bathroom" at bounding box center [926, 108] width 206 height 43
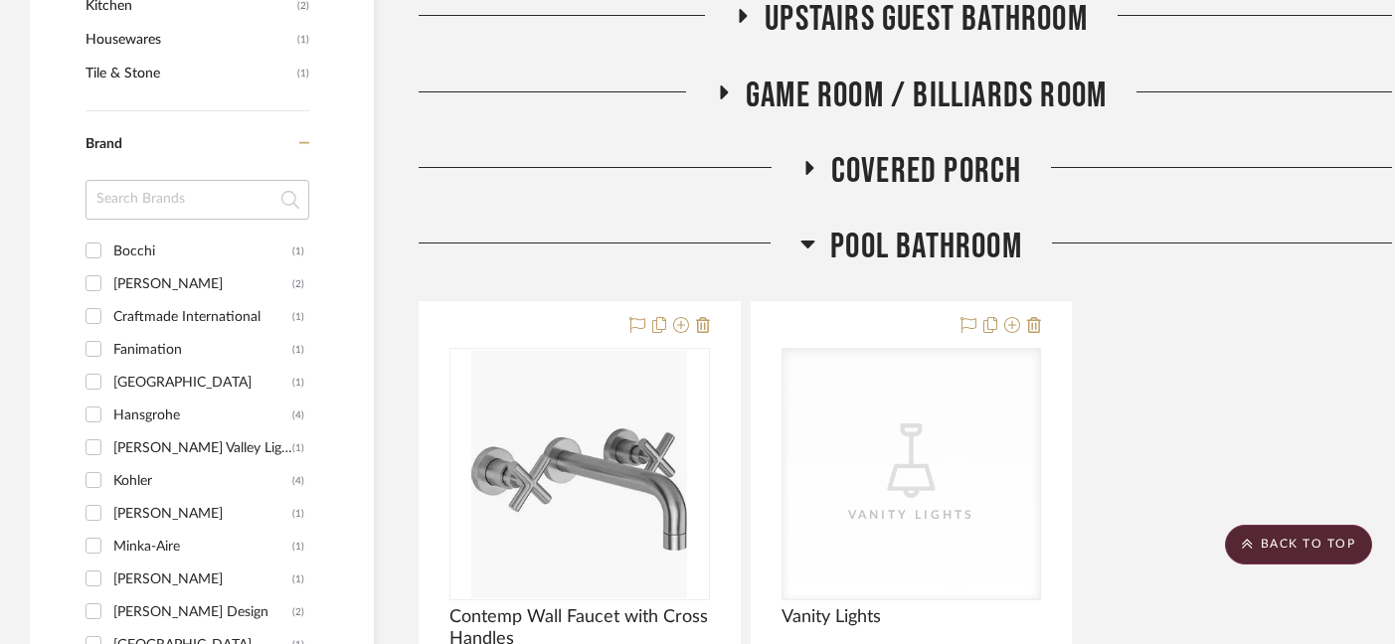
scroll to position [1952, 0]
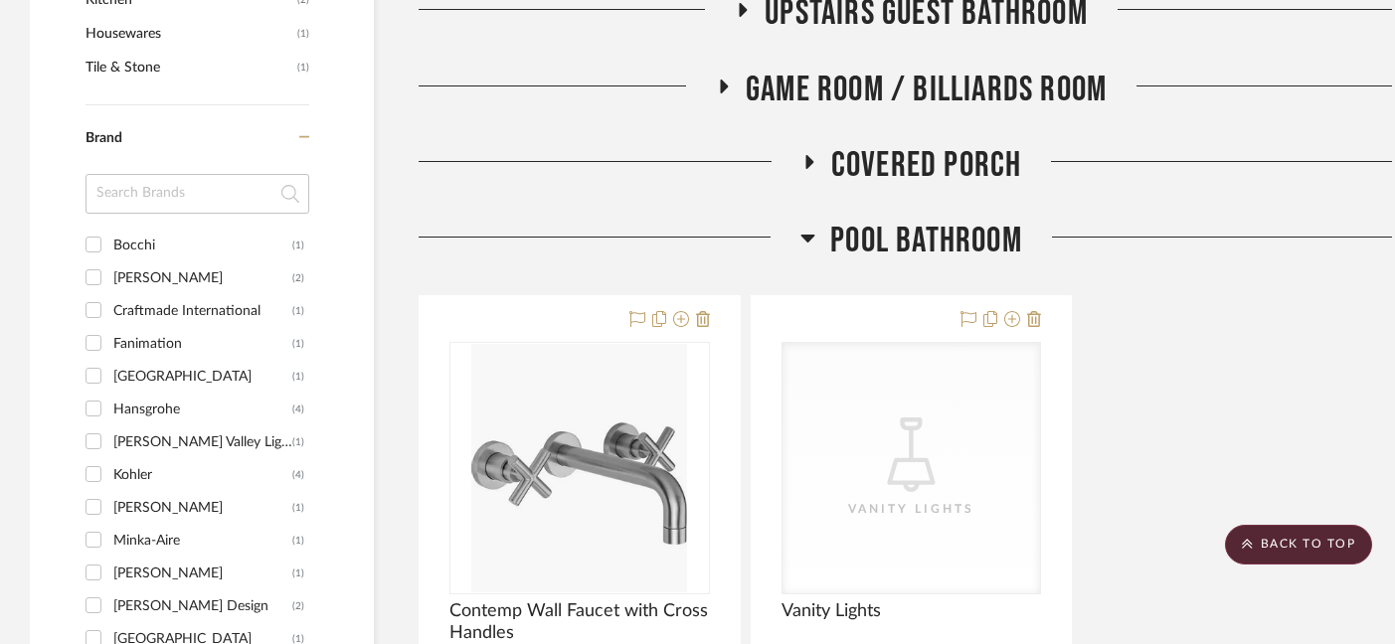
click at [905, 220] on span "Pool Bathroom" at bounding box center [926, 241] width 192 height 43
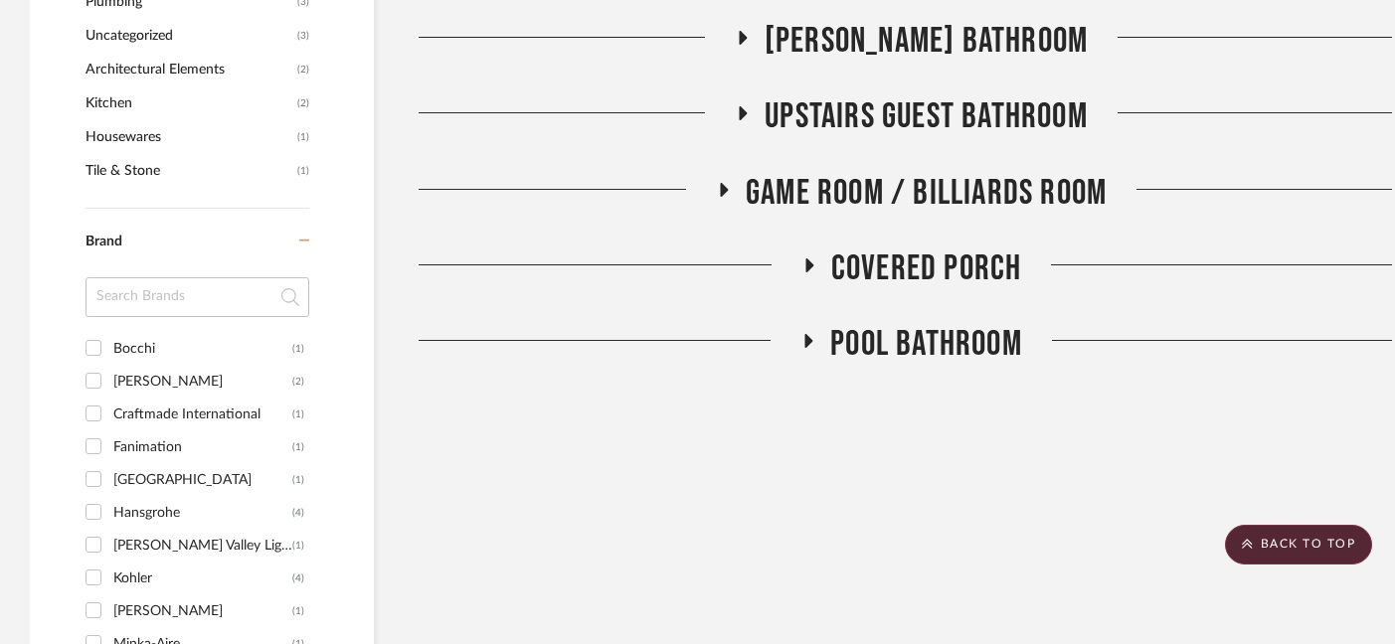
scroll to position [1844, 0]
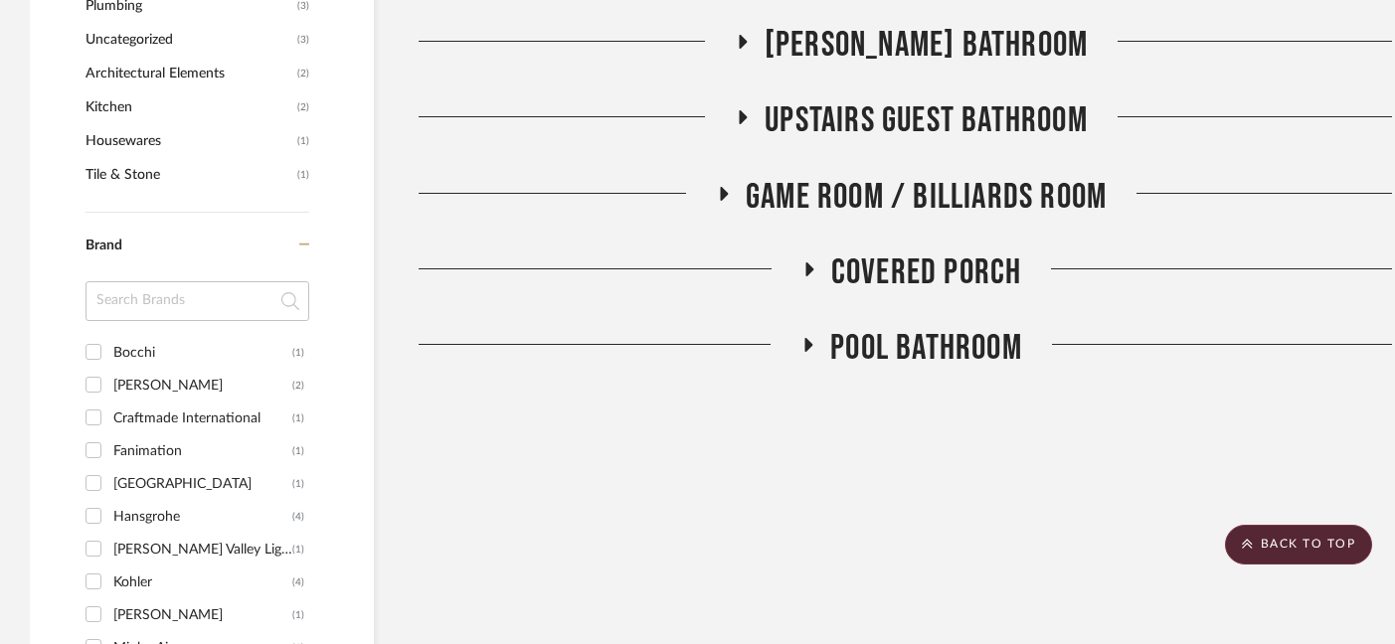
click at [941, 252] on span "Covered Porch" at bounding box center [926, 273] width 191 height 43
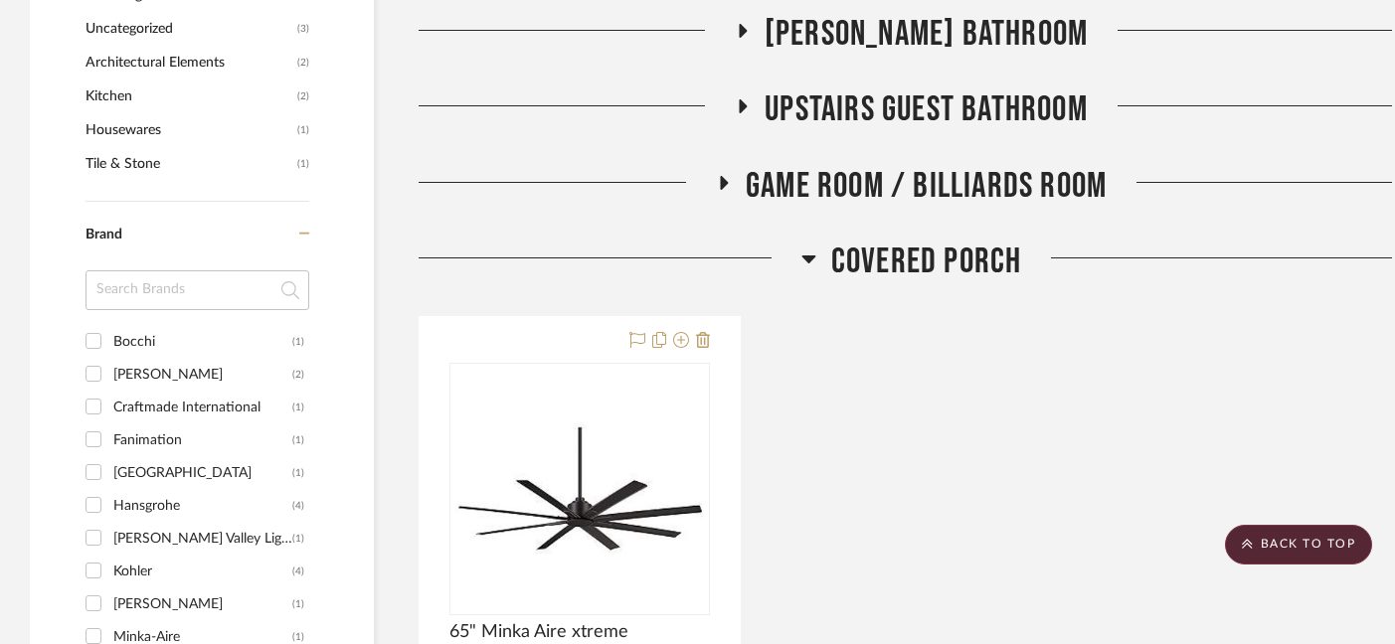
scroll to position [1838, 0]
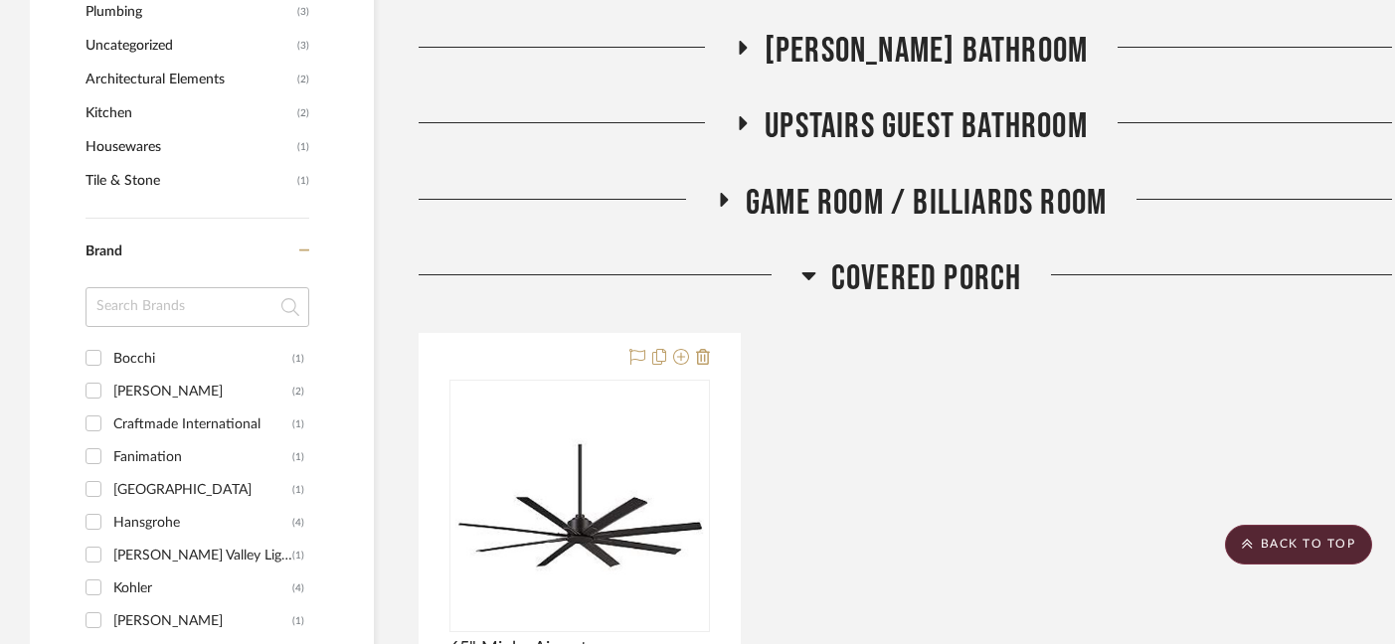
click at [929, 182] on span "Game Room / Billiards Room" at bounding box center [926, 203] width 361 height 43
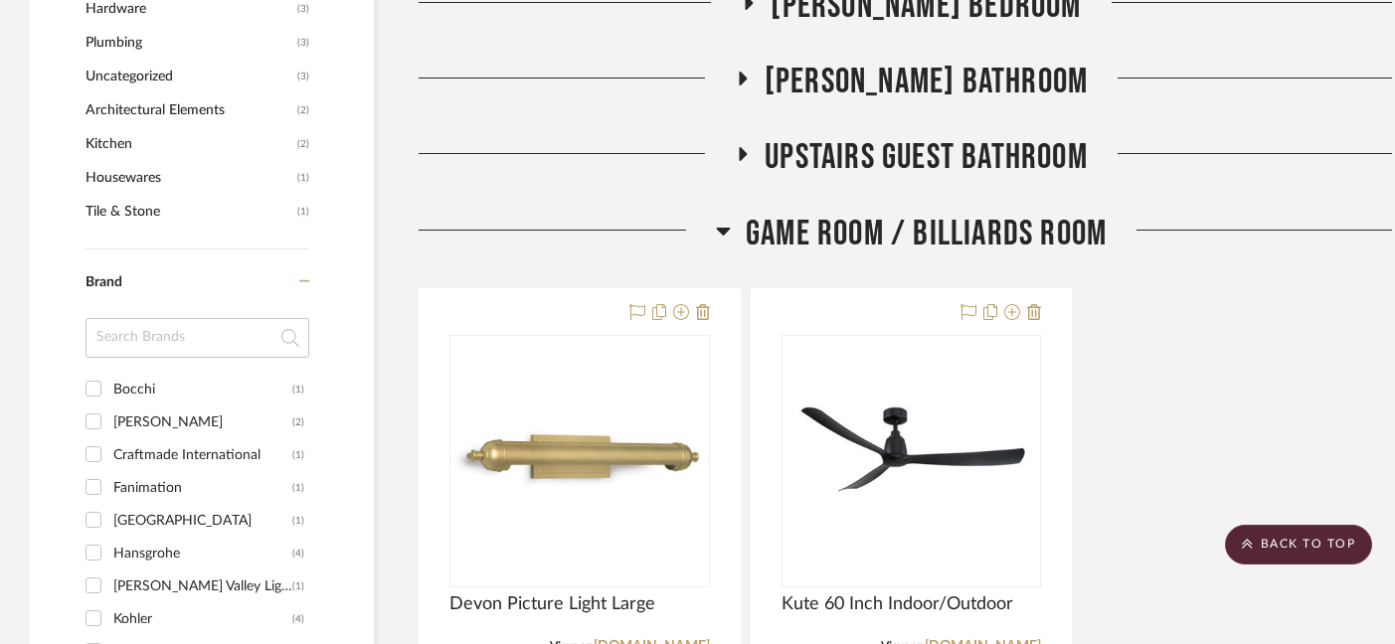
click at [929, 213] on span "Game Room / Billiards Room" at bounding box center [926, 234] width 361 height 43
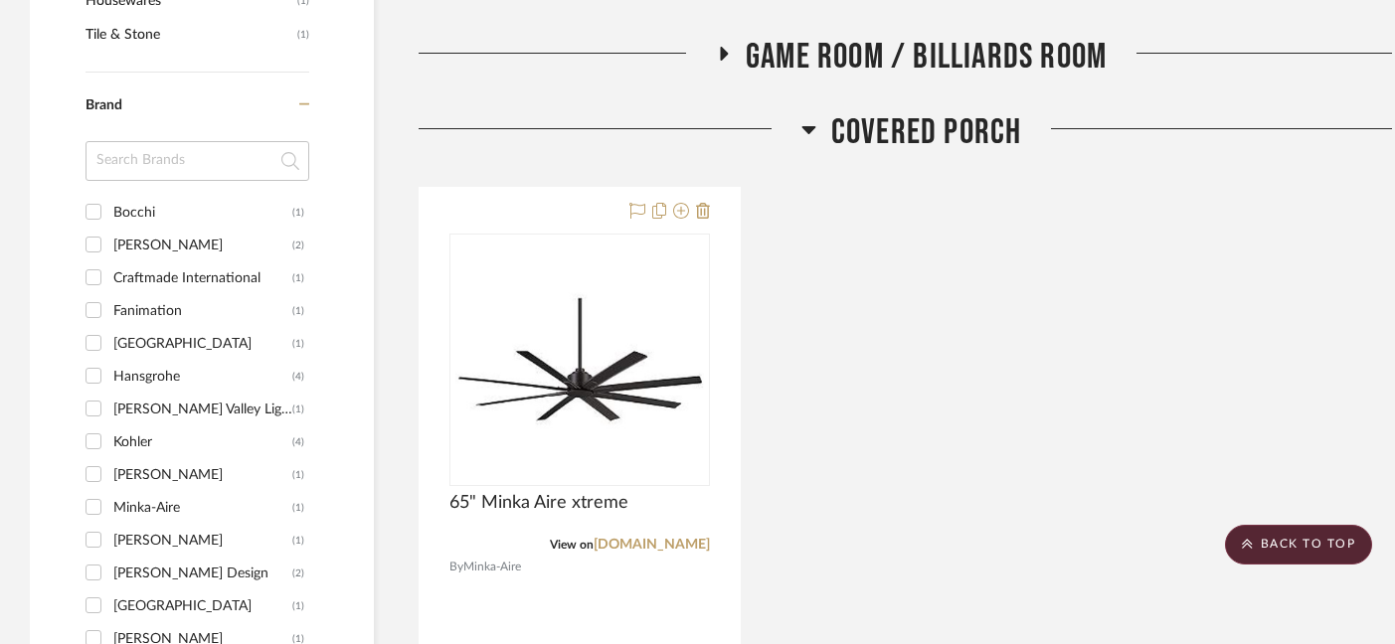
scroll to position [1985, 0]
click at [916, 110] on span "Covered Porch" at bounding box center [926, 131] width 191 height 43
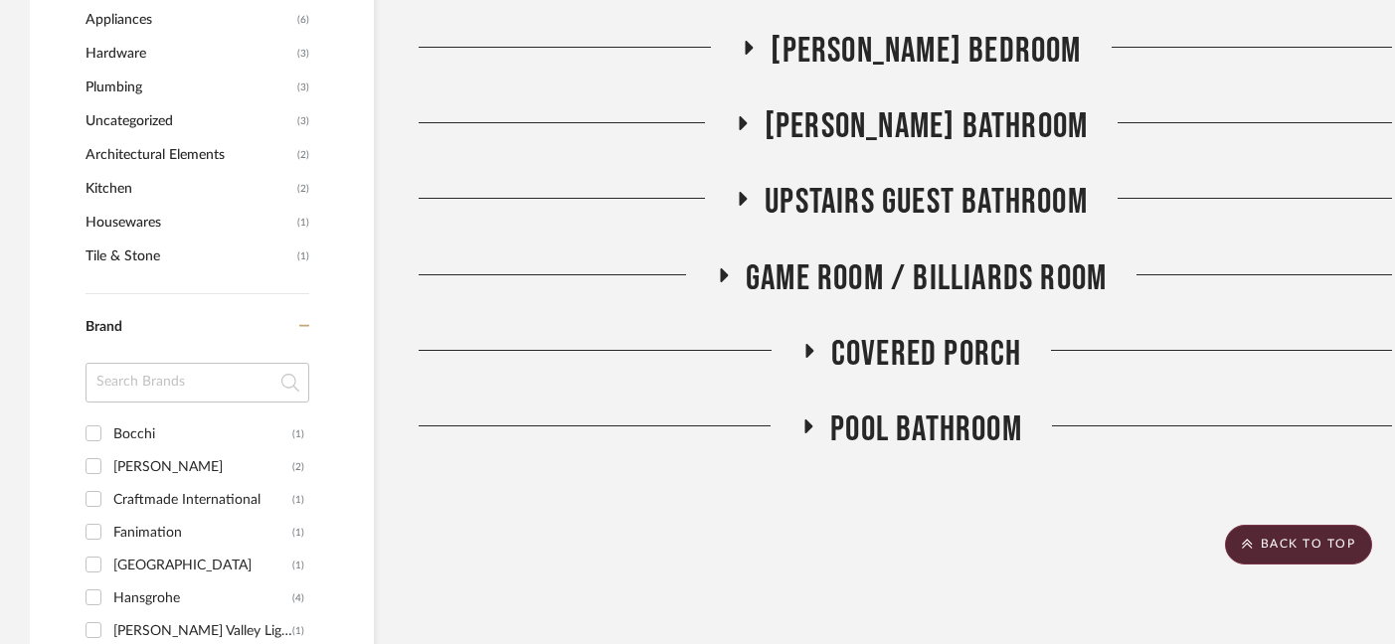
scroll to position [1744, 0]
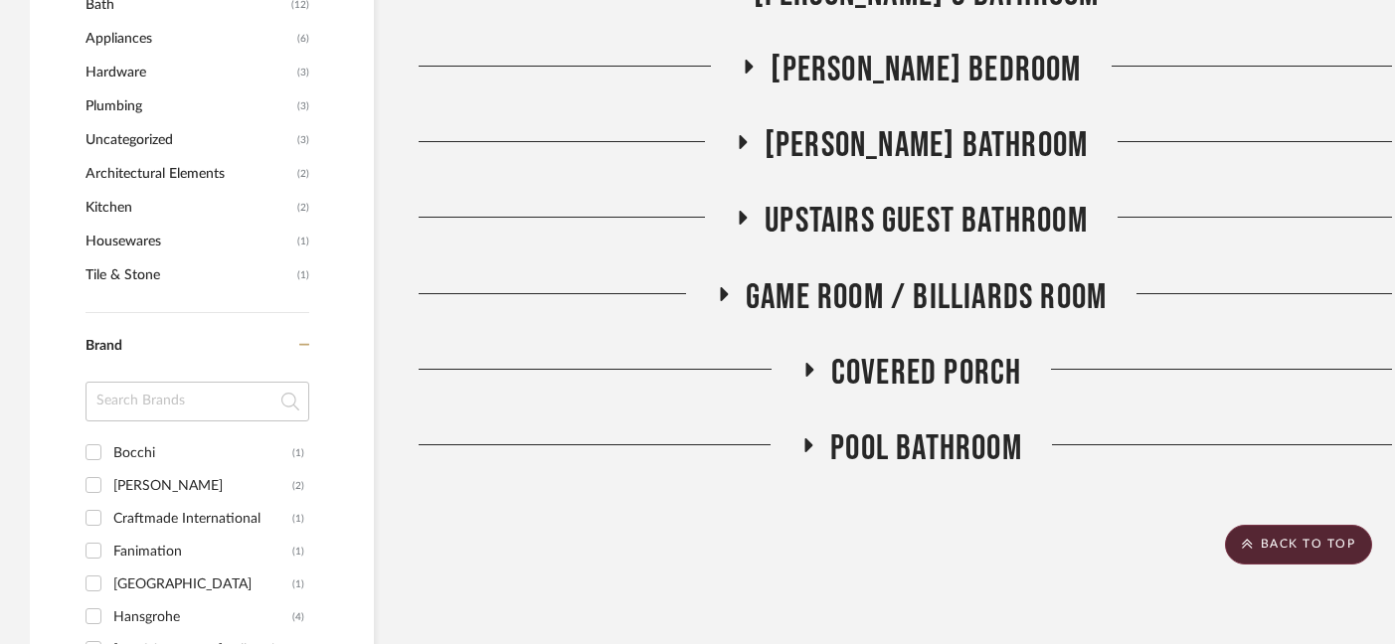
click at [918, 200] on span "Upstairs Guest Bathroom" at bounding box center [926, 221] width 323 height 43
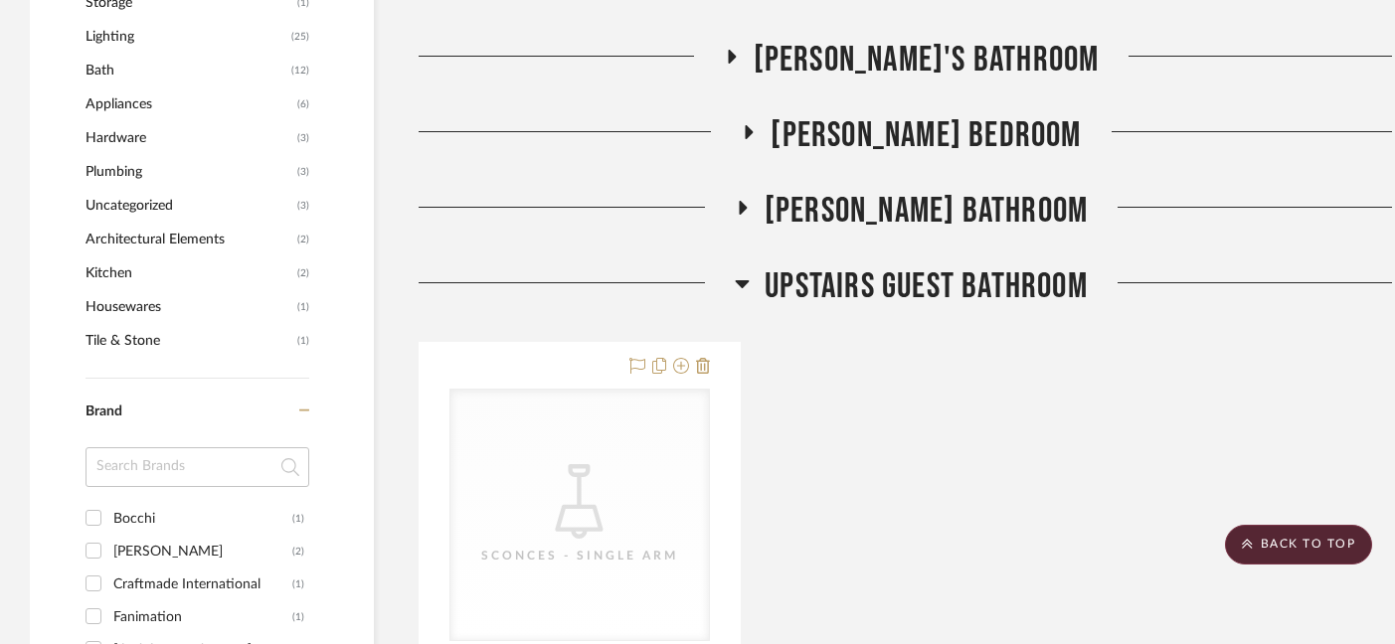
scroll to position [1676, 0]
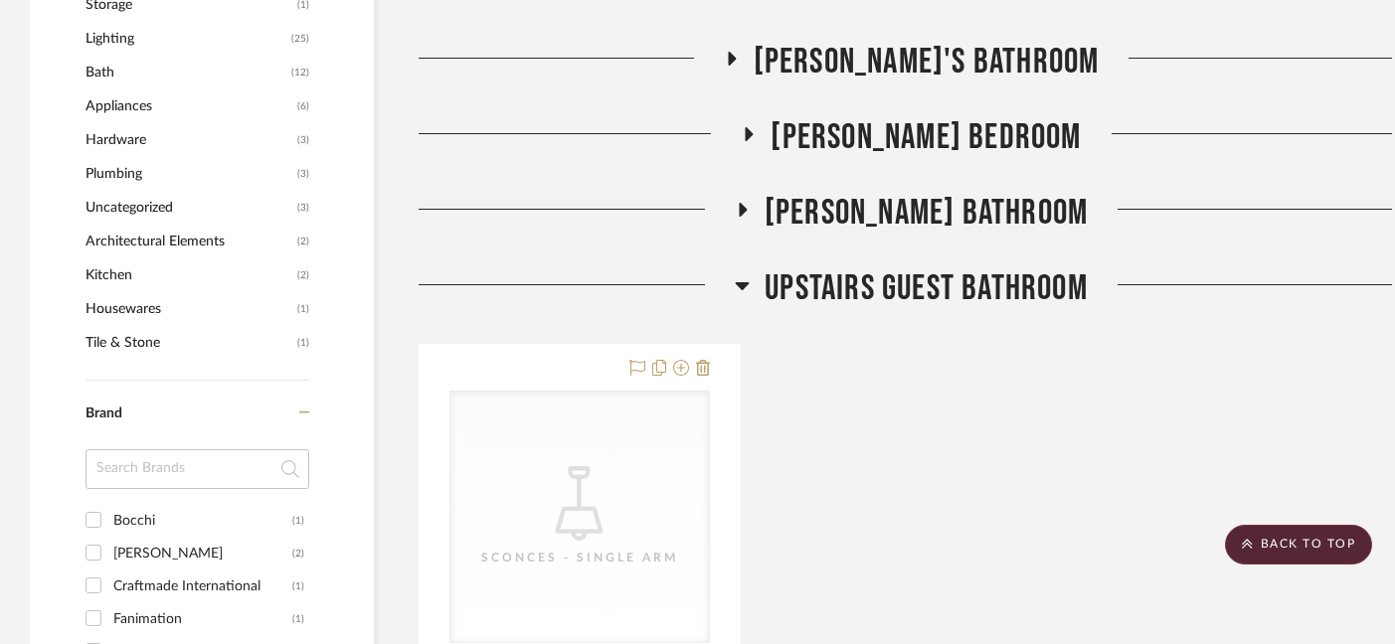
click at [915, 267] on span "Upstairs Guest Bathroom" at bounding box center [926, 288] width 323 height 43
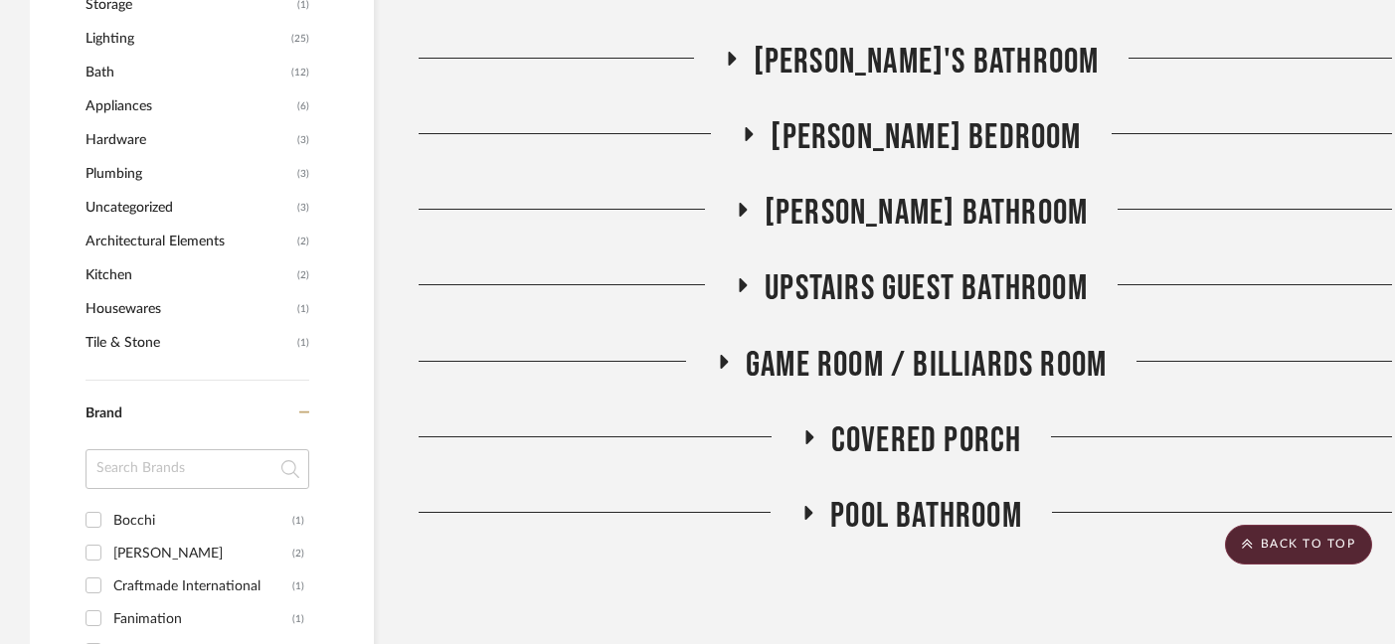
click at [927, 192] on span "[PERSON_NAME] Bathroom" at bounding box center [926, 213] width 323 height 43
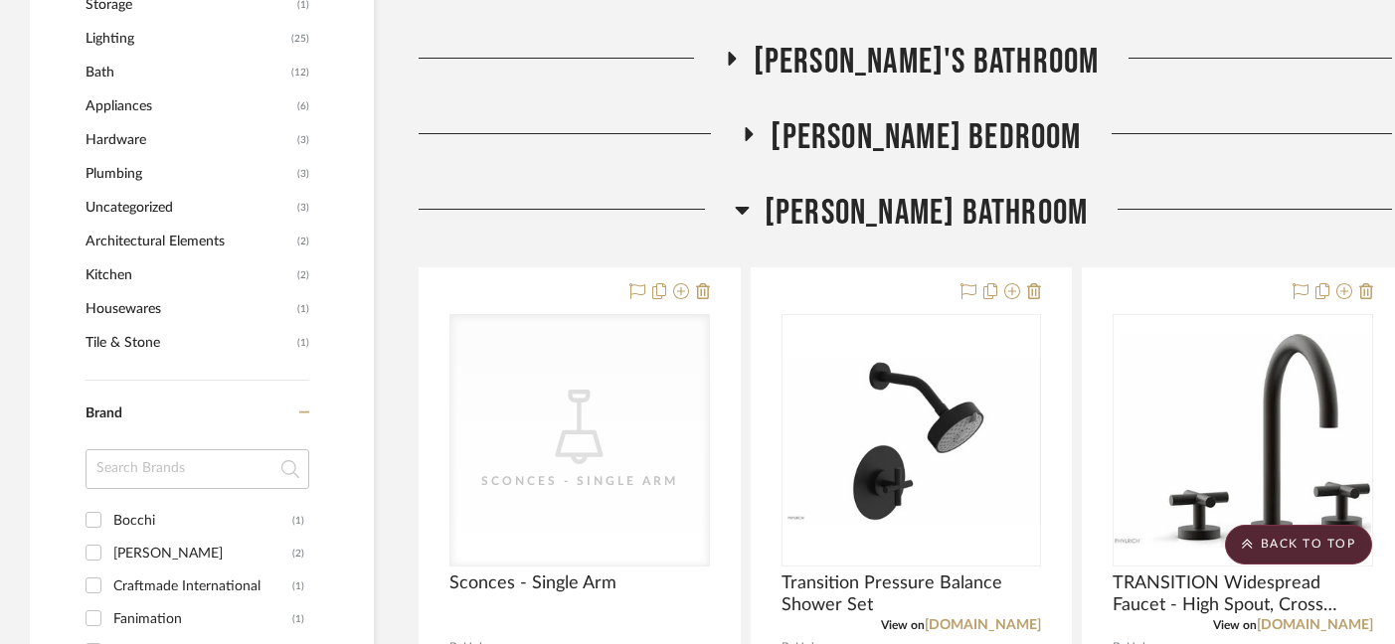
click at [927, 192] on span "[PERSON_NAME] Bathroom" at bounding box center [926, 213] width 323 height 43
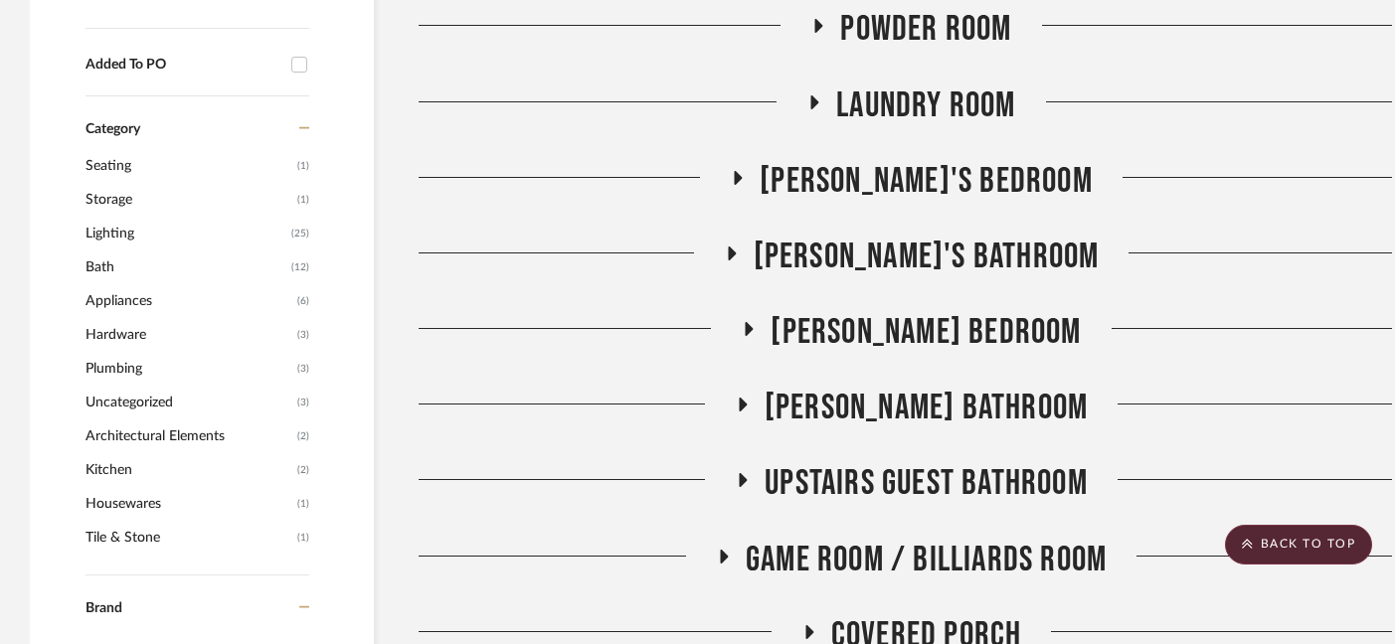
scroll to position [1329, 0]
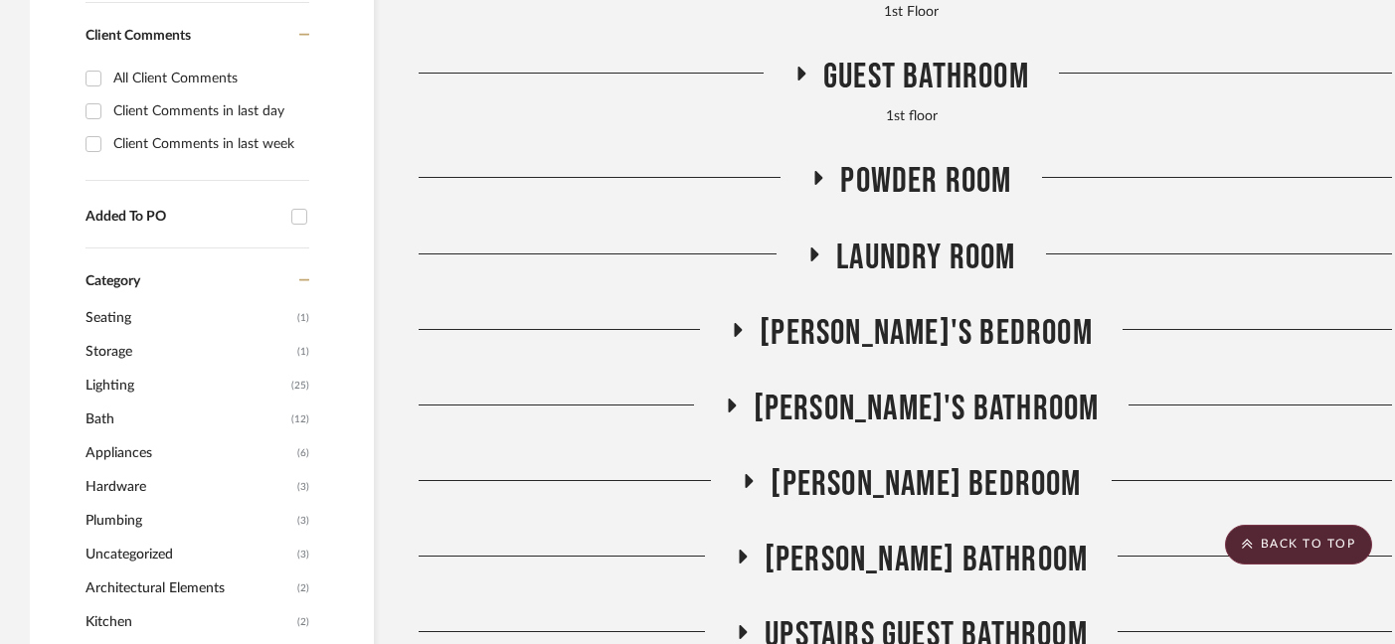
click at [927, 237] on span "Laundry Room" at bounding box center [925, 258] width 179 height 43
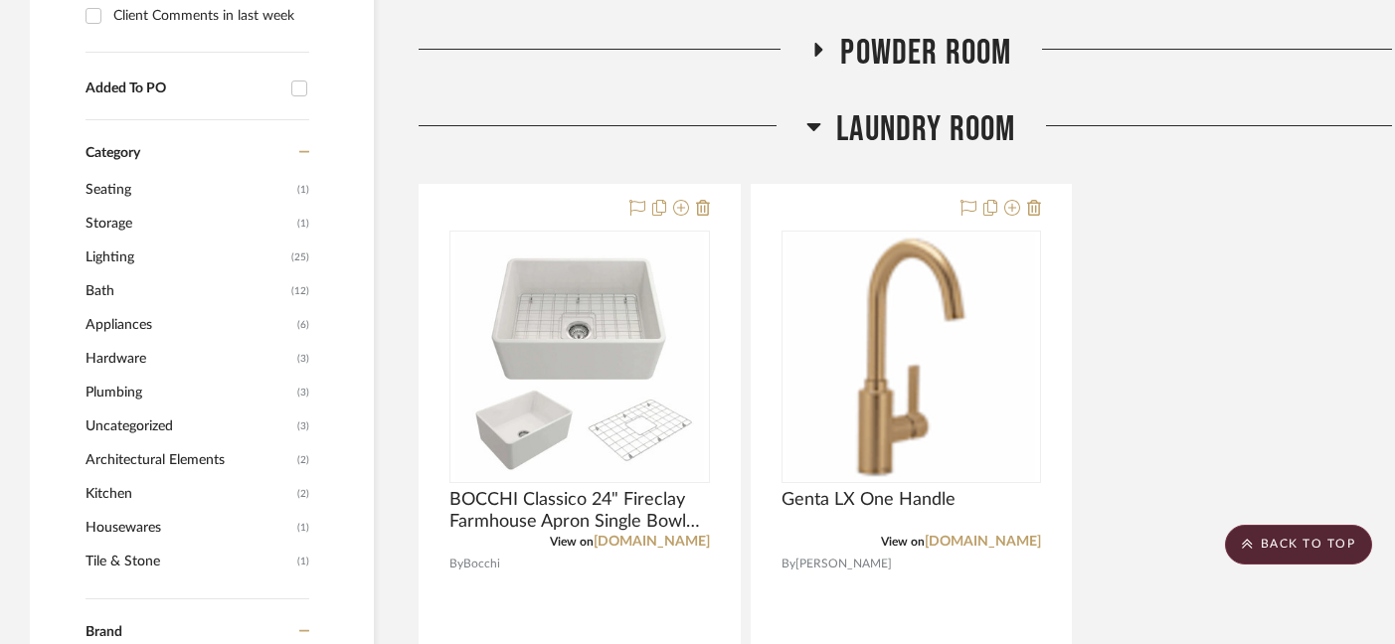
scroll to position [1460, 0]
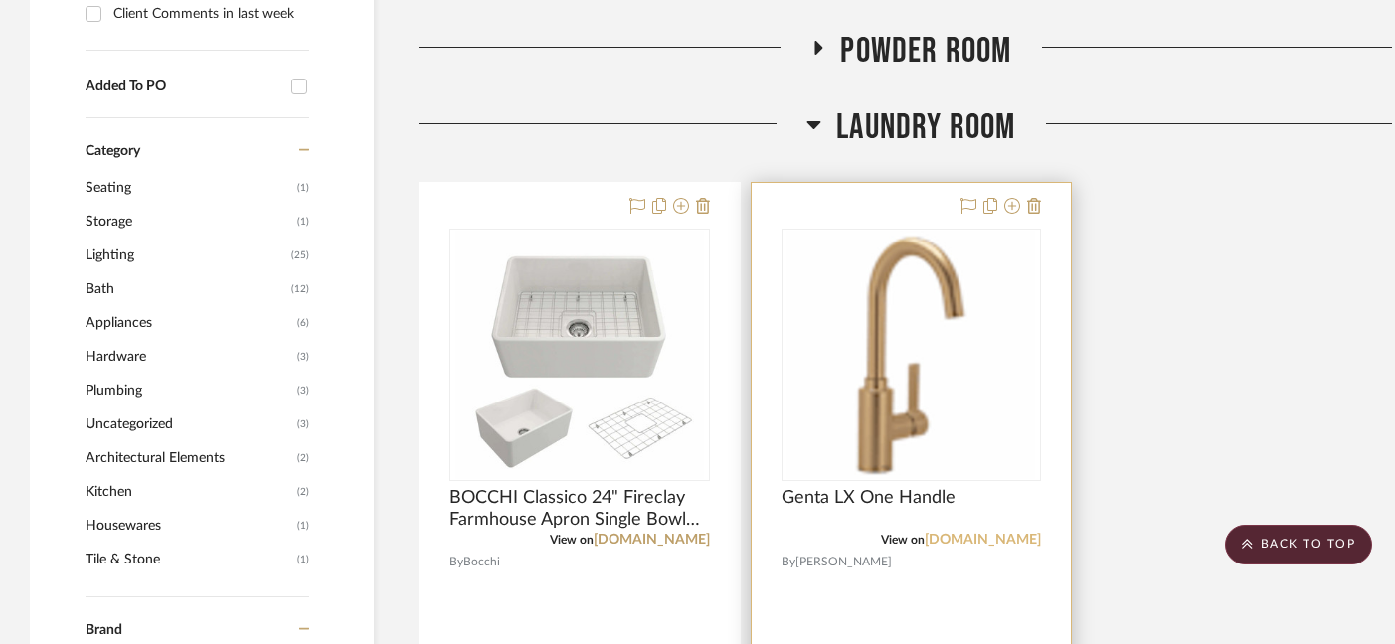
click at [971, 533] on link "[DOMAIN_NAME]" at bounding box center [983, 540] width 116 height 14
click at [961, 321] on img "0" at bounding box center [910, 355] width 249 height 249
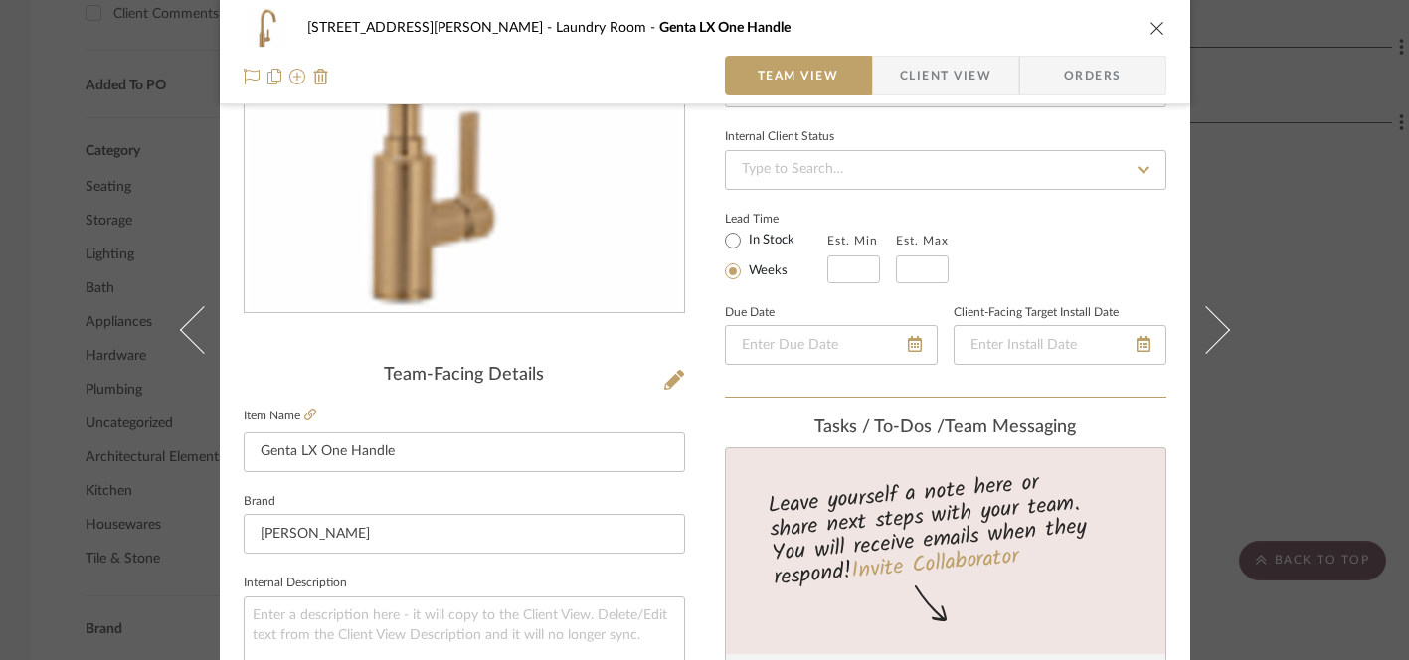
scroll to position [0, 0]
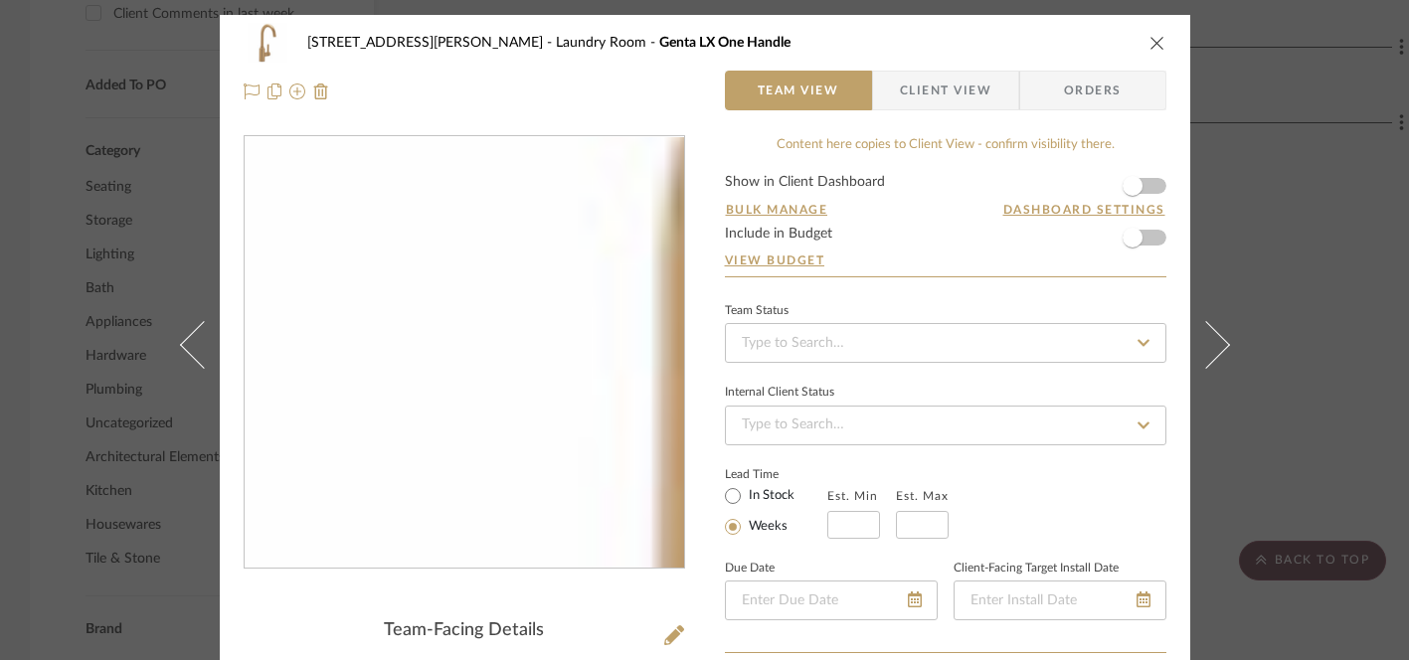
click at [316, 284] on img "0" at bounding box center [464, 352] width 431 height 431
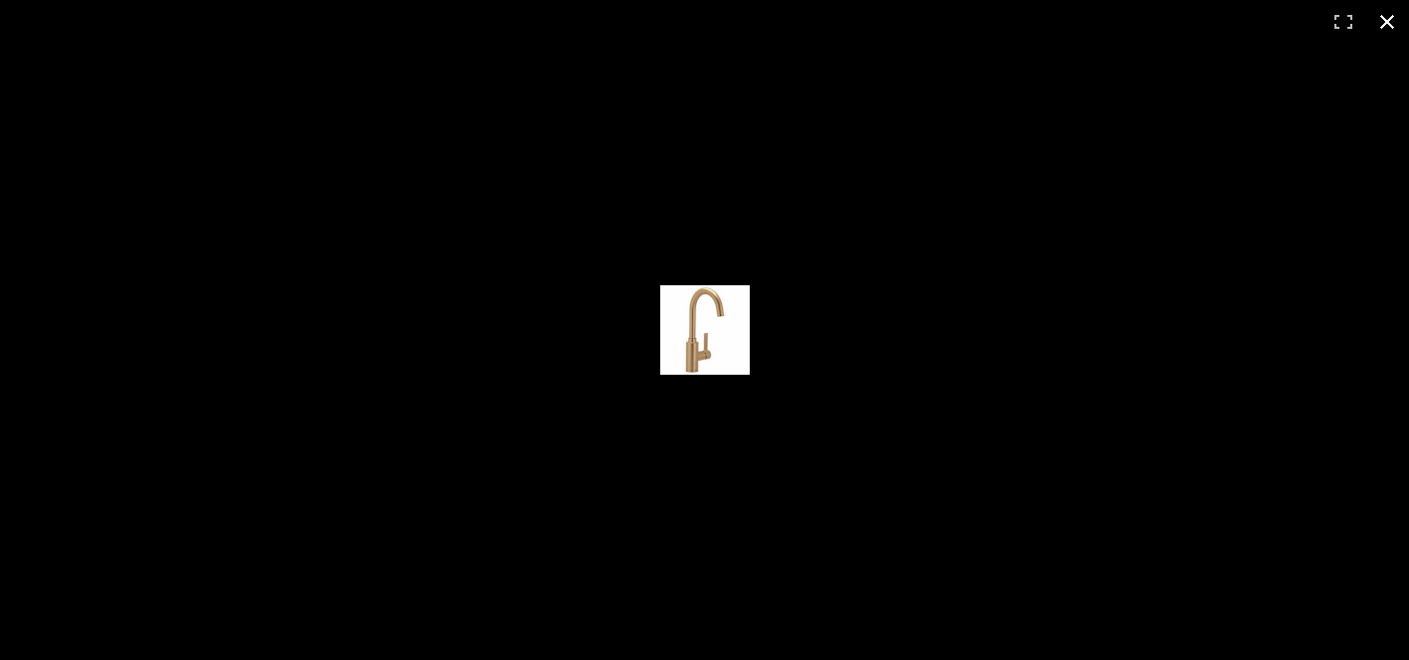
click at [1391, 16] on button at bounding box center [1387, 22] width 44 height 44
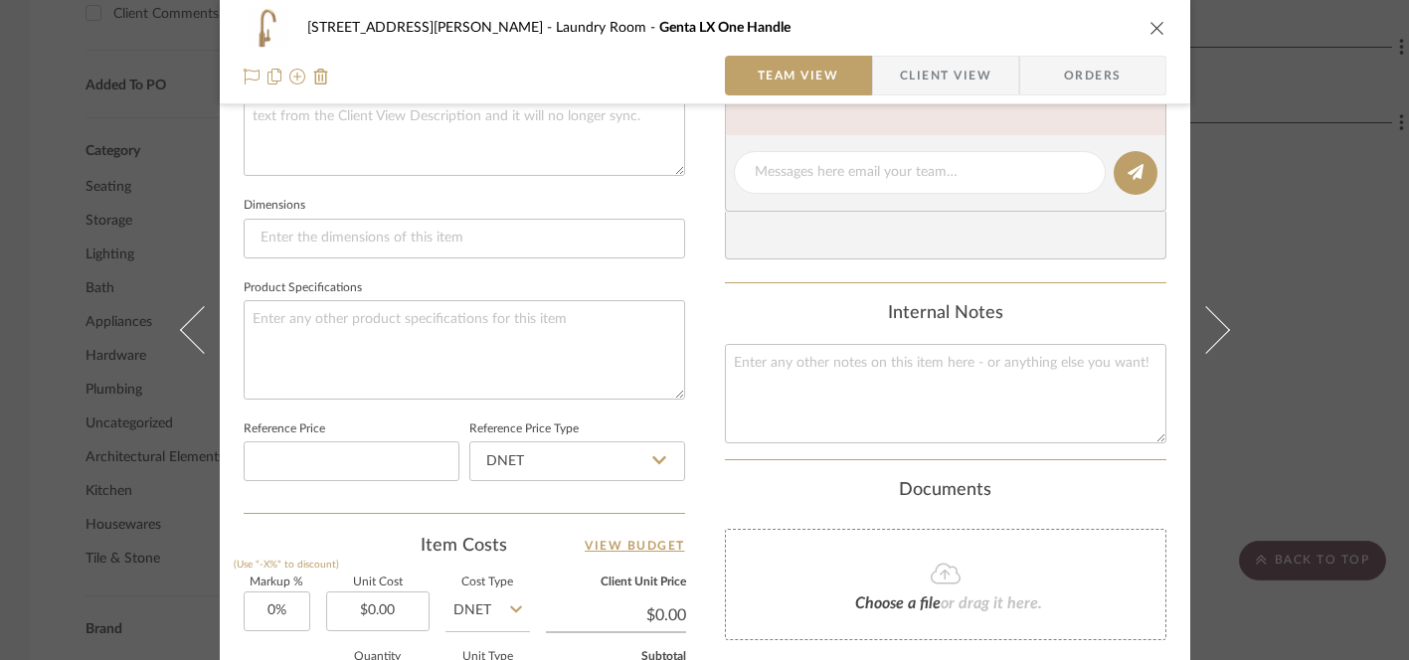
scroll to position [1081, 0]
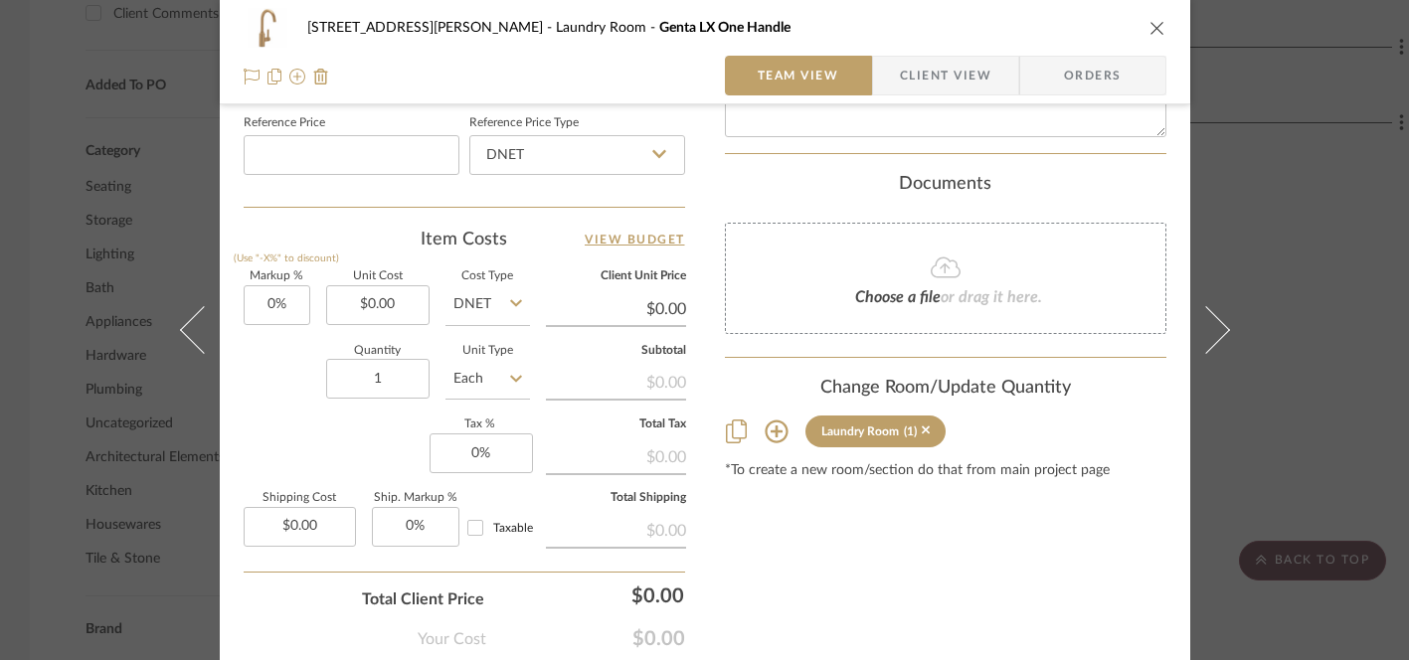
click at [922, 292] on span "Choose a file" at bounding box center [898, 297] width 86 height 16
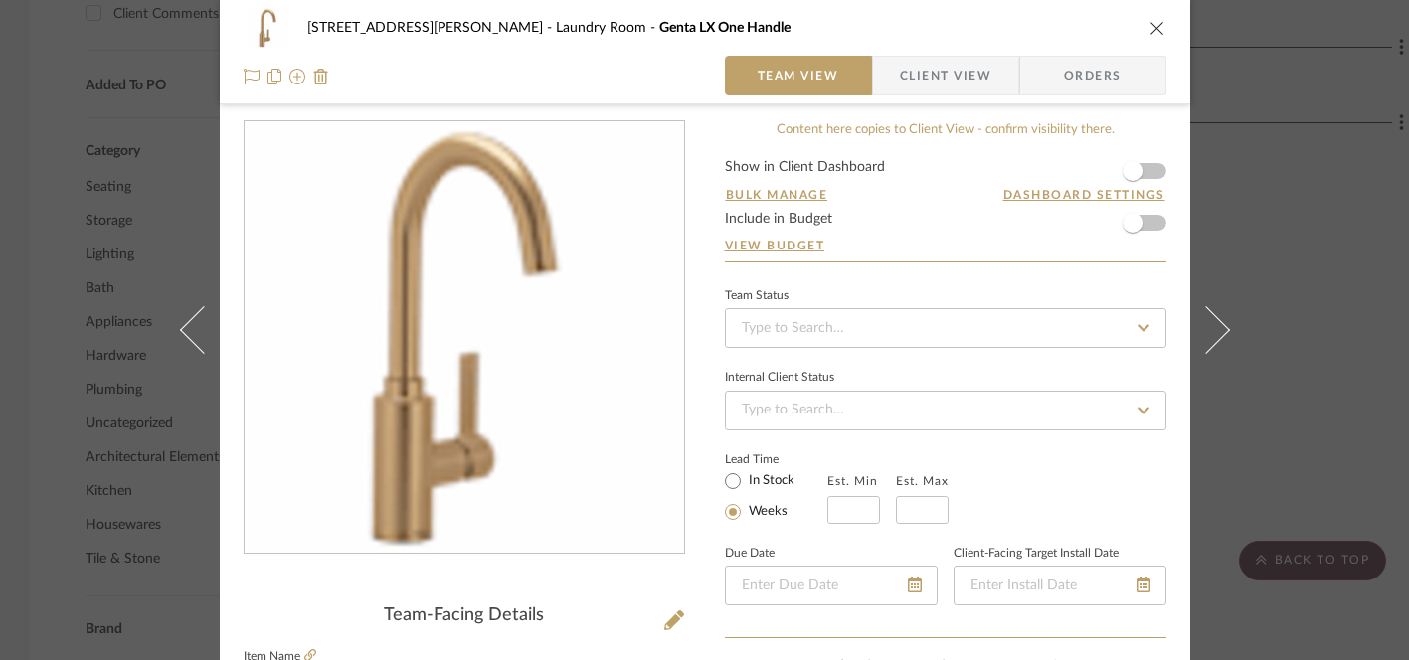
scroll to position [0, 0]
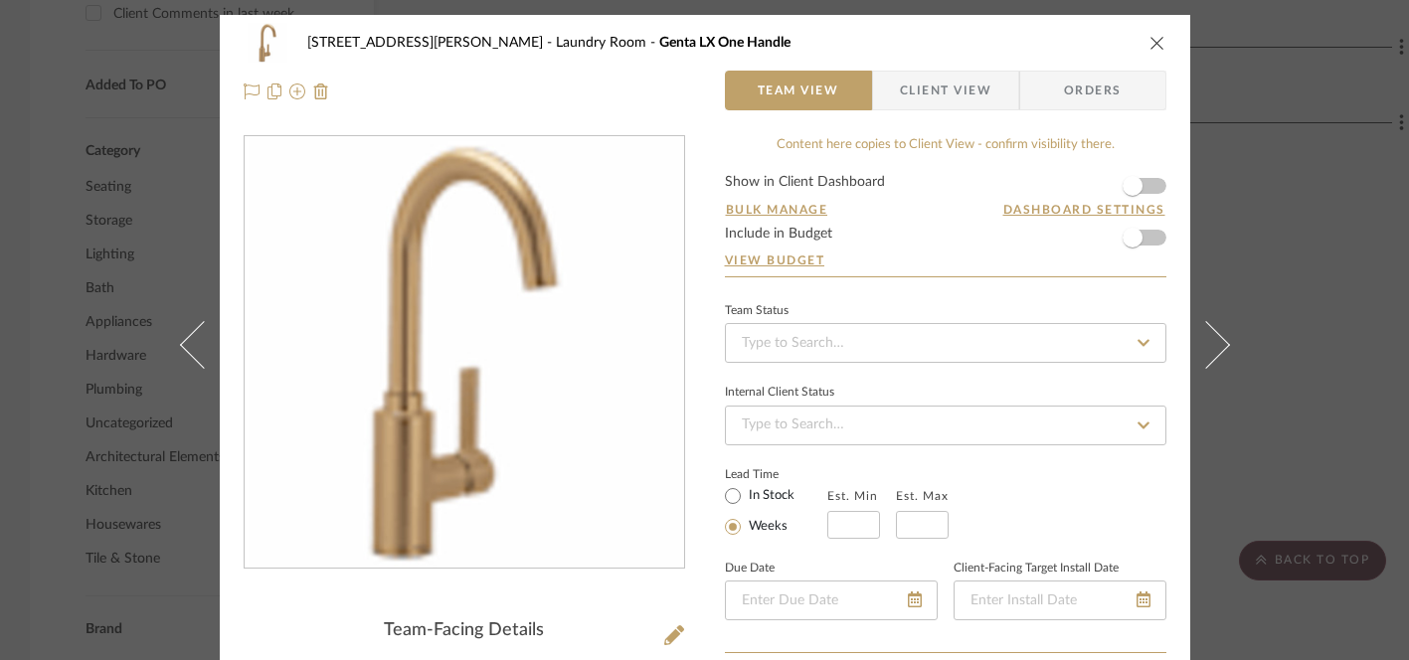
click at [1154, 48] on icon "close" at bounding box center [1157, 43] width 16 height 16
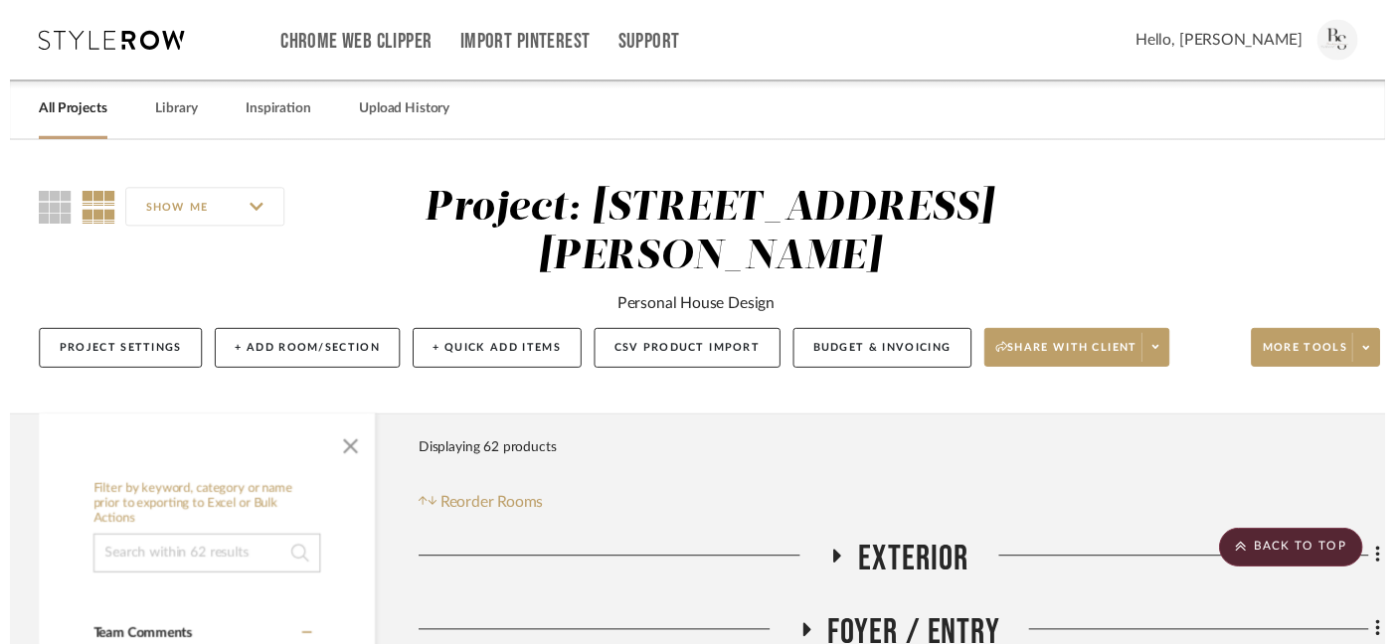
scroll to position [1460, 0]
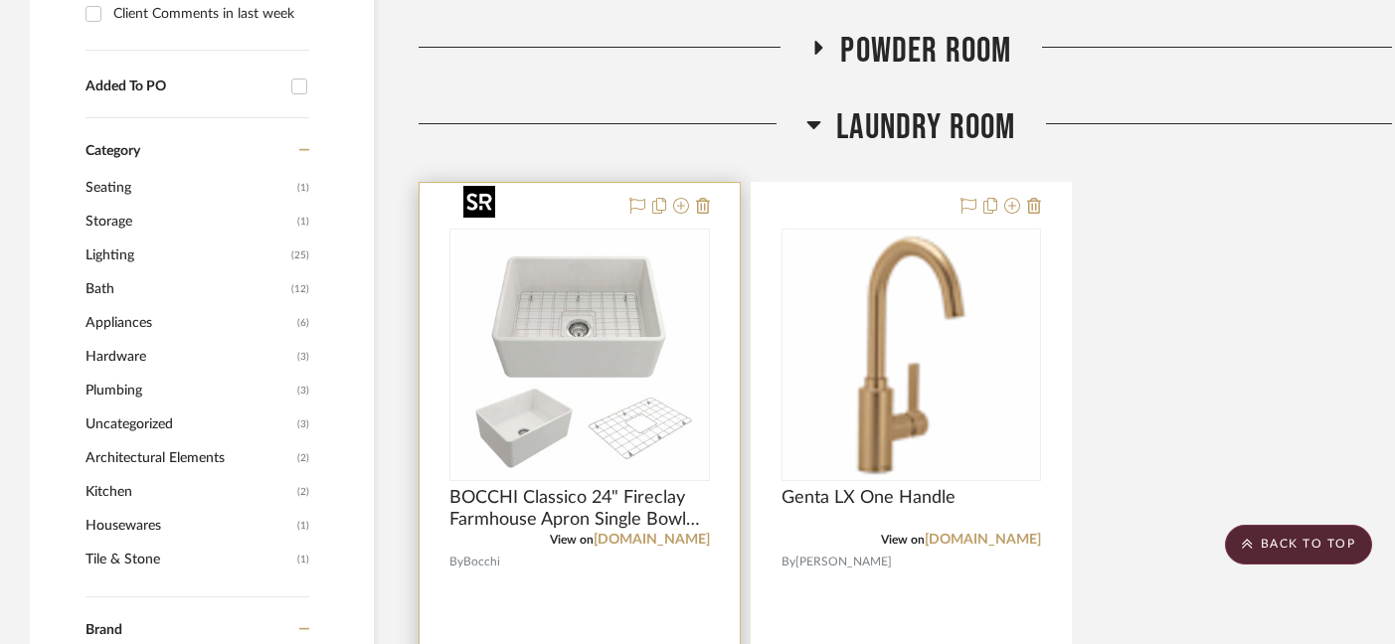
click at [598, 339] on img "0" at bounding box center [579, 355] width 249 height 249
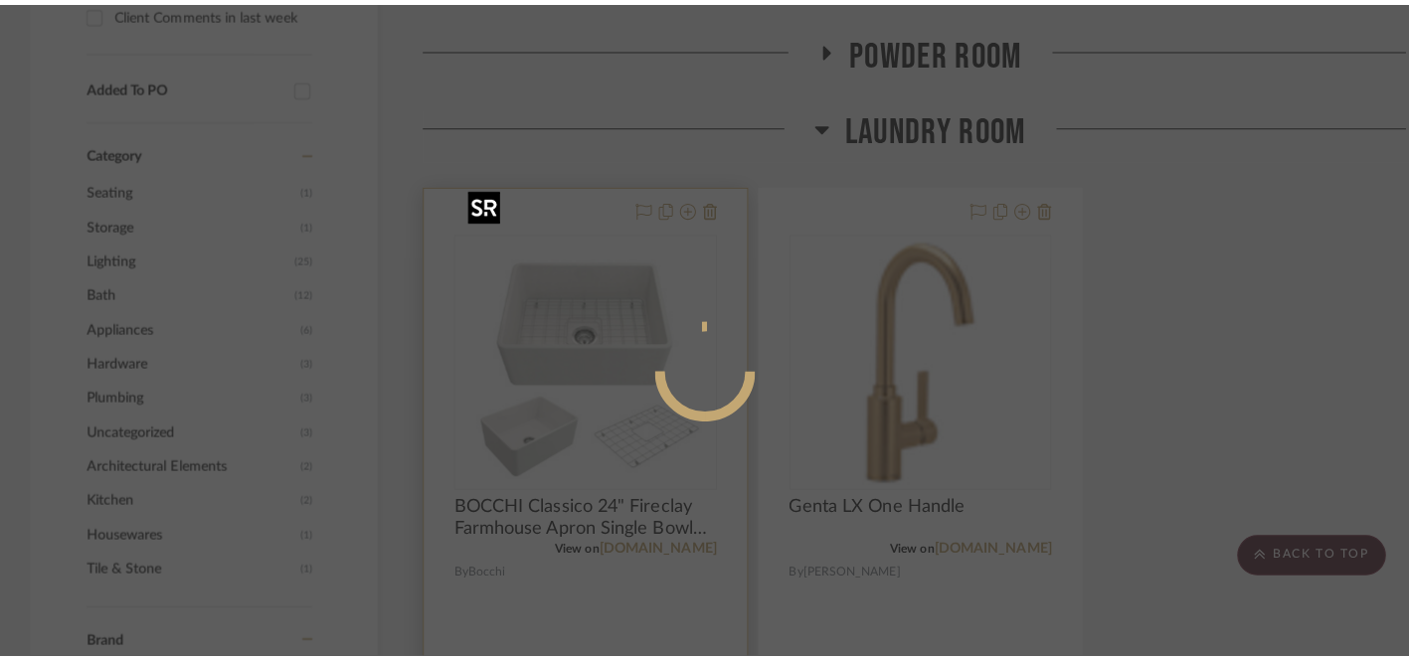
scroll to position [0, 0]
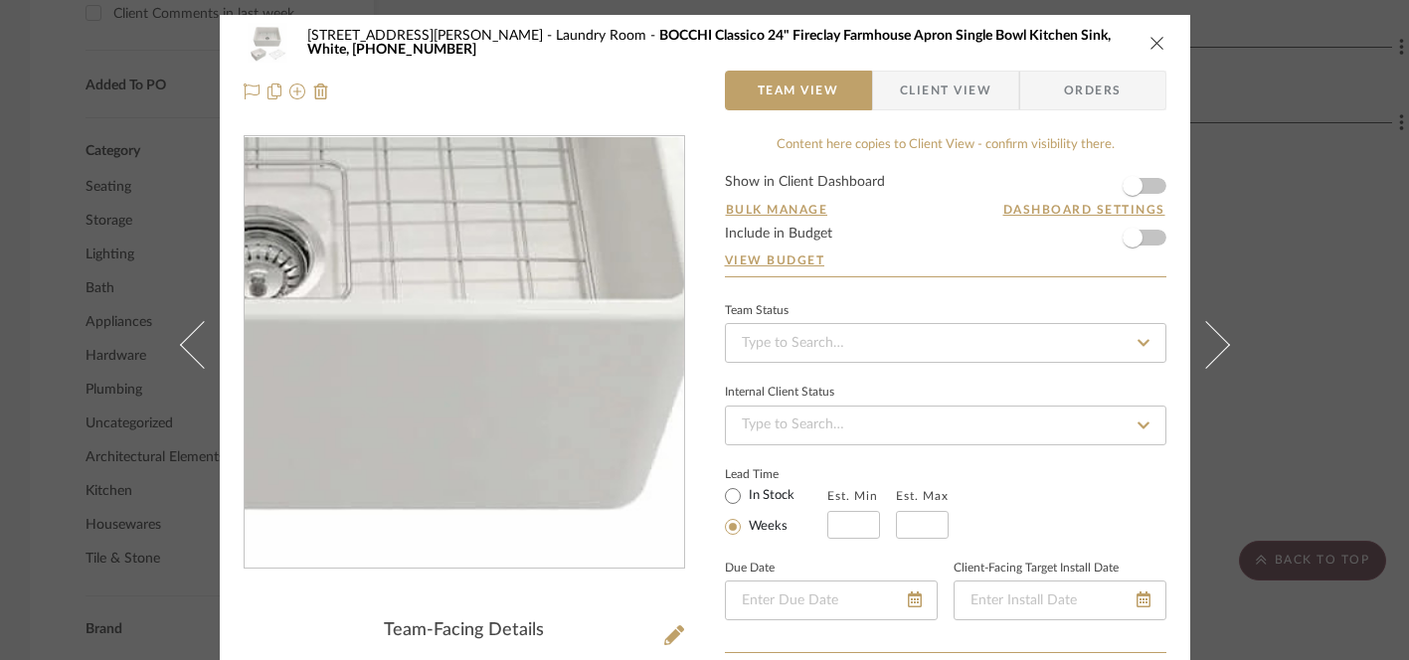
click at [524, 340] on img "0" at bounding box center [464, 352] width 431 height 431
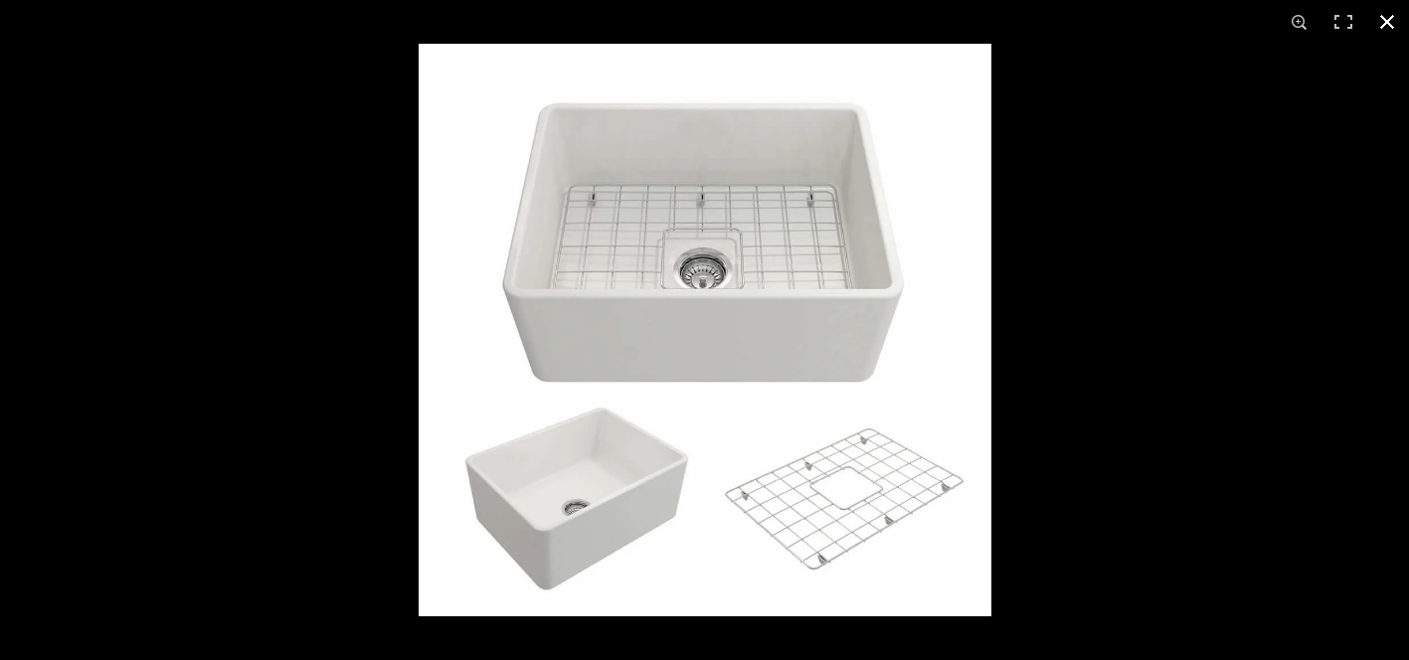
click at [1383, 14] on button at bounding box center [1387, 22] width 44 height 44
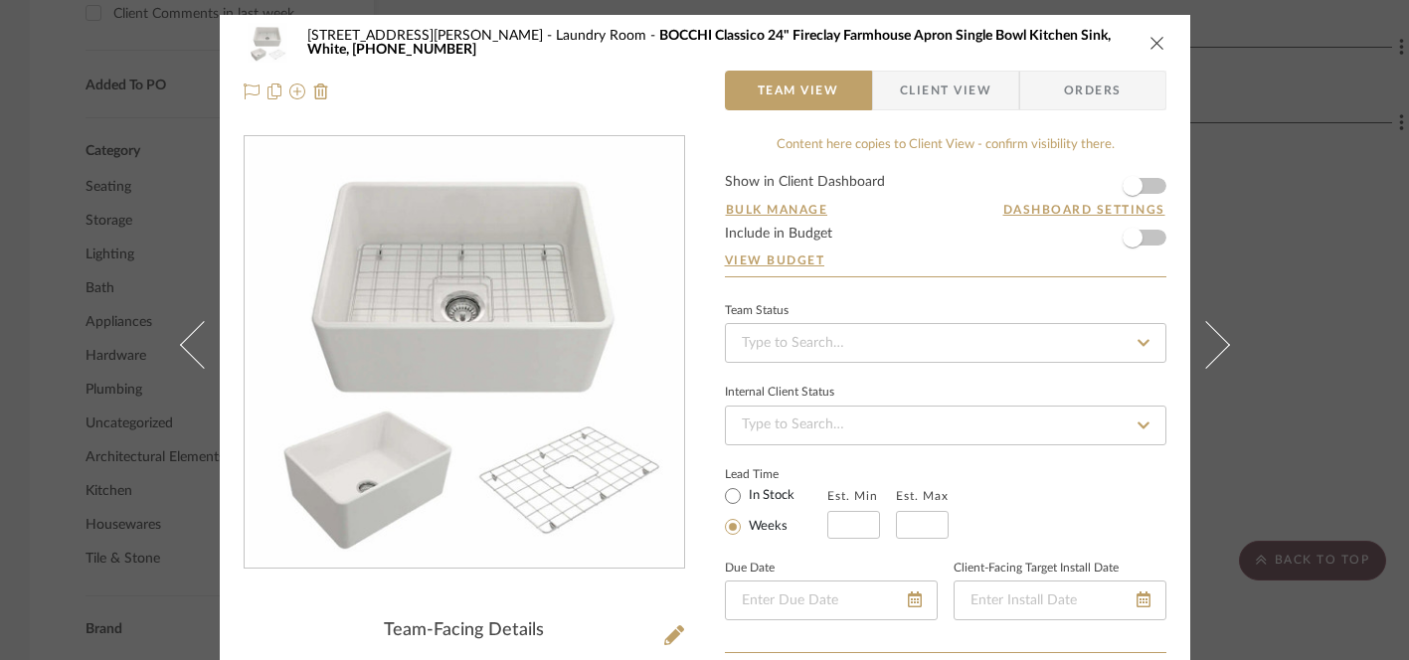
click at [1156, 36] on icon "close" at bounding box center [1157, 43] width 16 height 16
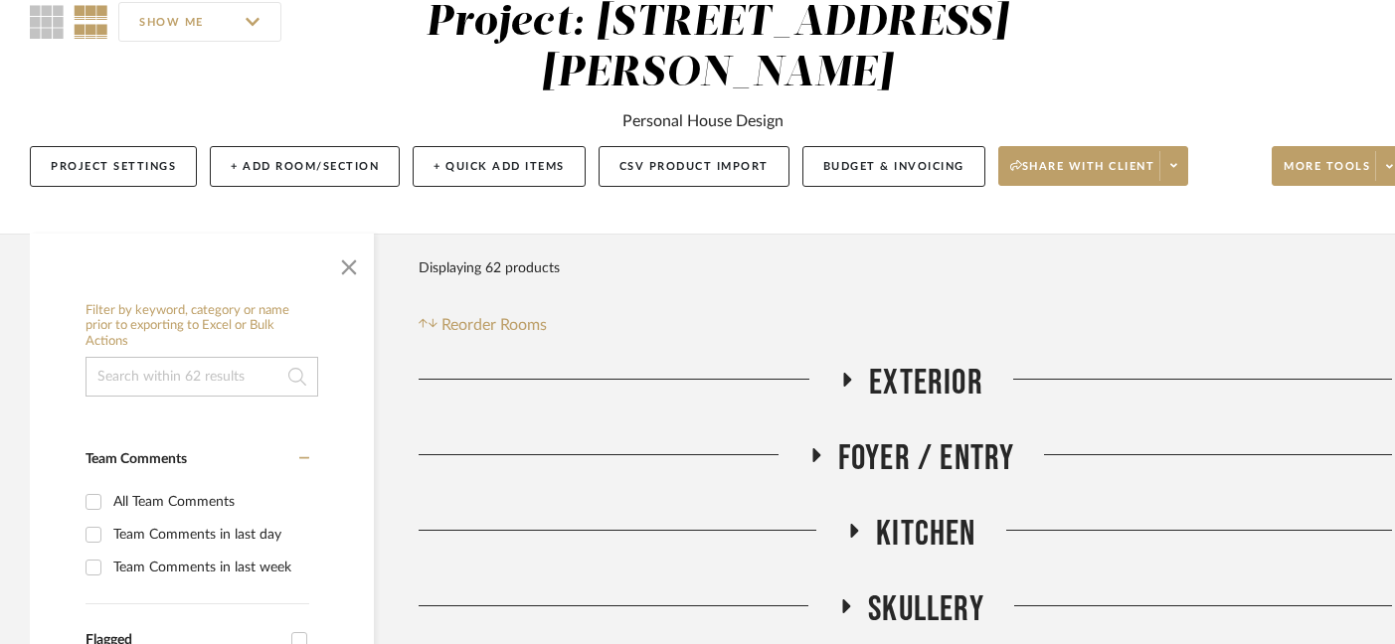
scroll to position [230, 0]
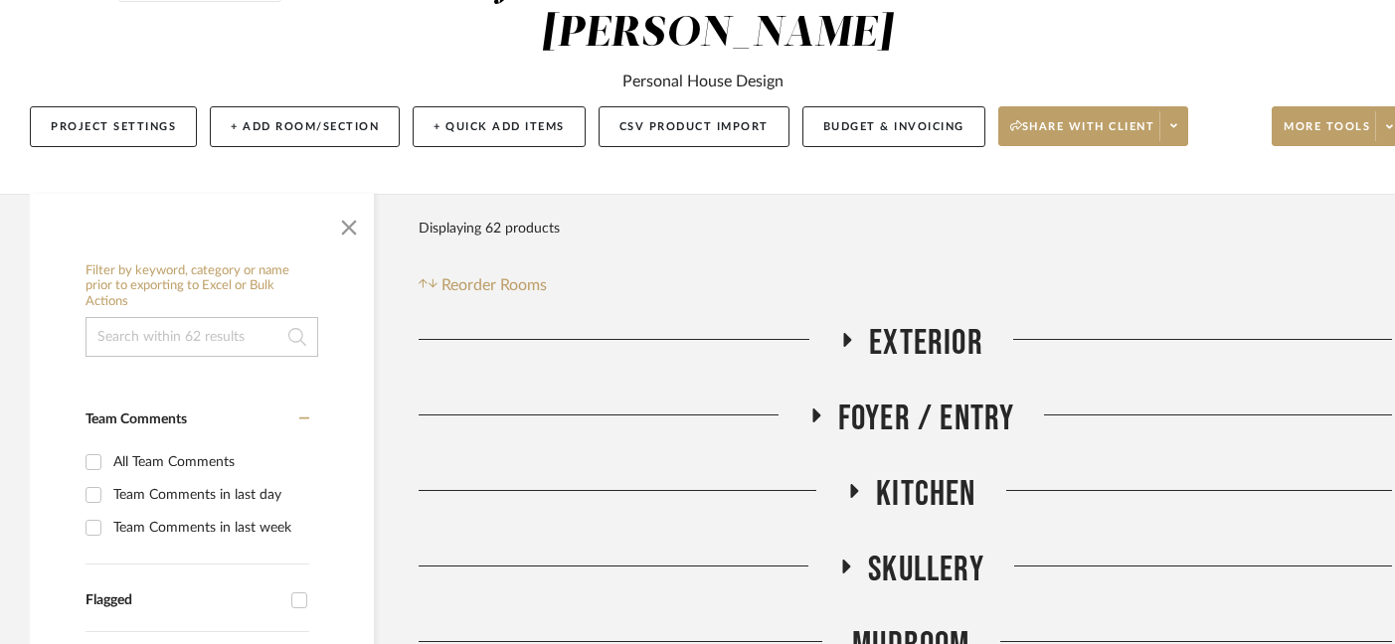
click at [914, 473] on span "Kitchen" at bounding box center [925, 494] width 99 height 43
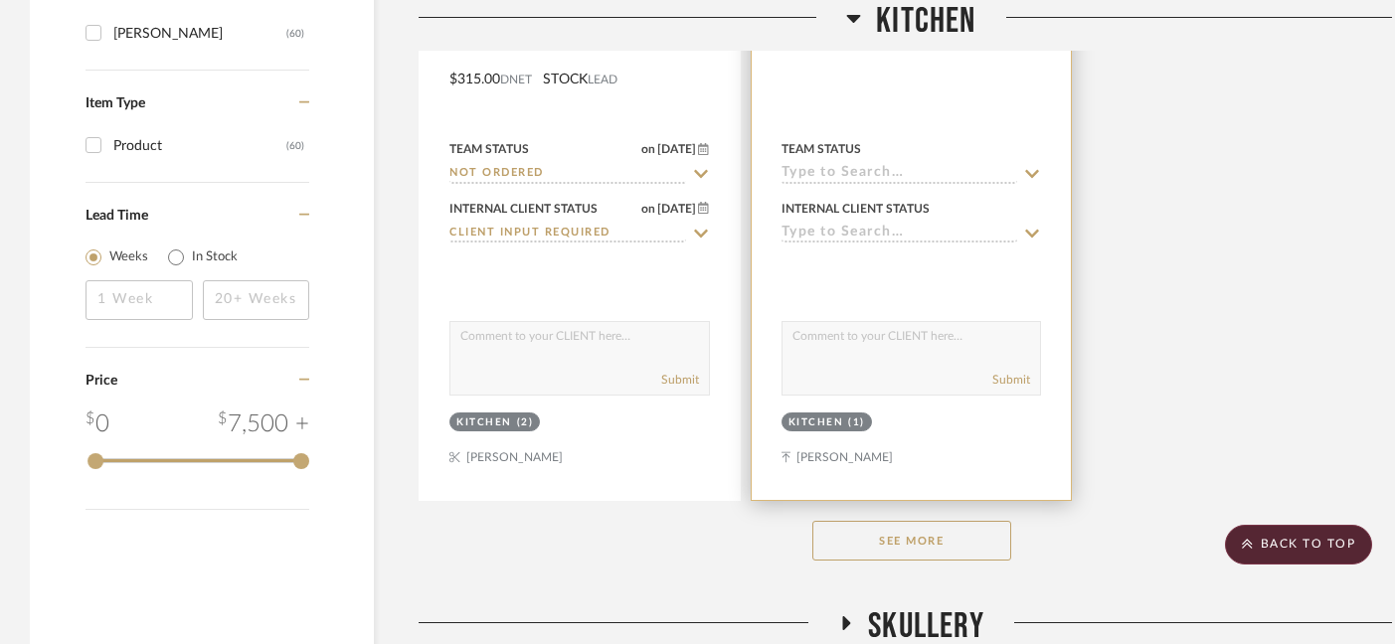
scroll to position [2991, 0]
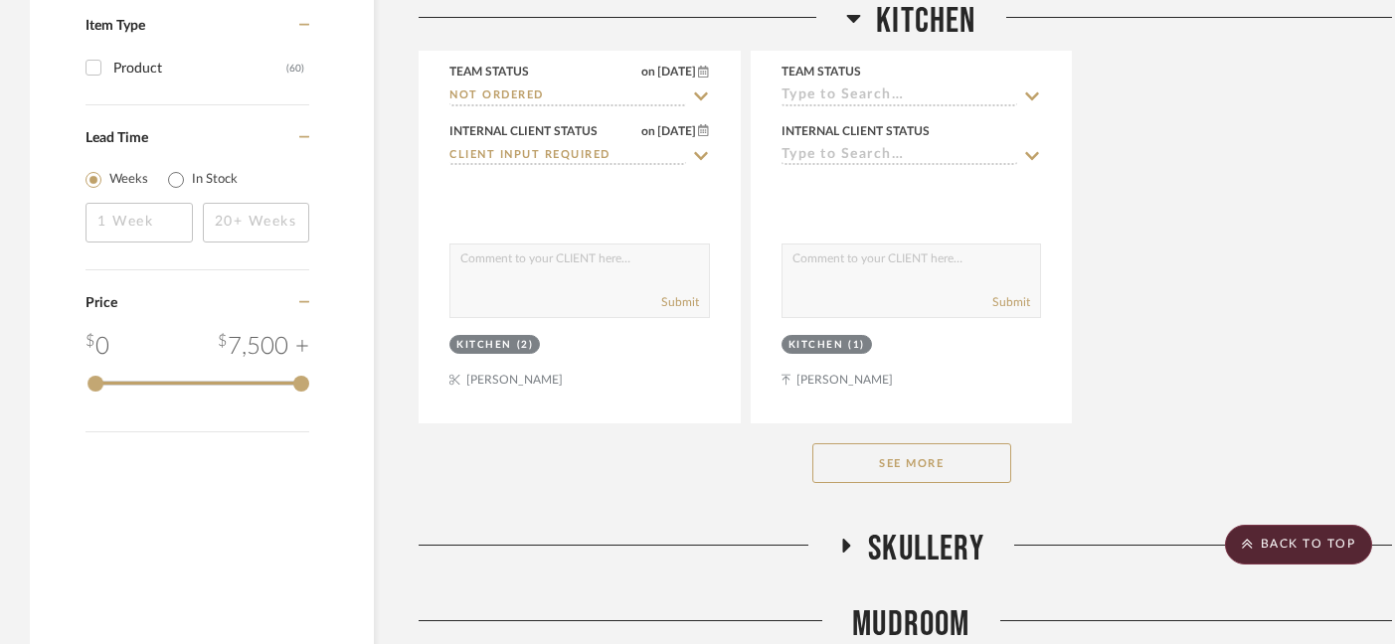
click at [966, 443] on button "See More" at bounding box center [911, 463] width 199 height 40
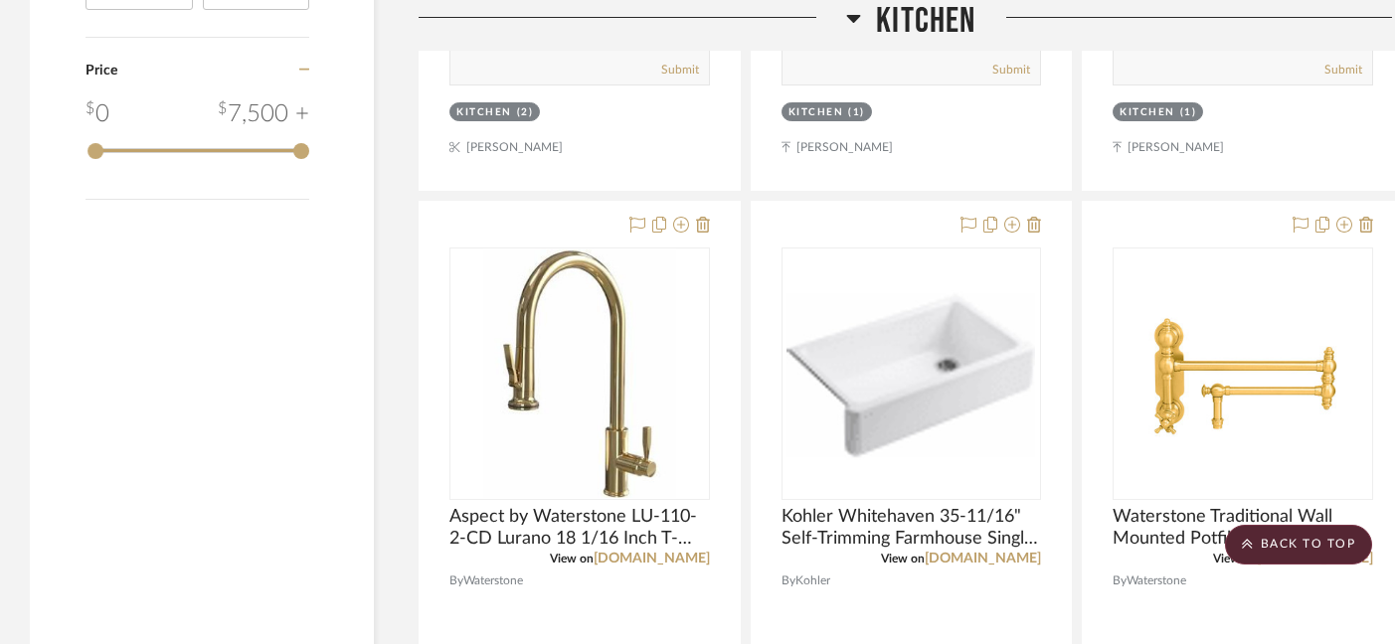
scroll to position [3224, 0]
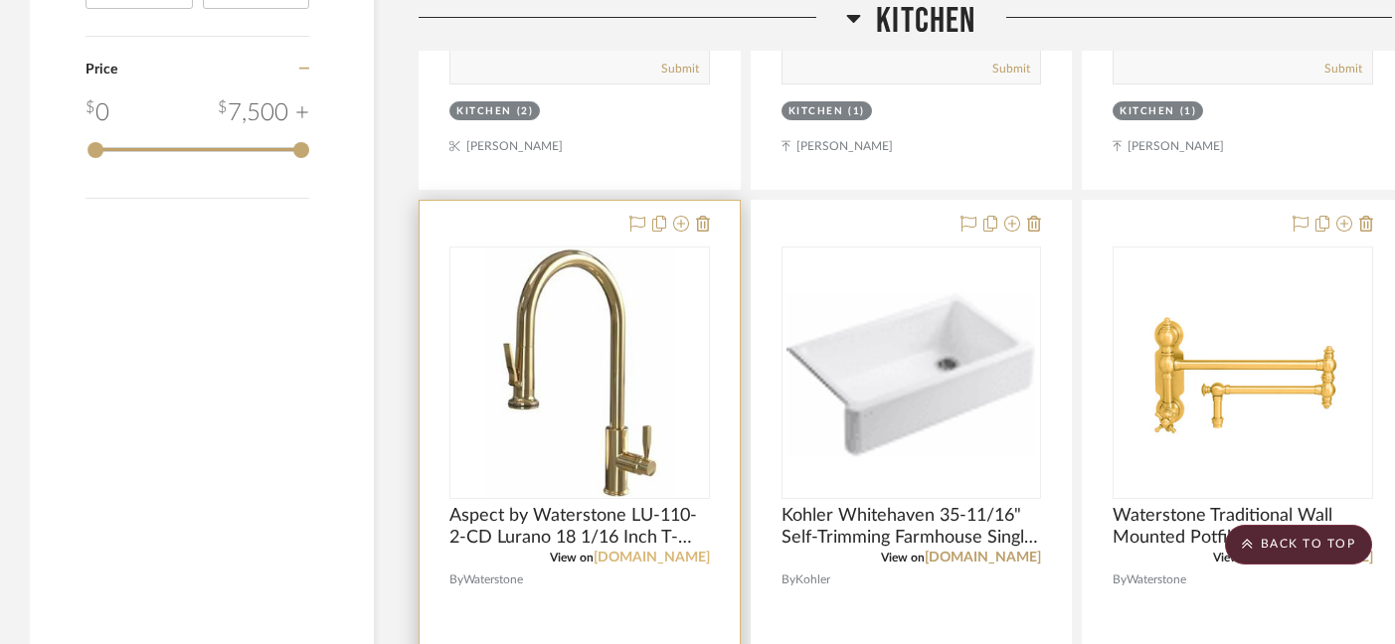
click at [660, 551] on link "[DOMAIN_NAME]" at bounding box center [652, 558] width 116 height 14
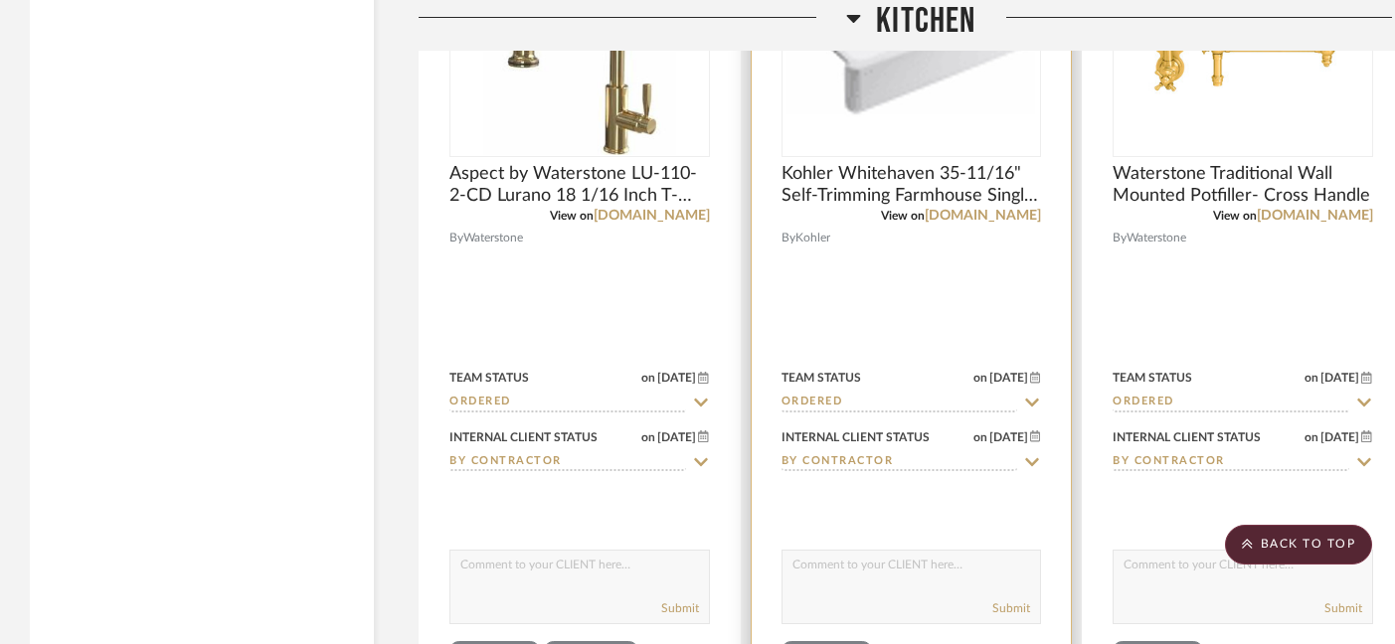
scroll to position [3347, 0]
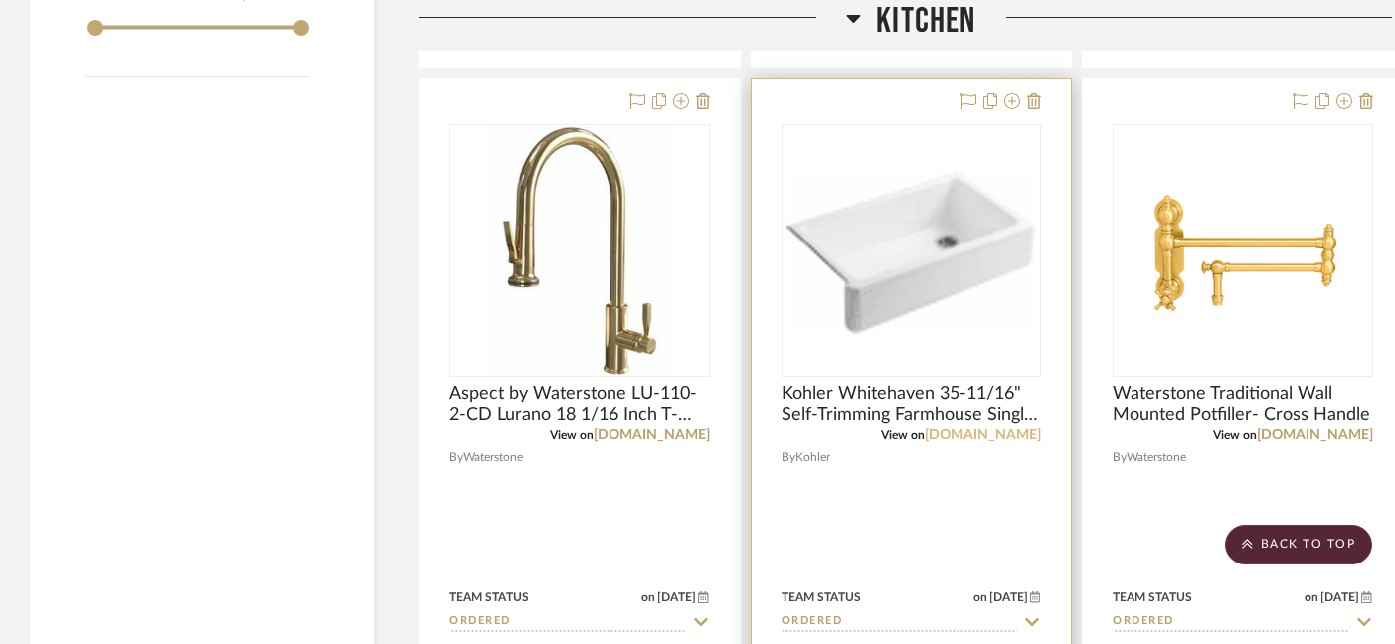
click at [995, 429] on link "[DOMAIN_NAME]" at bounding box center [983, 436] width 116 height 14
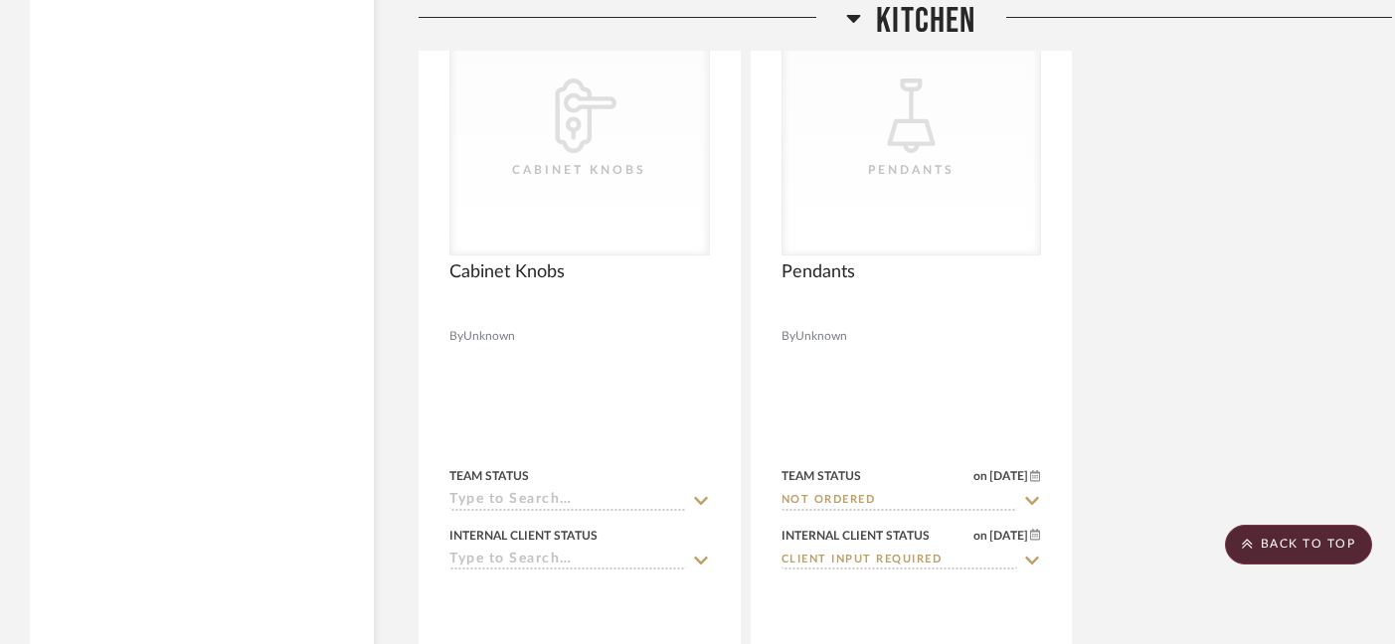
scroll to position [6113, 0]
